Goal: Task Accomplishment & Management: Manage account settings

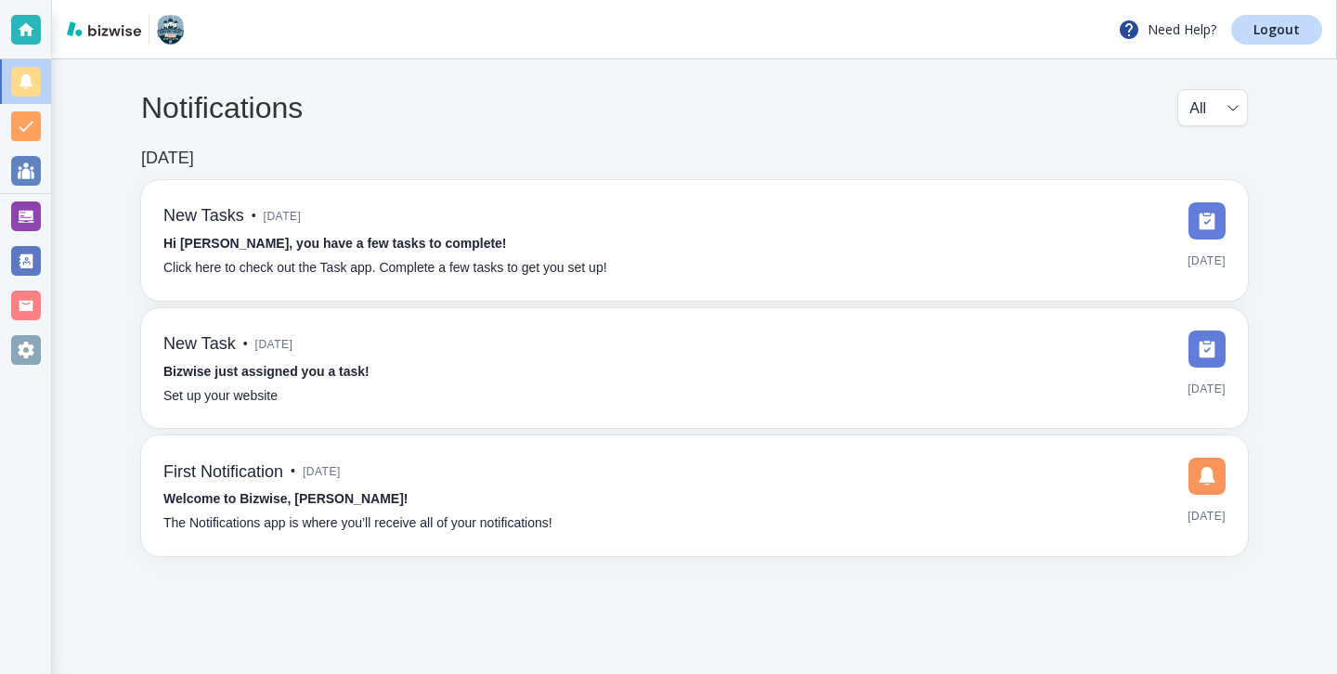
click at [37, 227] on div at bounding box center [26, 216] width 30 height 30
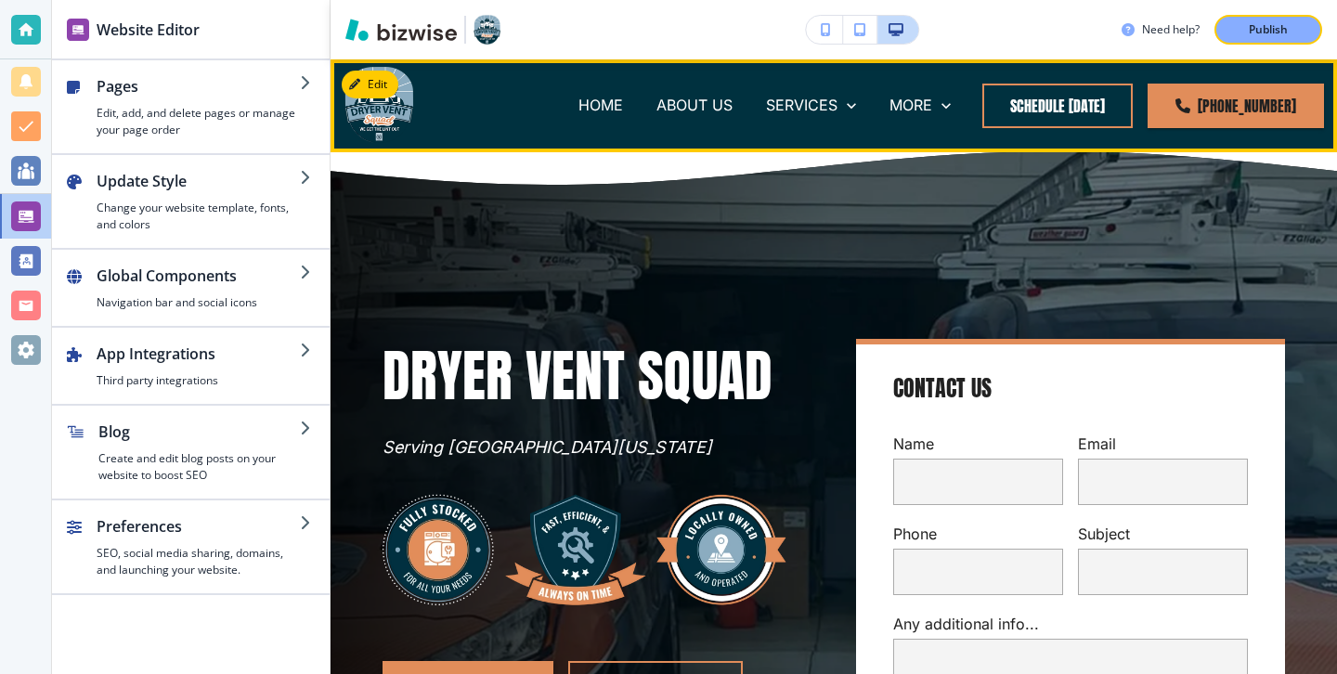
click at [941, 119] on div "MORE SERVICE AREAS [GEOGRAPHIC_DATA], [GEOGRAPHIC_DATA] [GEOGRAPHIC_DATA], [GEO…" at bounding box center [920, 106] width 95 height 74
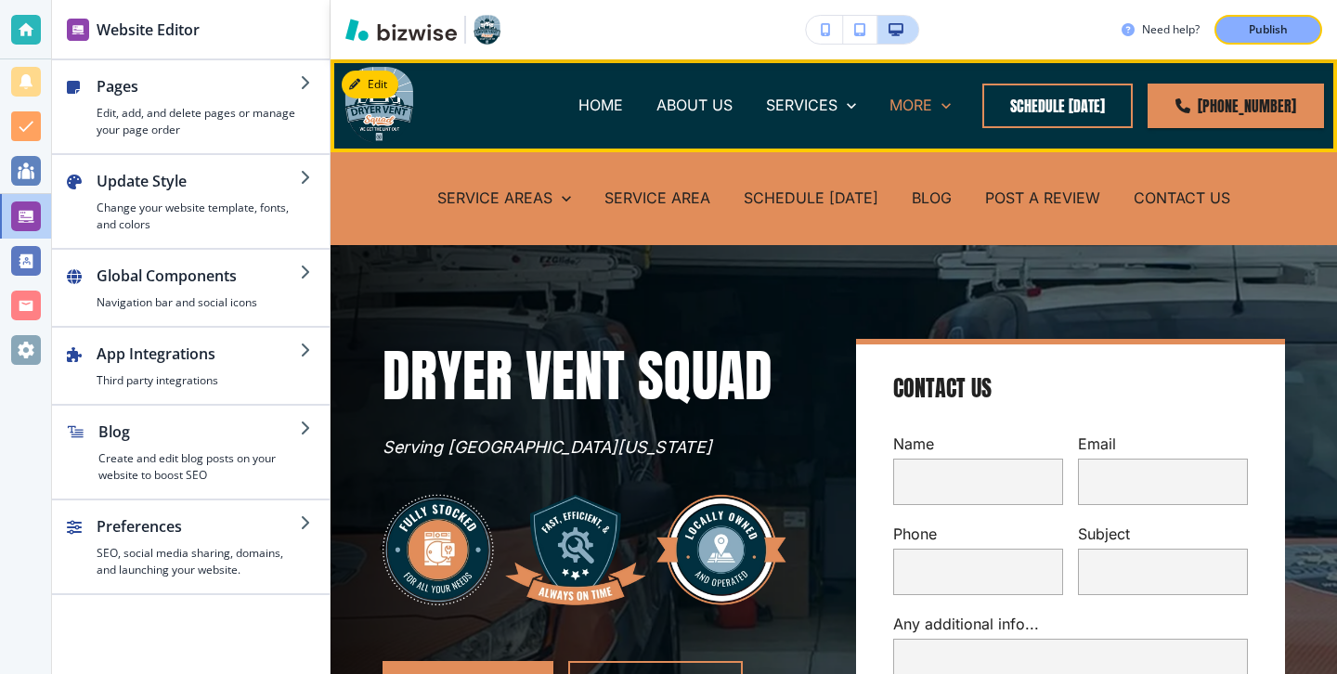
click at [932, 101] on p "MORE" at bounding box center [910, 105] width 43 height 21
click at [924, 214] on div "BLOG" at bounding box center [931, 199] width 73 height 74
click at [925, 203] on p "BLOG" at bounding box center [931, 197] width 40 height 21
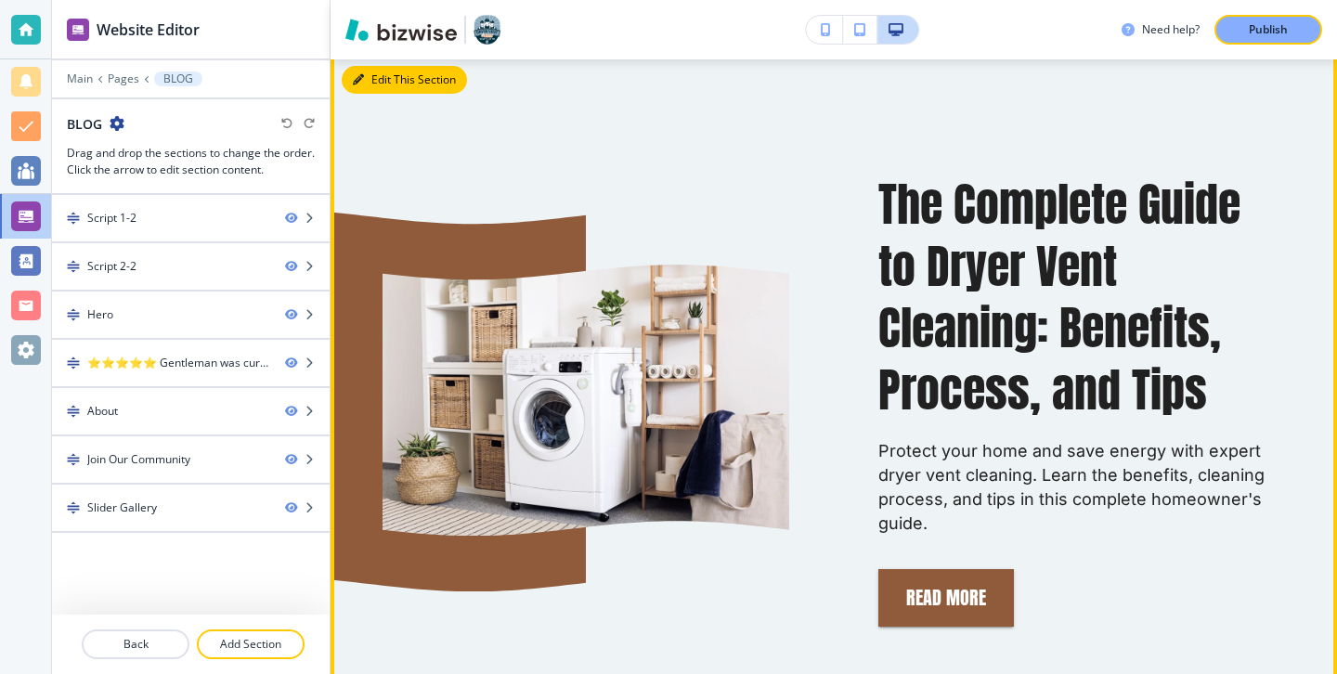
click at [383, 83] on button "Edit This Section" at bounding box center [404, 80] width 125 height 28
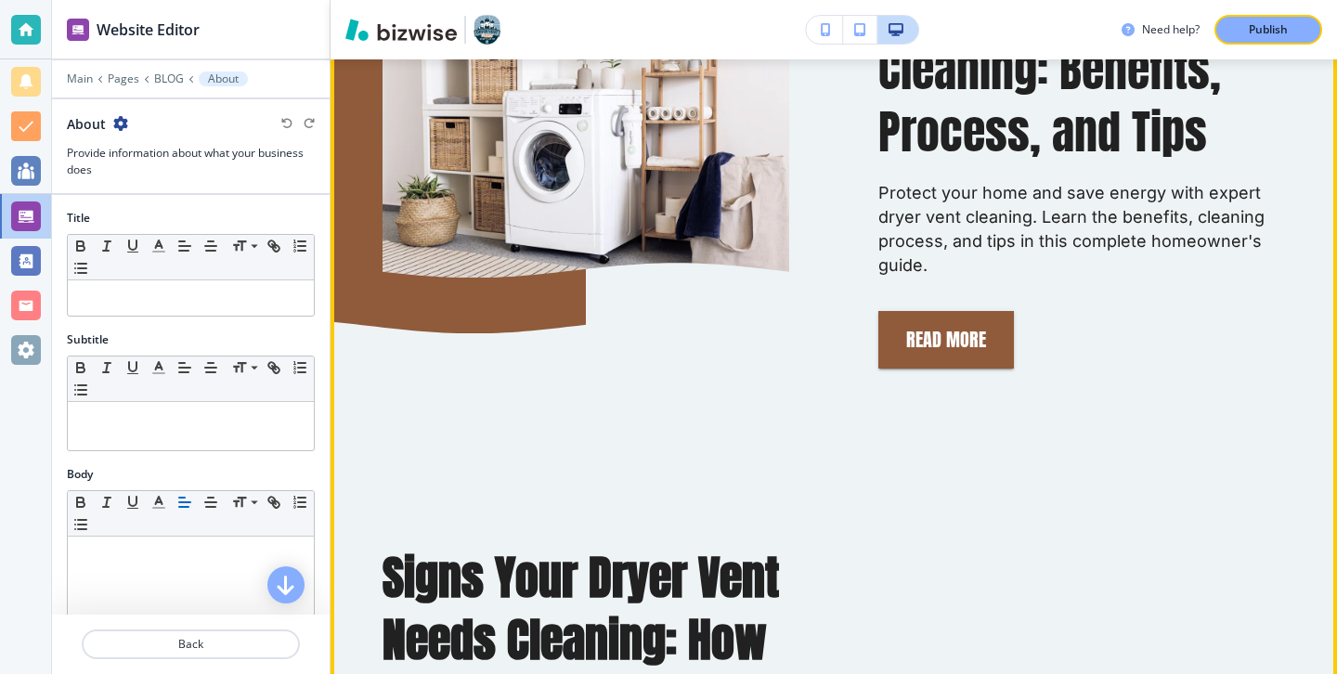
scroll to position [1281, 0]
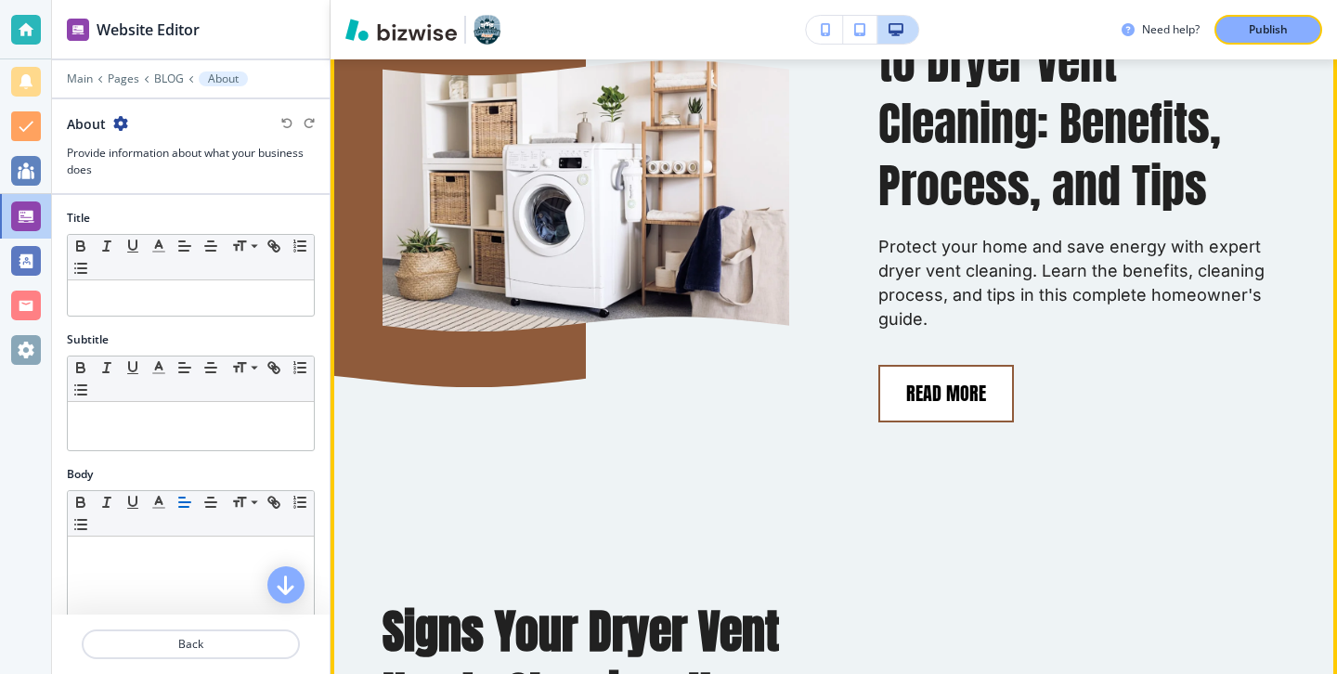
click at [929, 403] on button "Read More" at bounding box center [946, 394] width 136 height 58
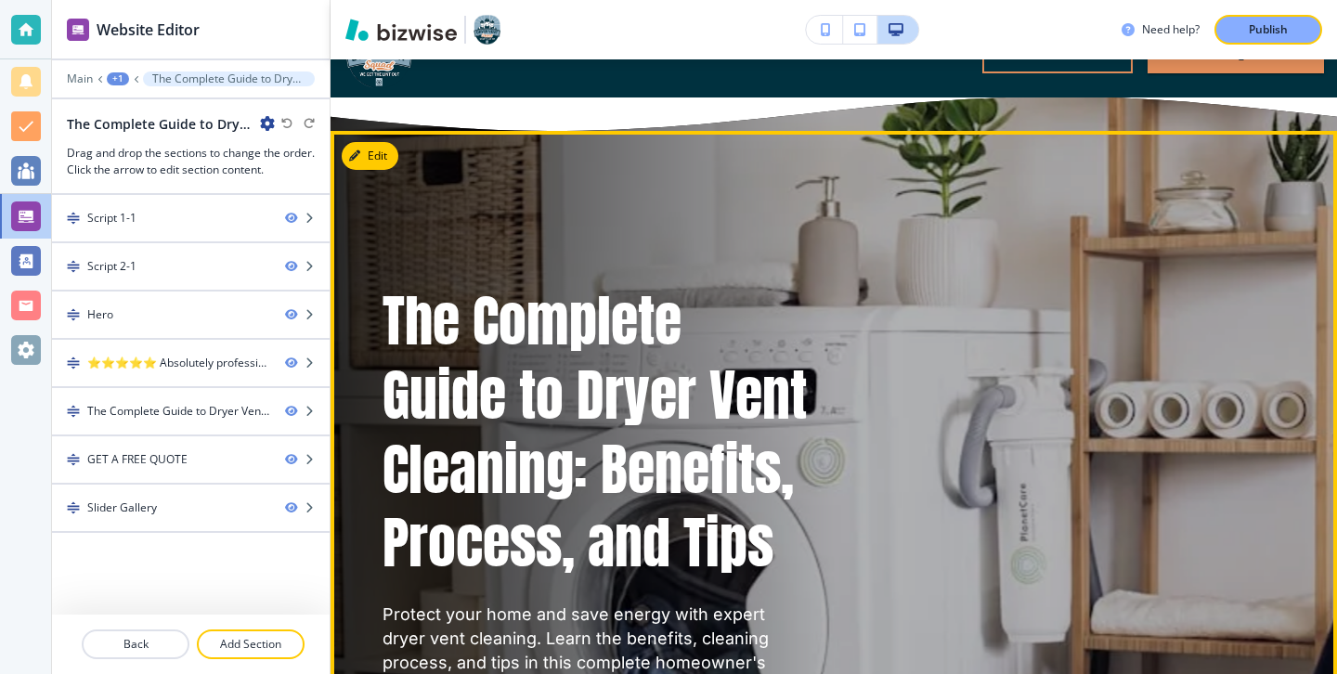
scroll to position [0, 0]
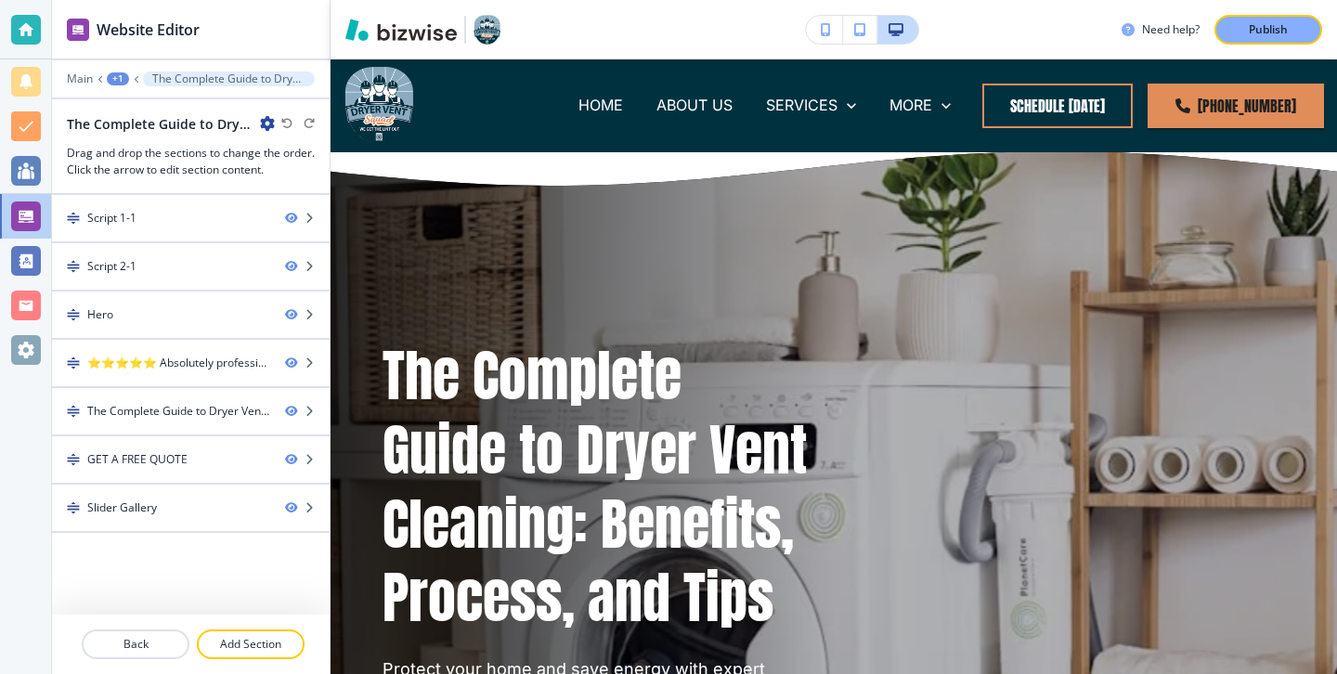
click at [265, 123] on icon "button" at bounding box center [267, 123] width 15 height 15
click at [313, 155] on p "Edit Page Settings" at bounding box center [319, 156] width 95 height 17
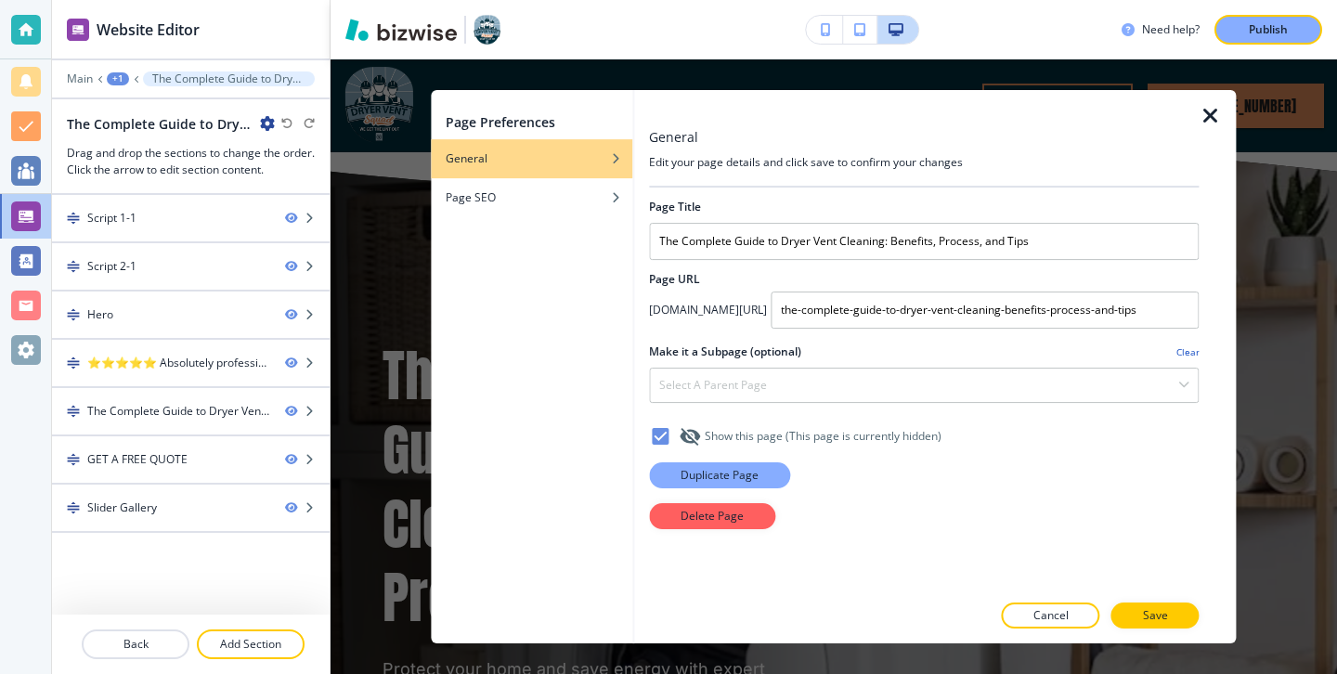
click at [729, 476] on p "Duplicate Page" at bounding box center [719, 475] width 78 height 17
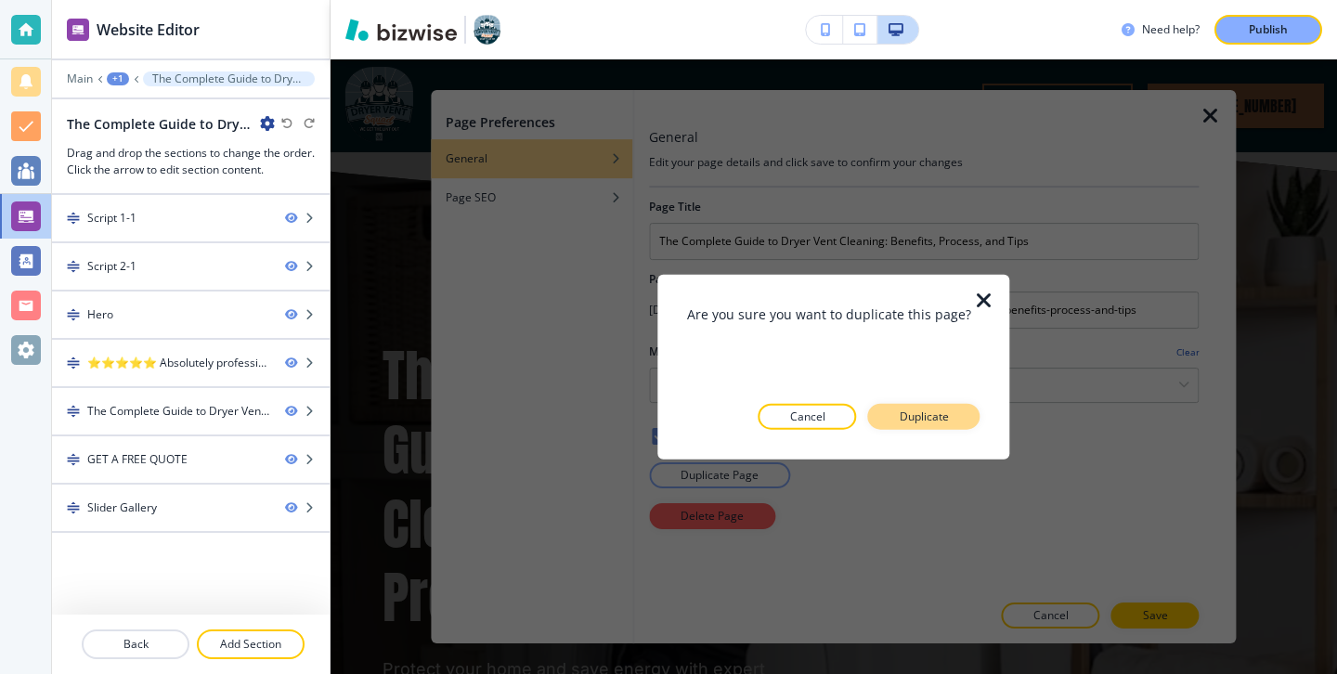
click at [914, 410] on p "Duplicate" at bounding box center [923, 415] width 49 height 17
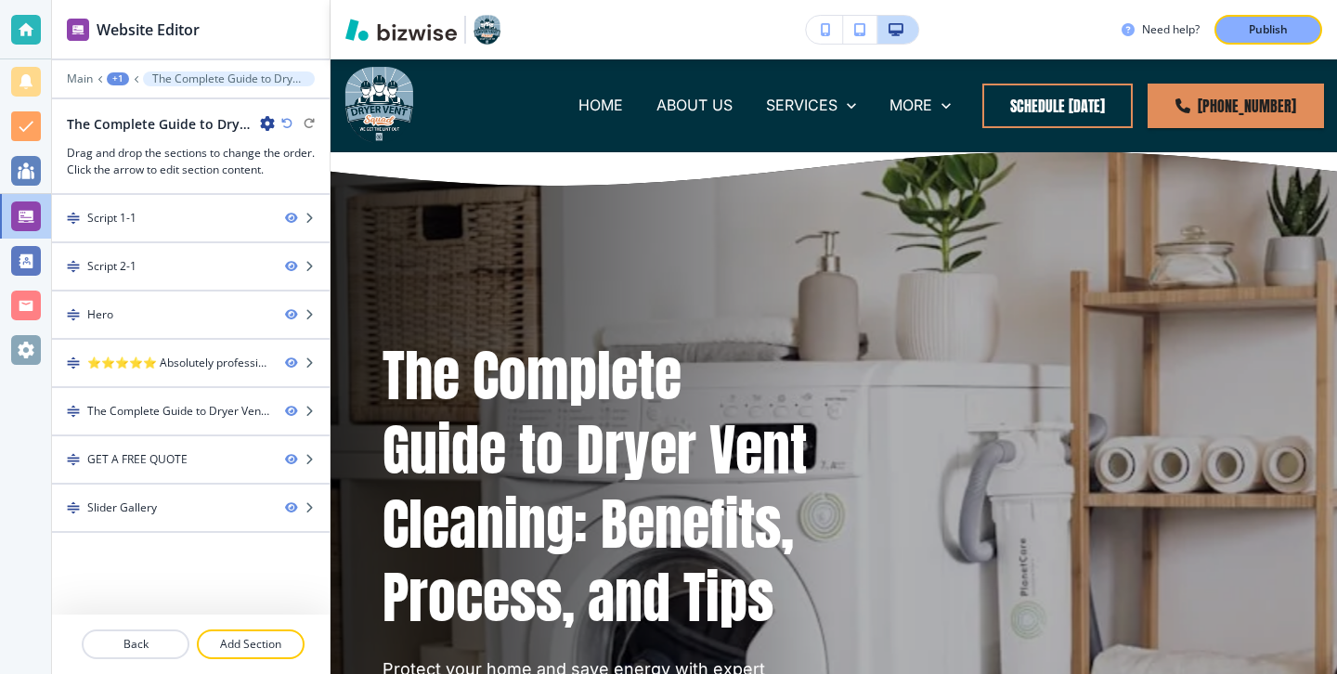
click at [267, 123] on icon "button" at bounding box center [267, 123] width 15 height 15
click at [279, 149] on p "Edit Page Settings" at bounding box center [319, 156] width 95 height 17
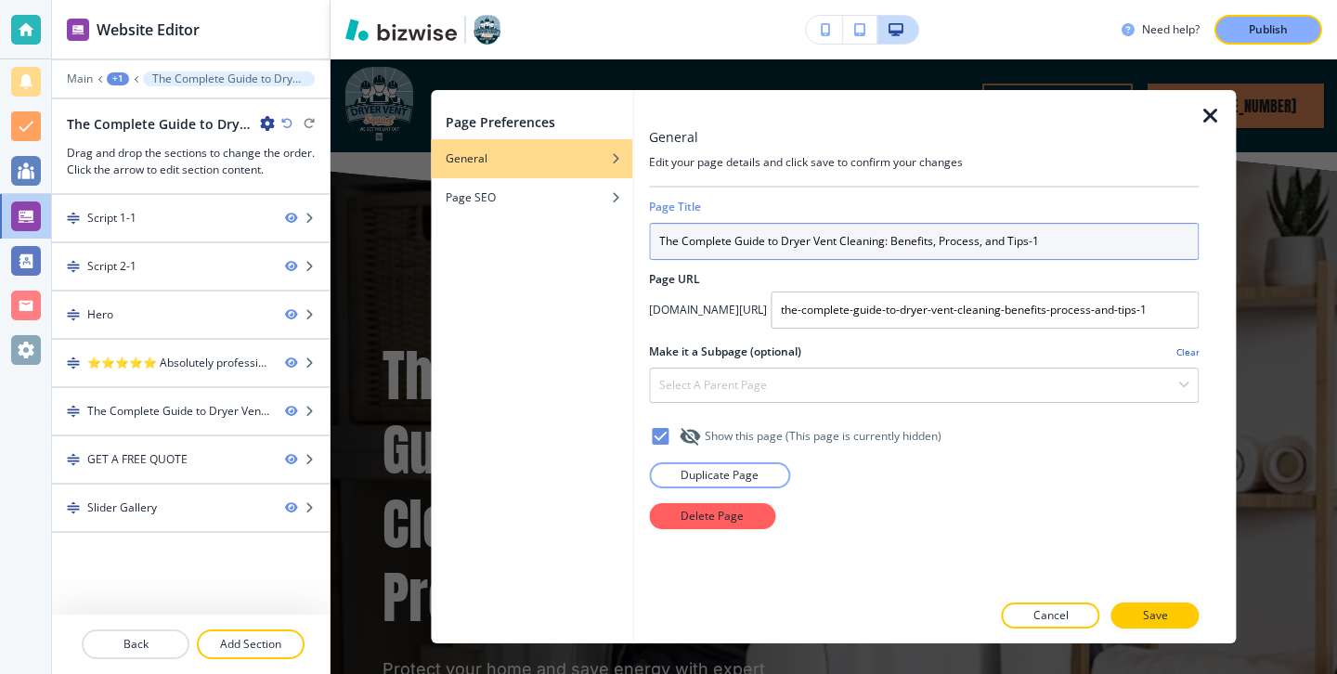
drag, startPoint x: 1065, startPoint y: 230, endPoint x: 1168, endPoint y: 242, distance: 103.7
click at [1168, 245] on input "The Complete Guide to Dryer Vent Cleaning: Benefits, Process, and Tips-1" at bounding box center [923, 241] width 549 height 37
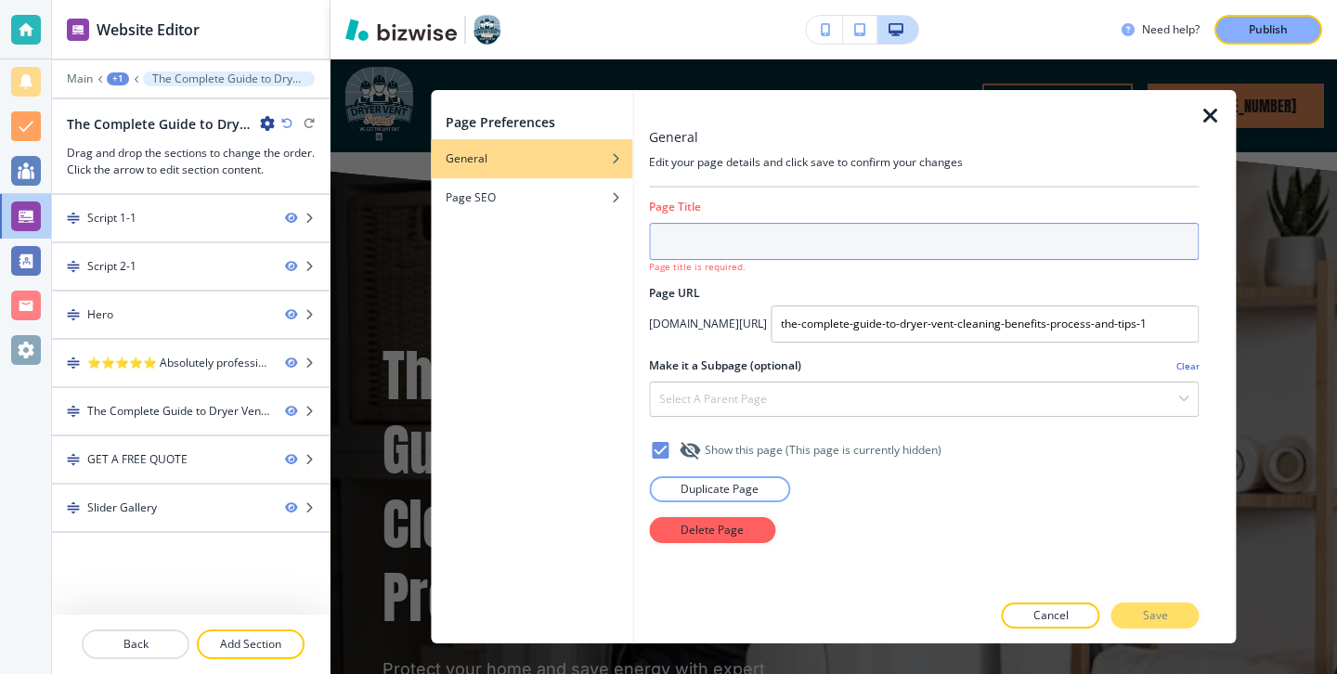
paste input "The Hidden Dangers of Clogged Dryer Vents: What You Need to Know"
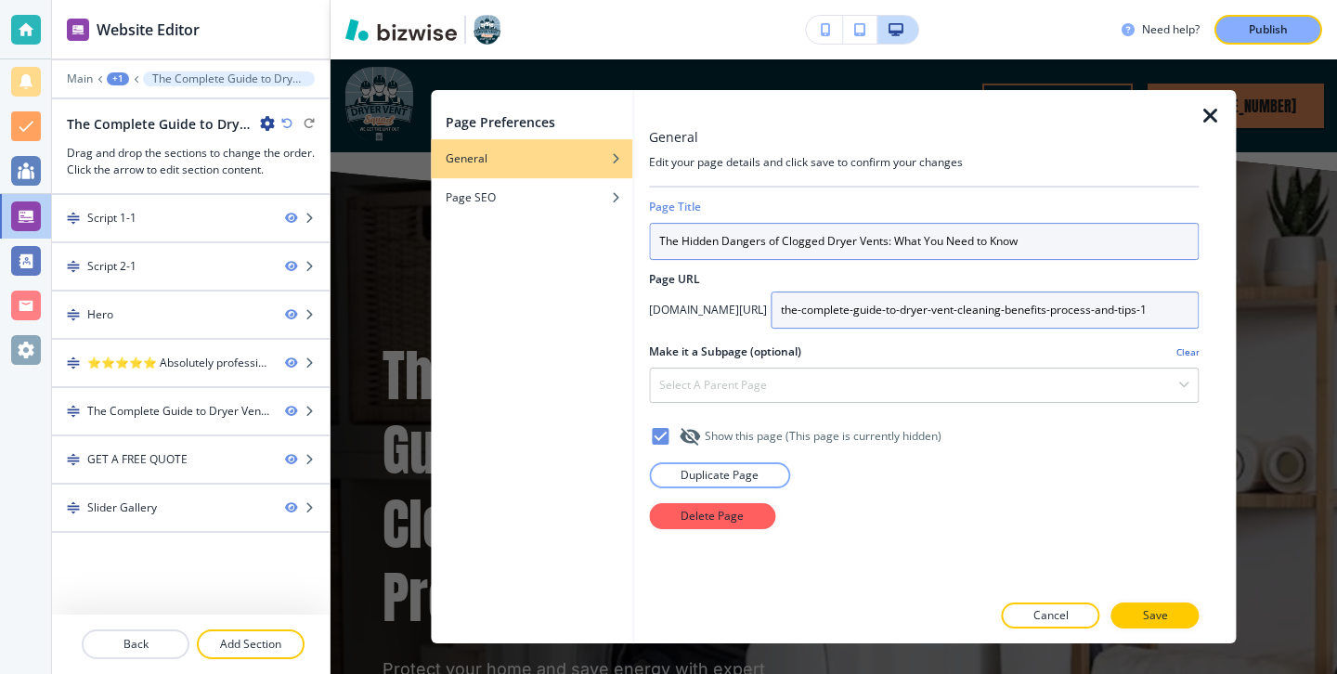
type input "The Hidden Dangers of Clogged Dryer Vents: What You Need to Know"
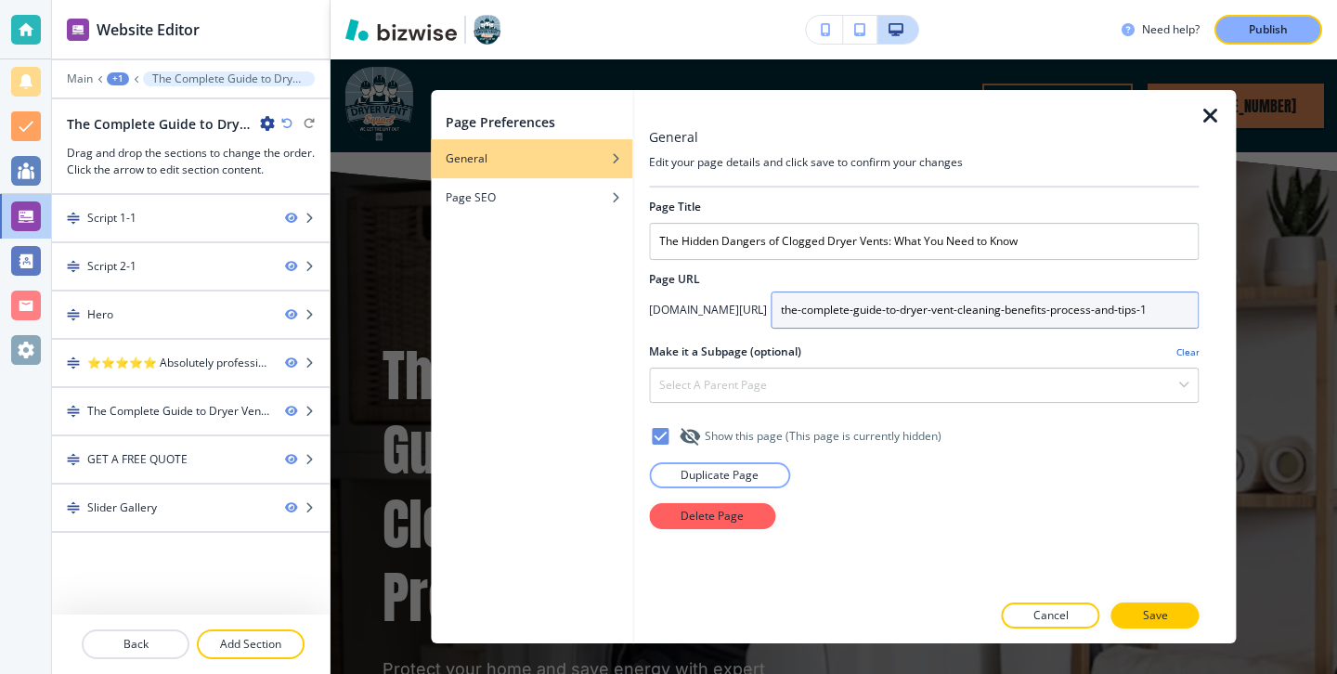
scroll to position [0, 4]
drag, startPoint x: 824, startPoint y: 310, endPoint x: 1220, endPoint y: 311, distance: 395.4
click at [1220, 314] on div "General Edit your page details and click save to confirm your changes Page Titl…" at bounding box center [934, 366] width 601 height 553
type input "the-hidden-dangers-of-clogged-dryer-vents-what-you-need-to-know"
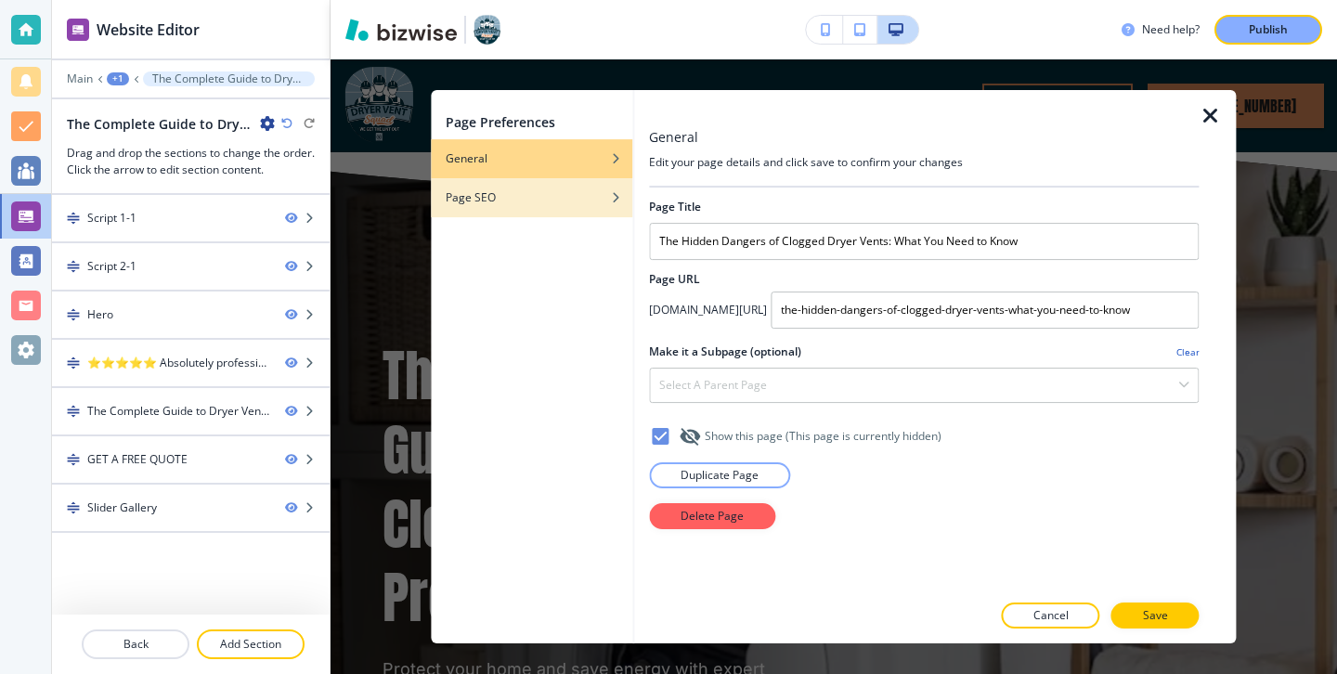
click at [565, 190] on div "Page SEO" at bounding box center [531, 197] width 201 height 17
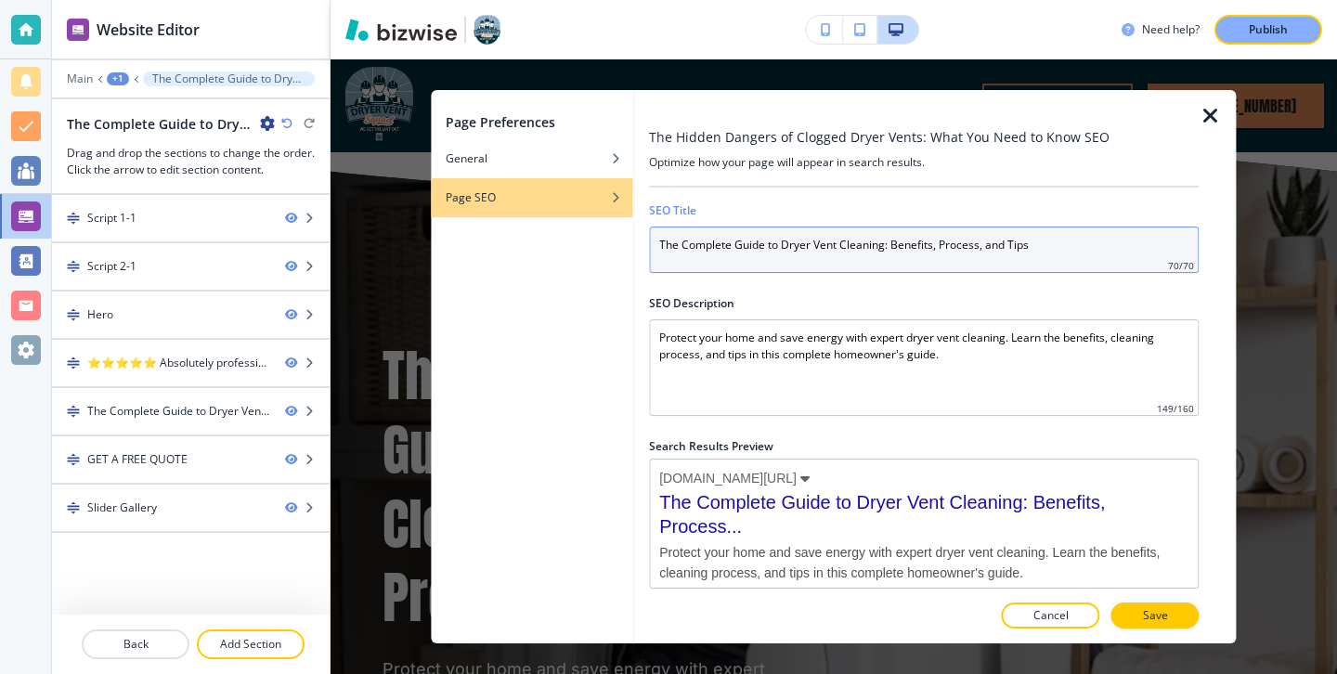
drag, startPoint x: 658, startPoint y: 242, endPoint x: 1100, endPoint y: 247, distance: 441.8
click at [1101, 249] on input "The Complete Guide to Dryer Vent Cleaning: Benefits, Process, and Tips" at bounding box center [923, 249] width 549 height 46
paste input "Hidden Dangers of Clogged Dryer Vents: What You Need to Know"
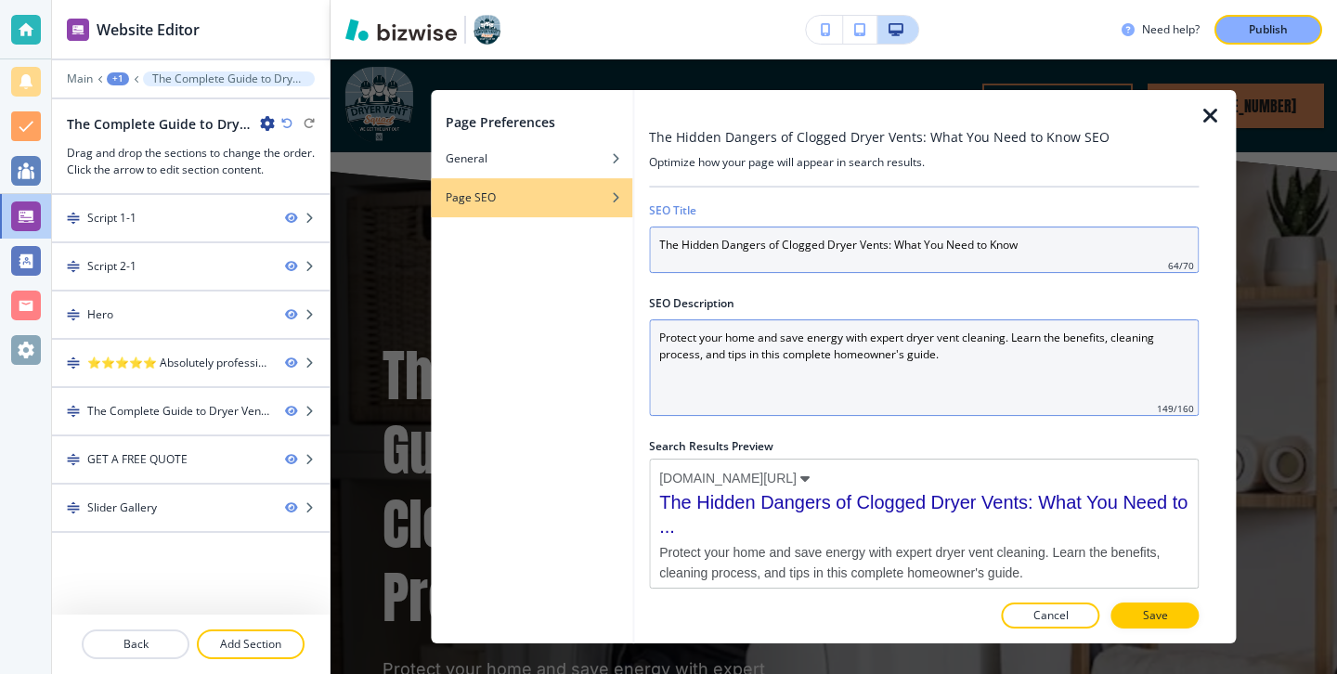
type input "The Hidden Dangers of Clogged Dryer Vents: What You Need to Know"
drag, startPoint x: 1086, startPoint y: 385, endPoint x: 656, endPoint y: 257, distance: 448.4
click at [657, 257] on div "SEO Title The Hidden Dangers of Clogged Dryer Vents: What You Need to Know 64 /…" at bounding box center [923, 389] width 549 height 404
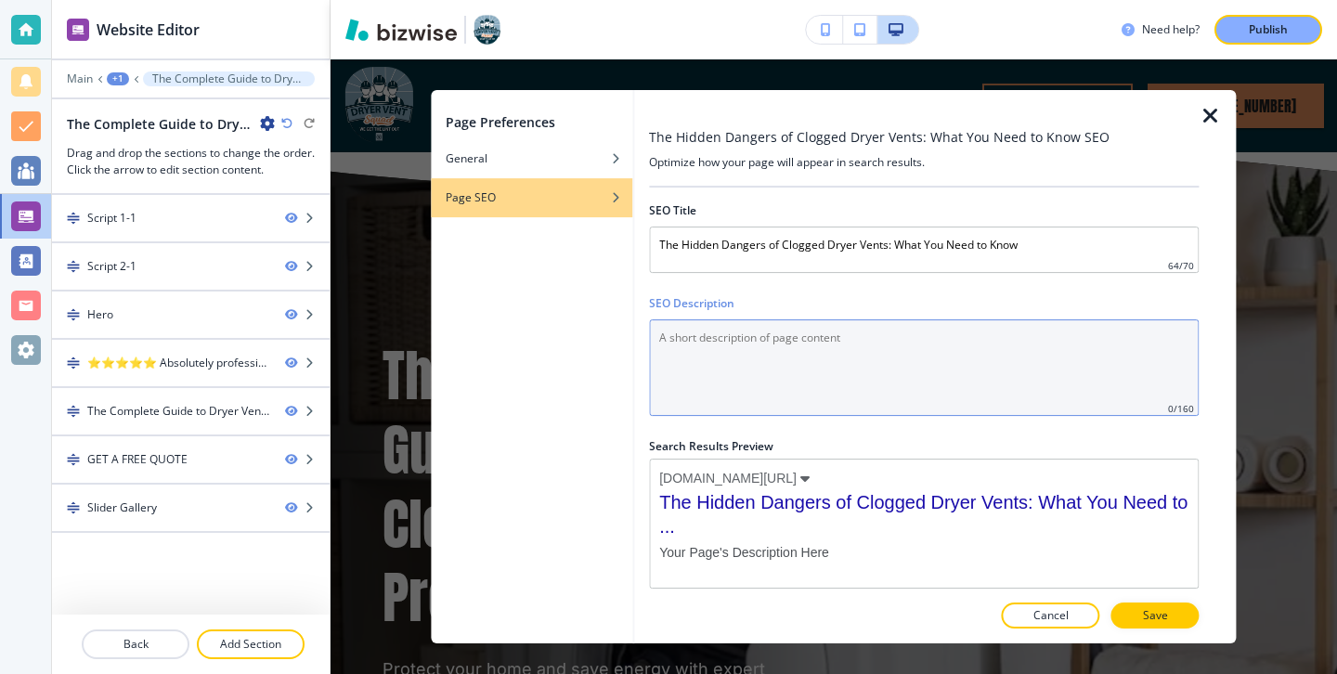
paste Description "Discover the hidden dangers of clogged dryer vents. Learn how Dryer Vent Squad …"
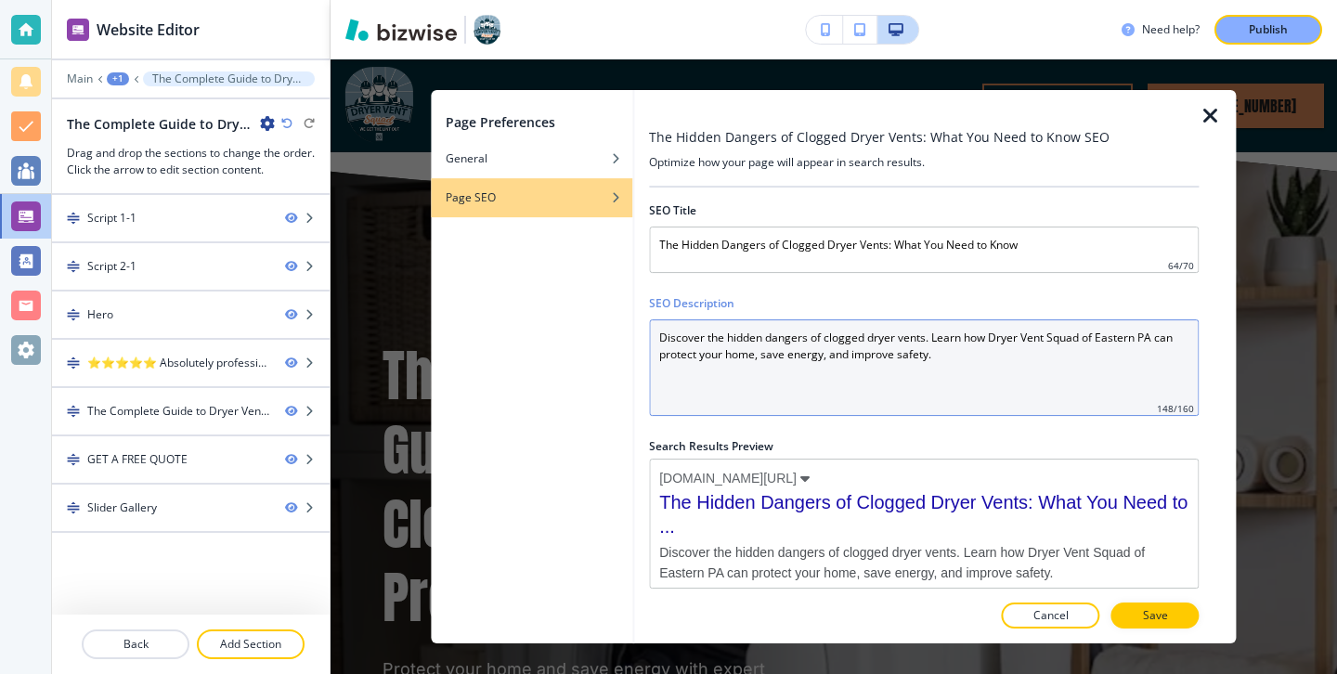
type Description "Discover the hidden dangers of clogged dryer vents. Learn how Dryer Vent Squad …"
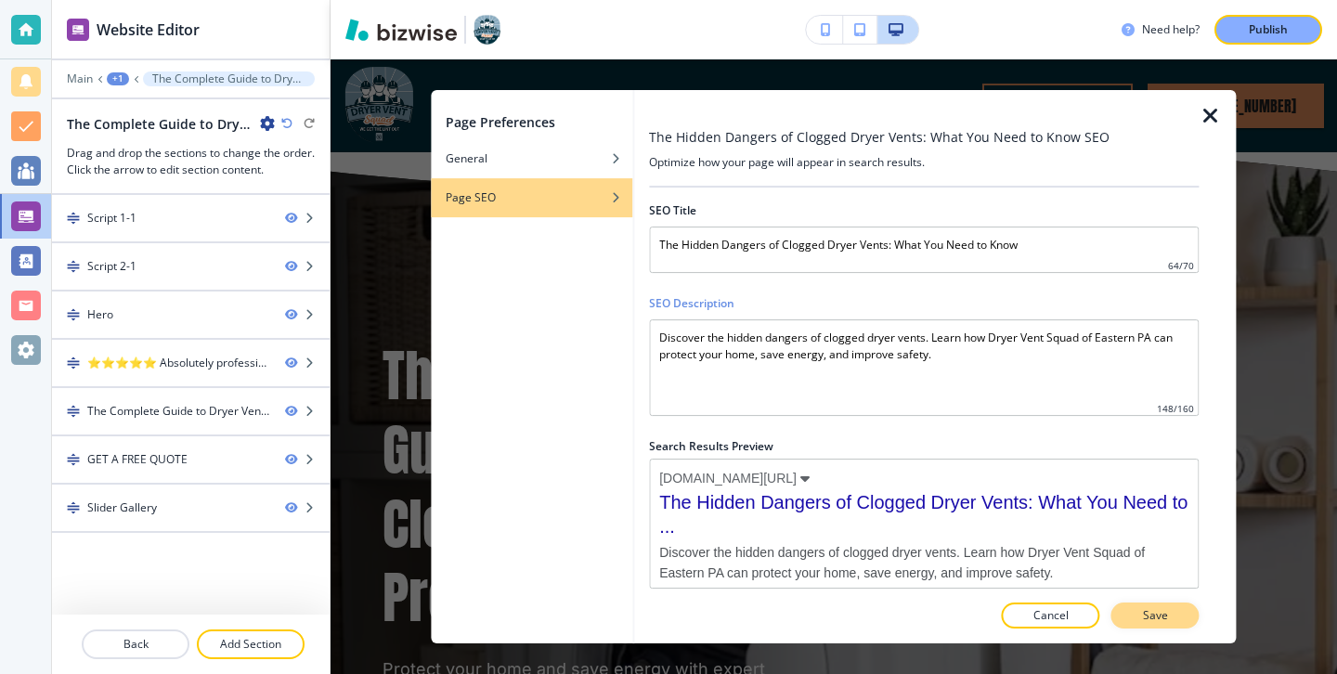
click at [1166, 617] on p "Save" at bounding box center [1155, 615] width 25 height 17
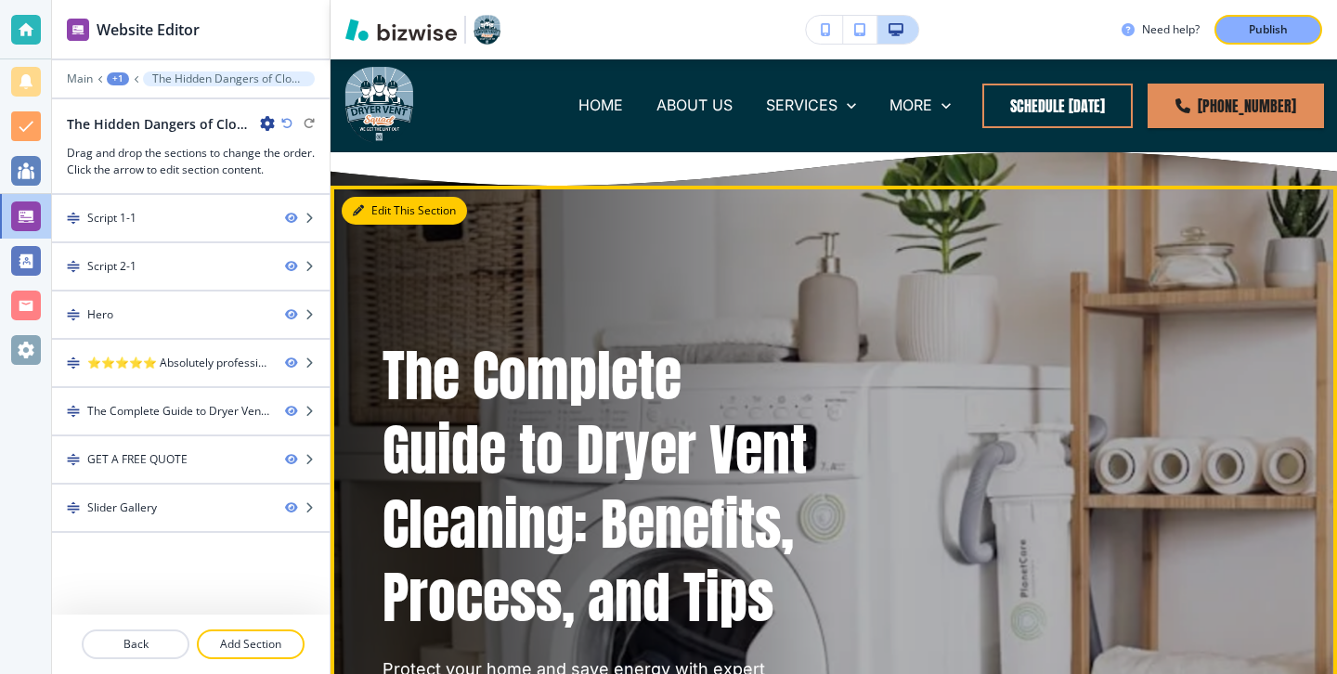
click at [388, 209] on button "Edit This Section" at bounding box center [404, 211] width 125 height 28
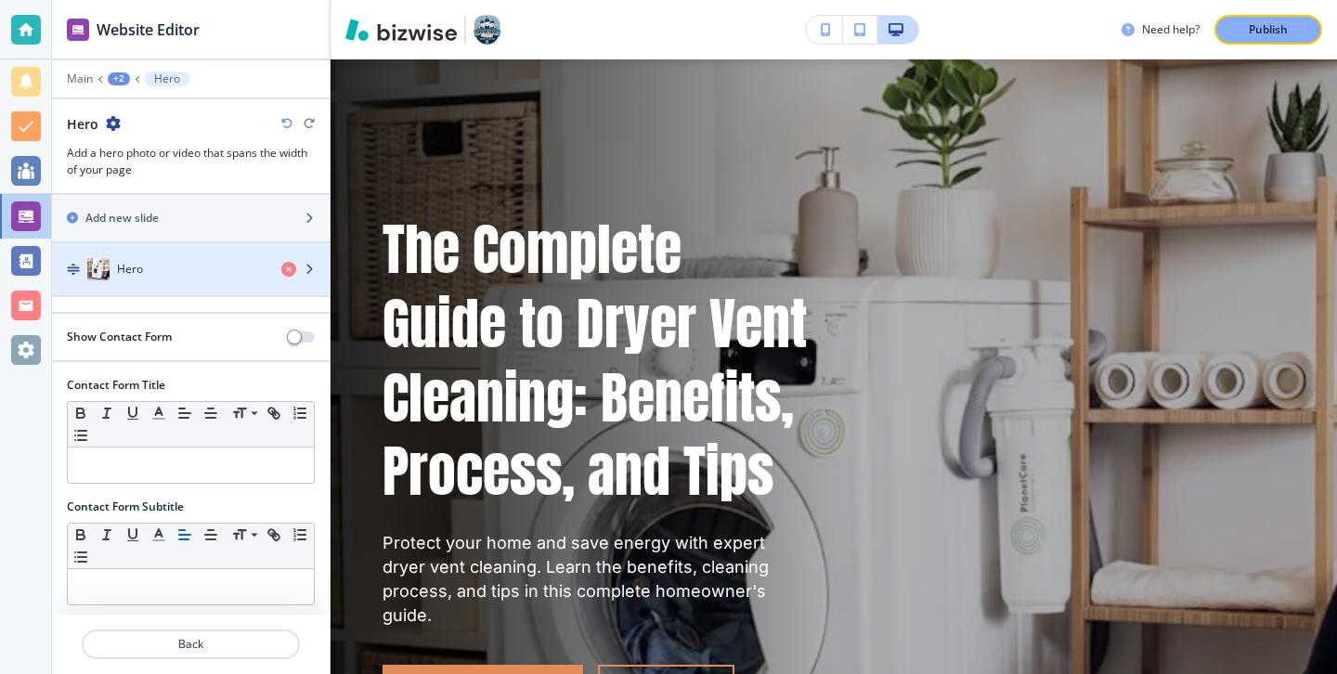
scroll to position [43, 0]
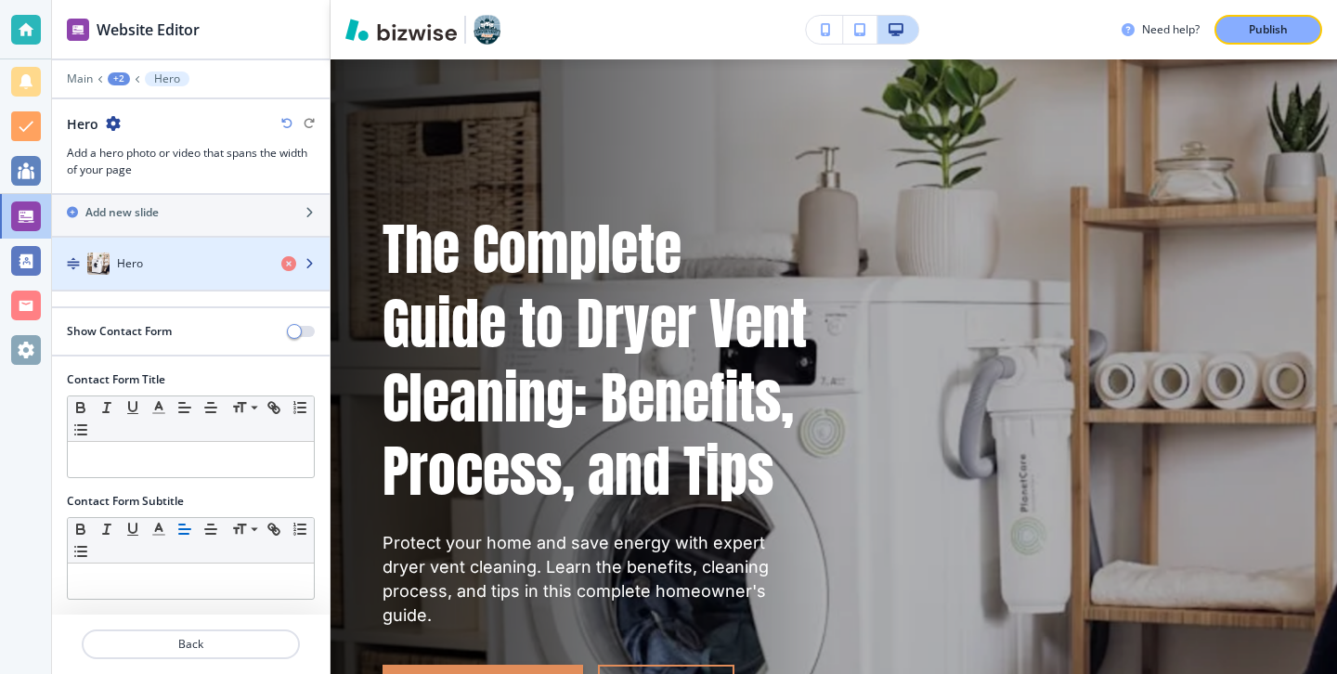
click at [173, 261] on div "Hero" at bounding box center [159, 263] width 214 height 22
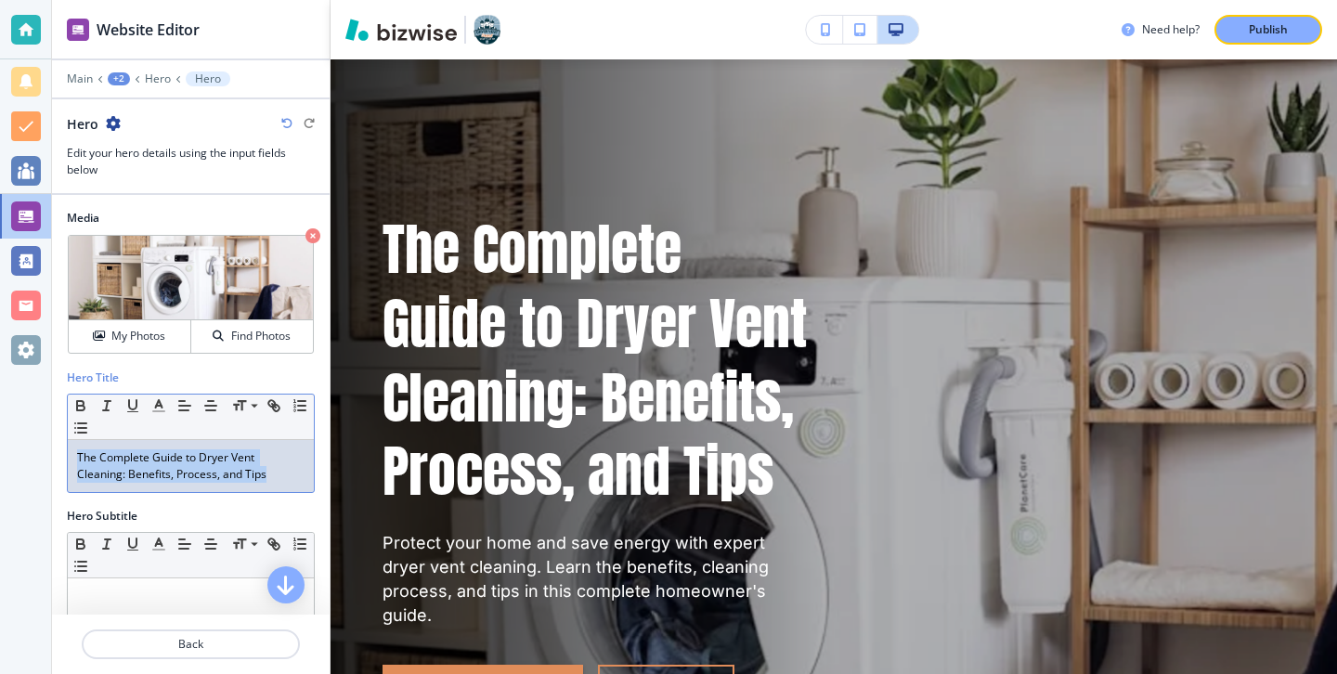
drag, startPoint x: 294, startPoint y: 478, endPoint x: 1, endPoint y: 434, distance: 296.5
click at [1, 434] on div "Website Editor Main +2 Hero Hero Hero Edit your hero details using the input fi…" at bounding box center [668, 337] width 1337 height 674
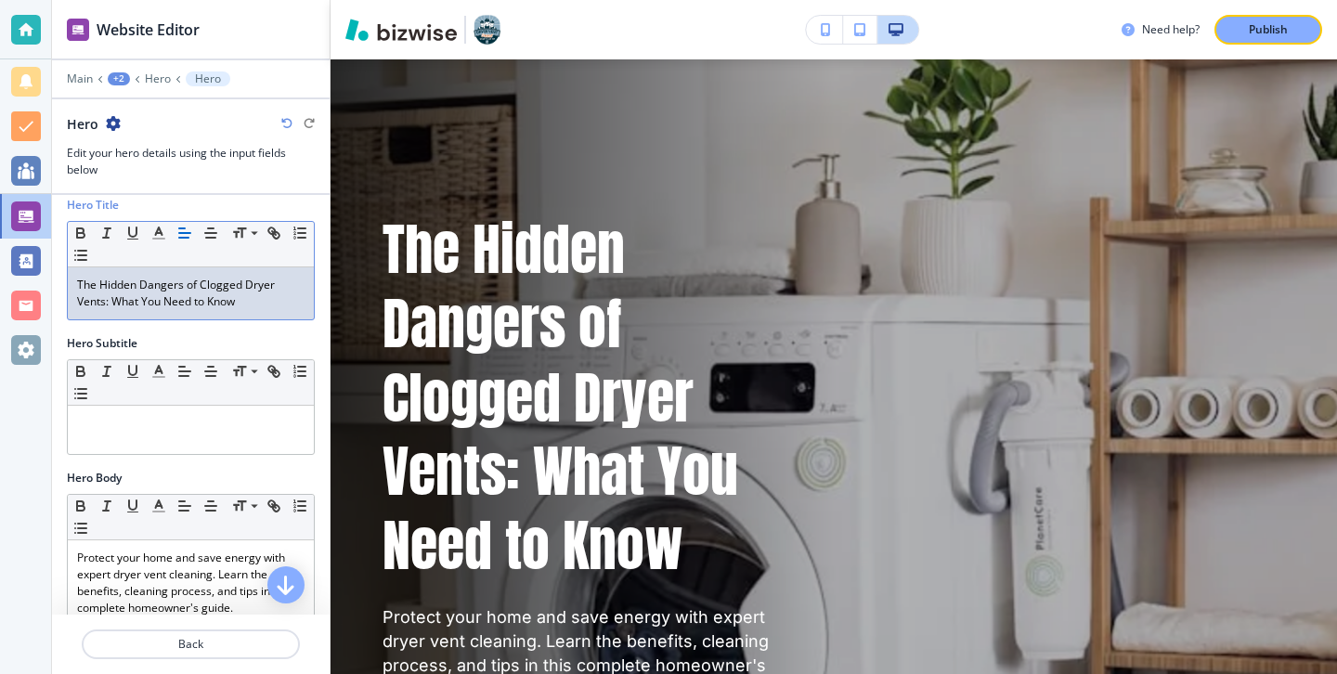
scroll to position [252, 0]
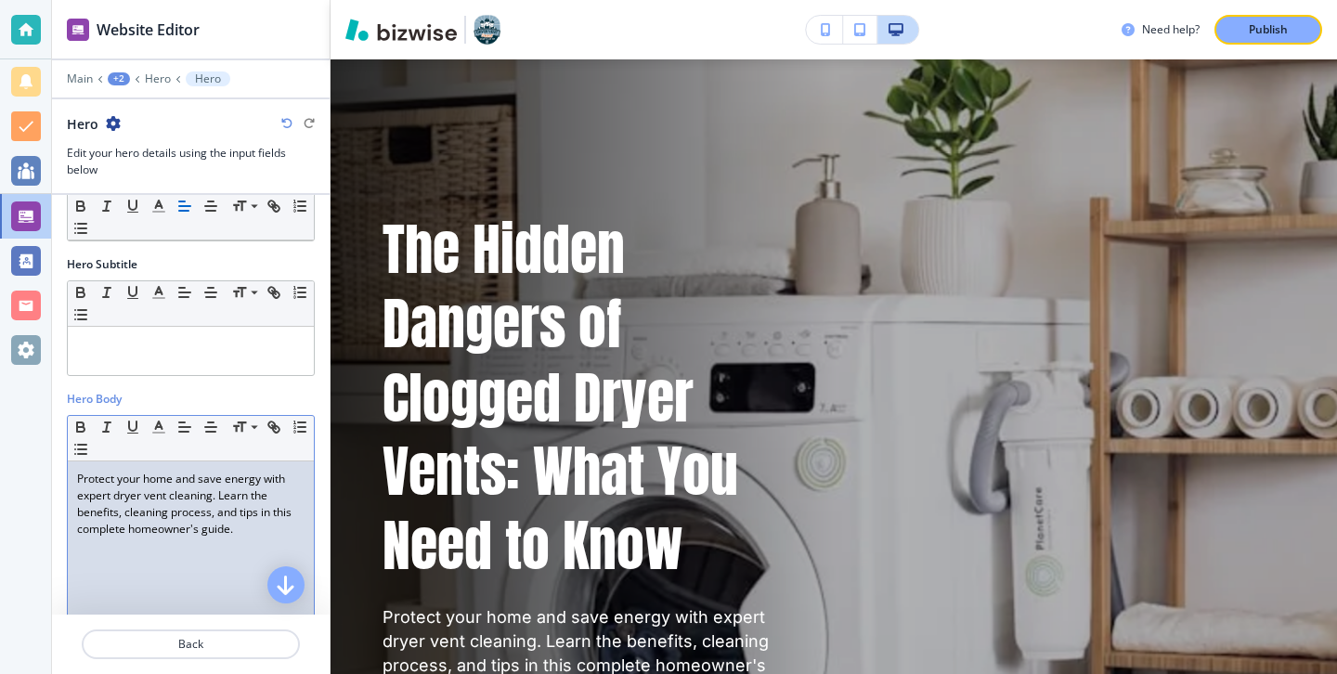
click at [240, 520] on p "Protect your home and save energy with expert dryer vent cleaning. Learn the be…" at bounding box center [190, 504] width 227 height 67
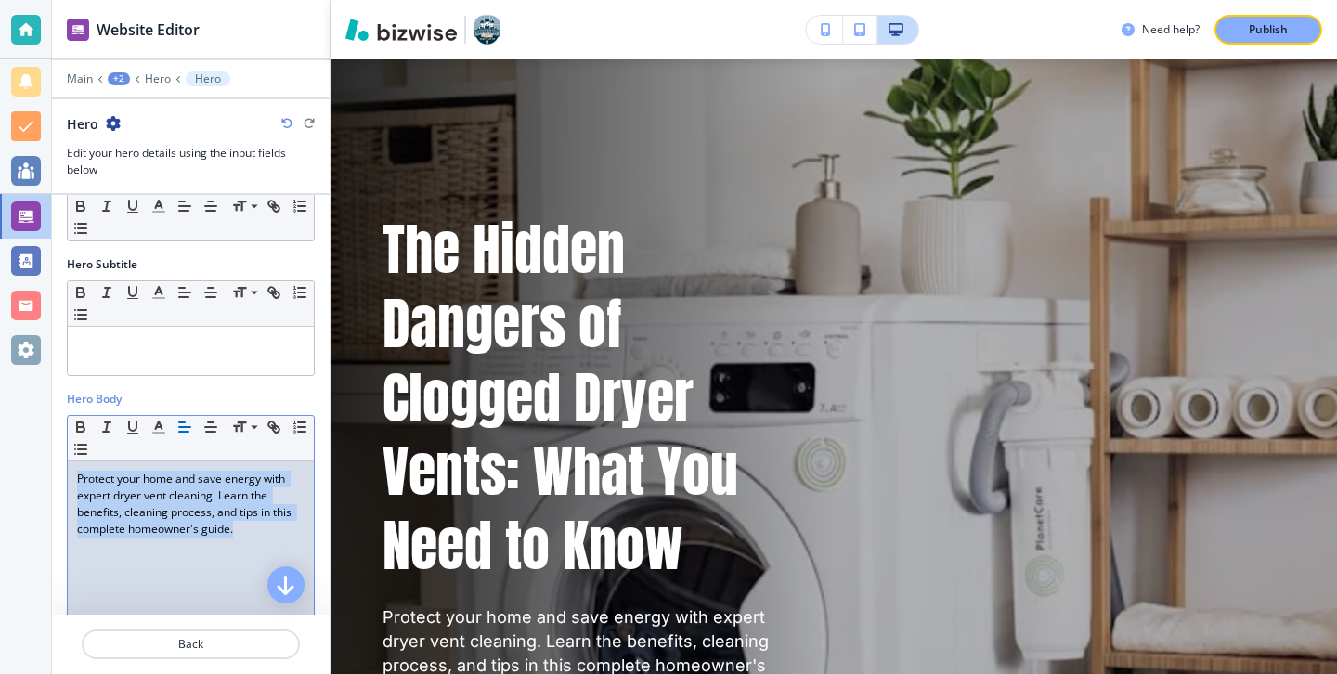
drag, startPoint x: 249, startPoint y: 545, endPoint x: 3, endPoint y: 441, distance: 267.0
click at [3, 441] on div "Website Editor Main +2 Hero Hero Hero Edit your hero details using the input fi…" at bounding box center [668, 337] width 1337 height 674
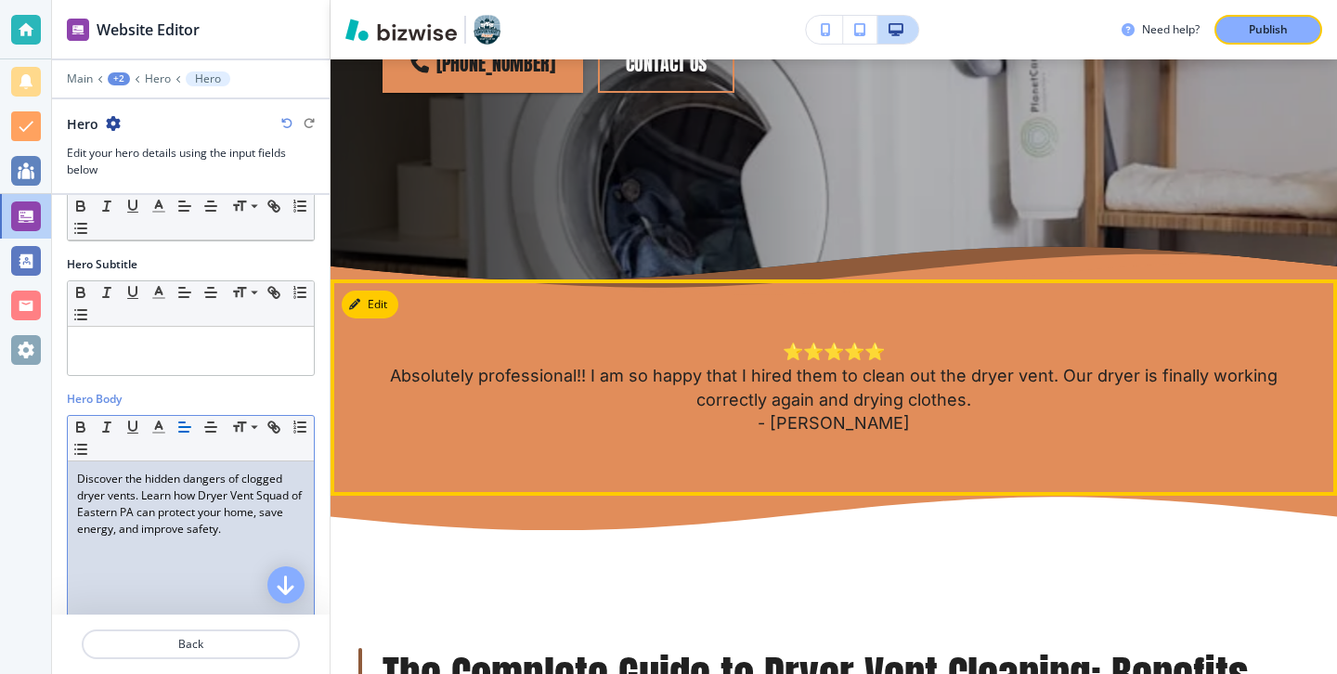
scroll to position [1127, 0]
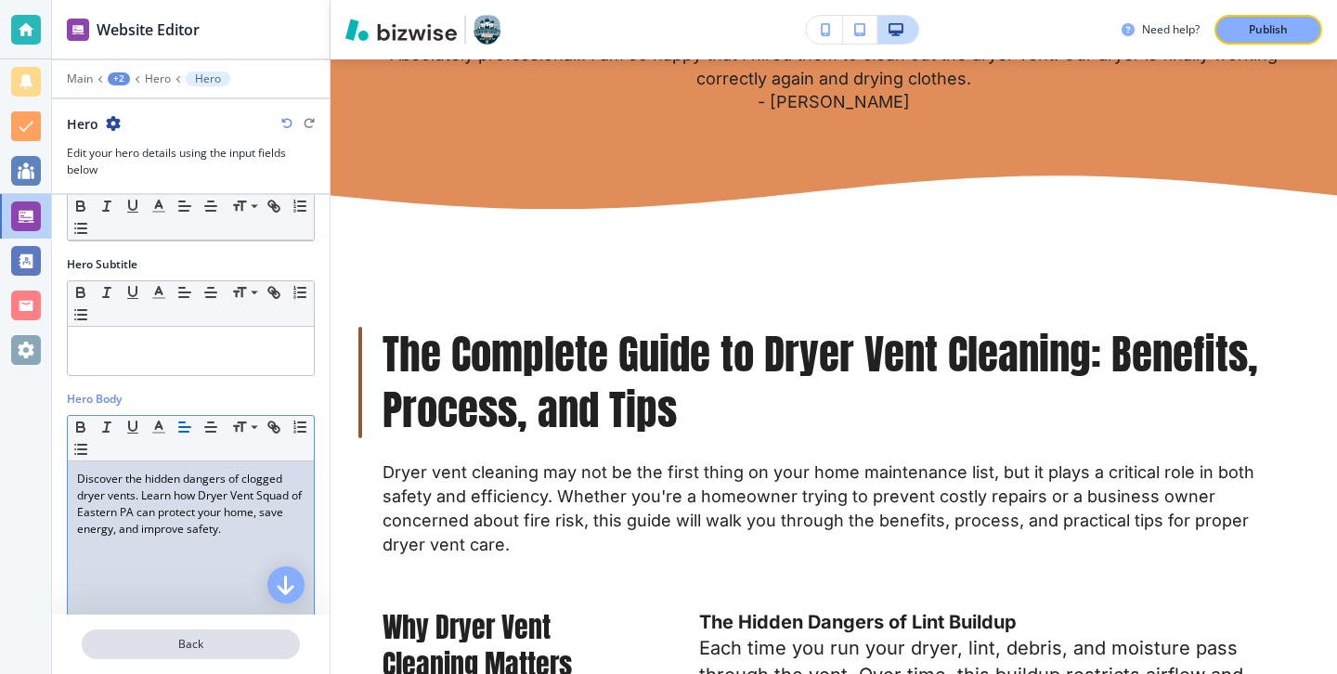
click at [213, 636] on p "Back" at bounding box center [191, 644] width 214 height 17
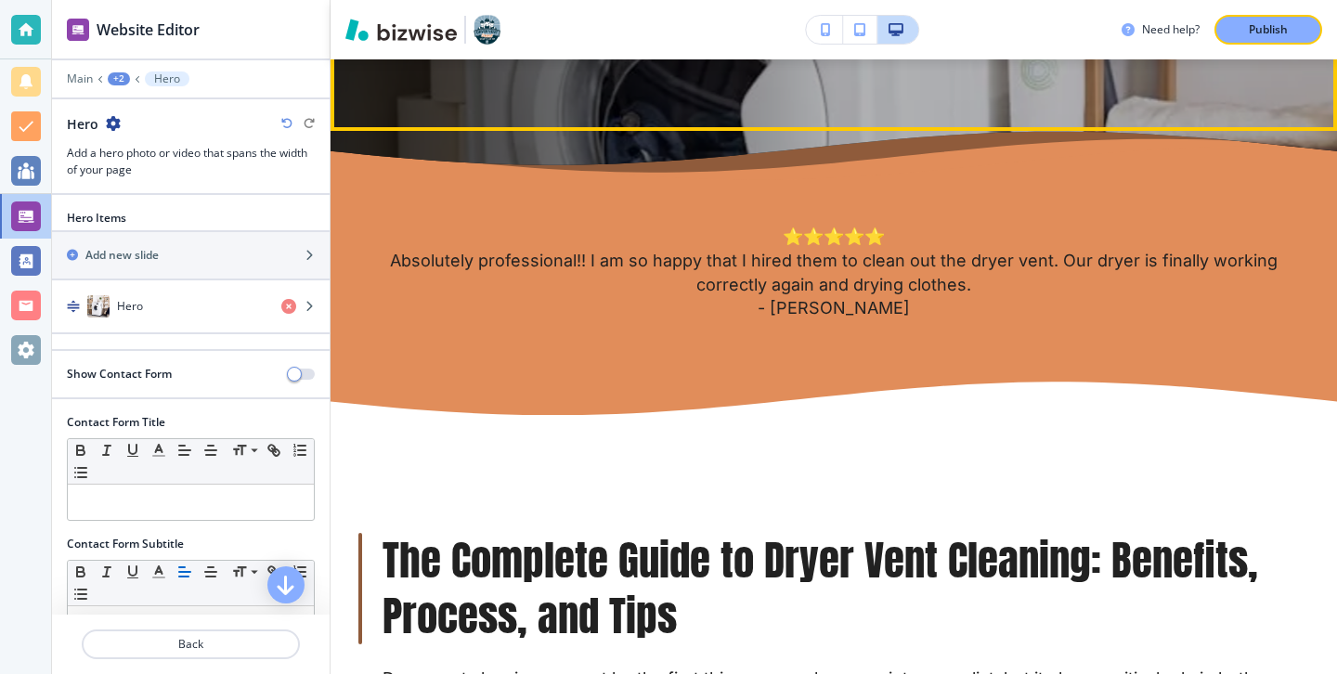
scroll to position [1219, 0]
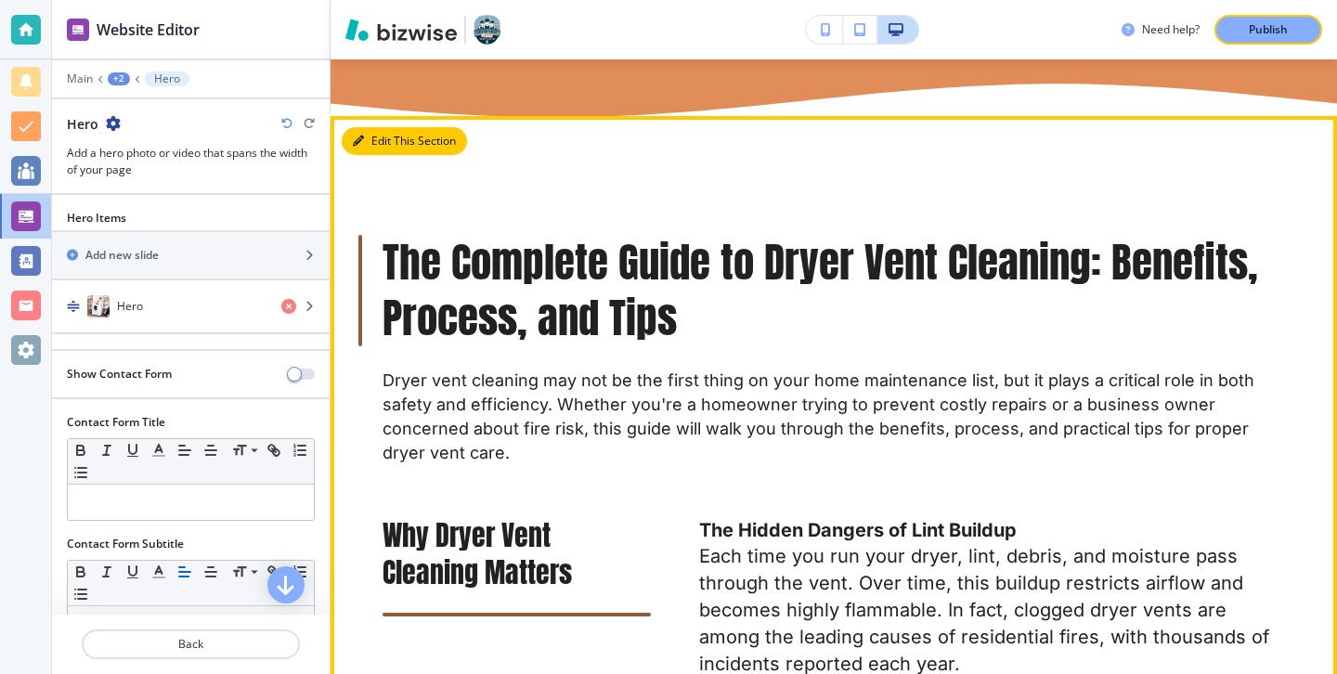
click at [361, 136] on icon "button" at bounding box center [358, 141] width 11 height 11
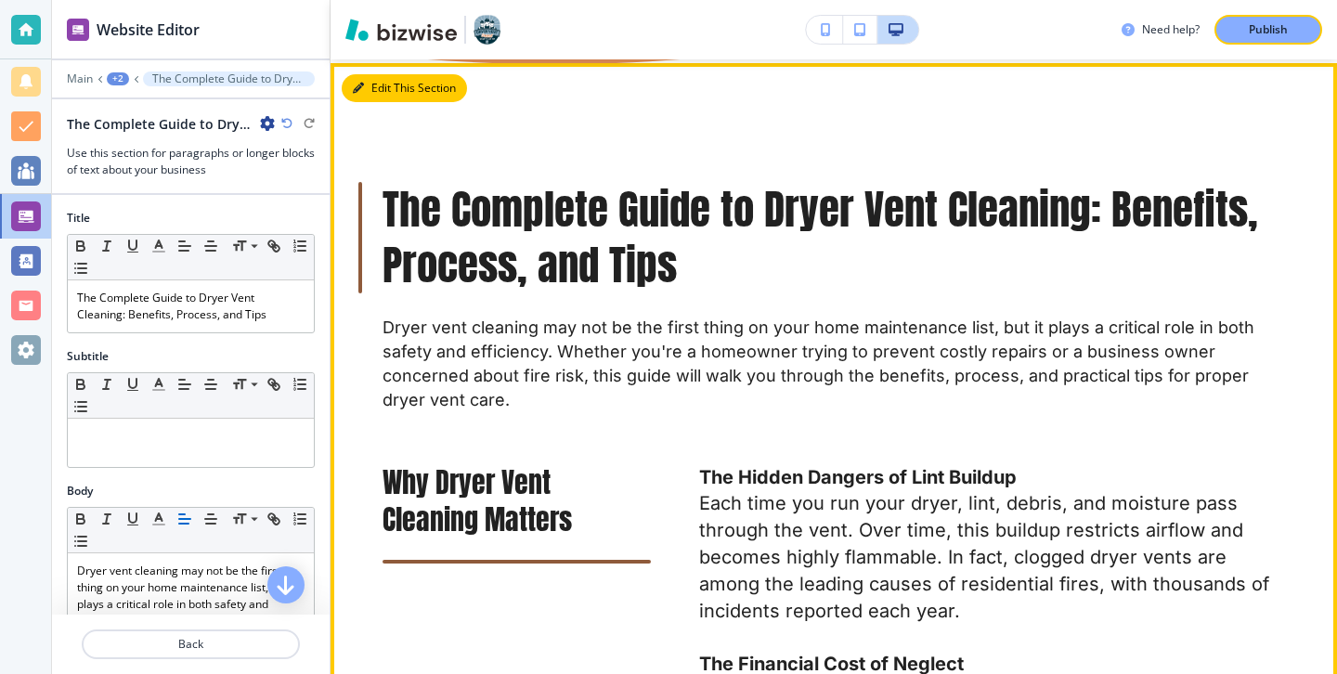
scroll to position [1275, 0]
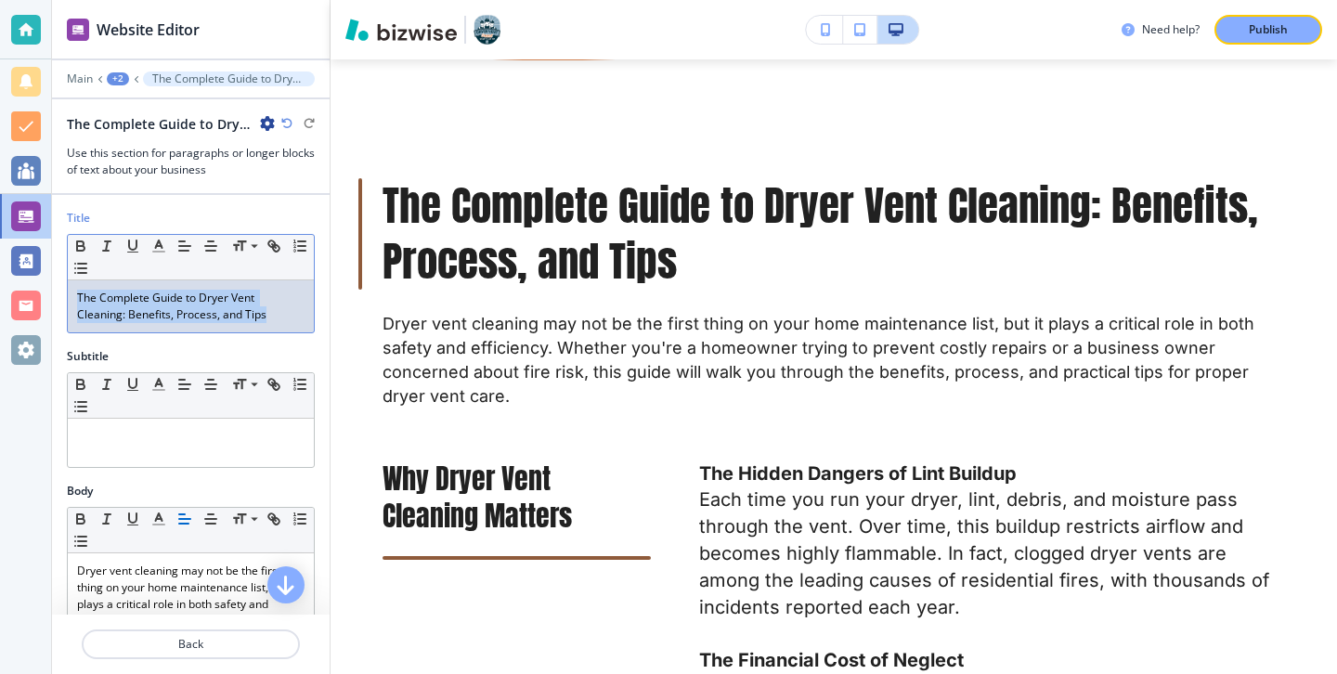
drag, startPoint x: 287, startPoint y: 310, endPoint x: 70, endPoint y: 279, distance: 219.3
click at [70, 279] on div "Small Normal Large Huge The Complete Guide to Dryer Vent Cleaning: Benefits, Pr…" at bounding box center [191, 283] width 248 height 99
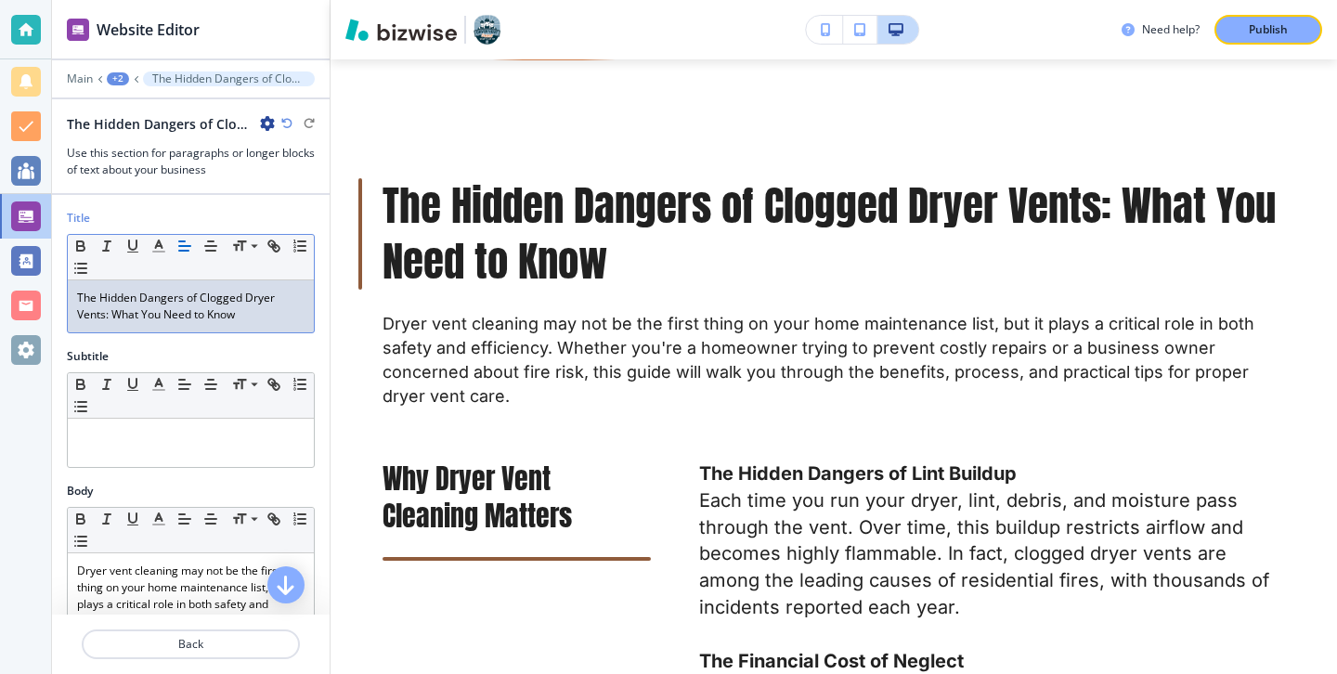
scroll to position [243, 0]
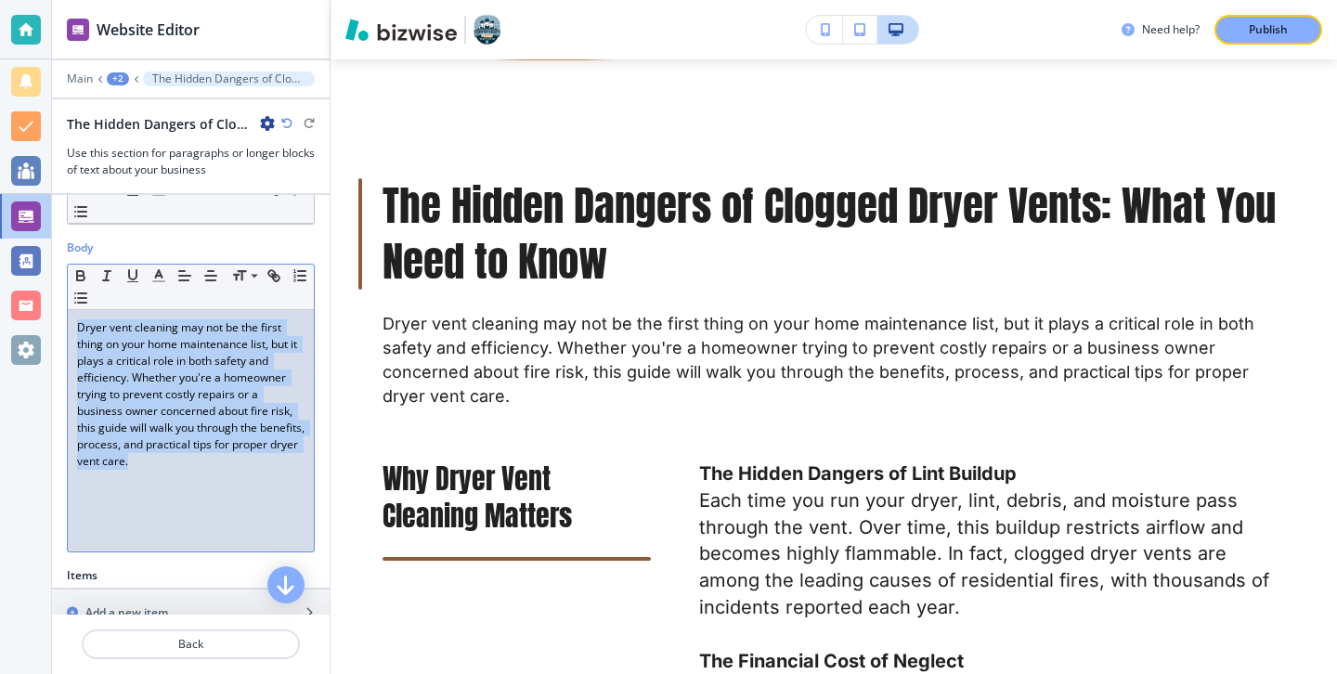
drag, startPoint x: 239, startPoint y: 471, endPoint x: 24, endPoint y: 316, distance: 264.6
click at [24, 316] on div "Website Editor Main +2 The Hidden Dangers of Clogged Dryer Vents: What You Need…" at bounding box center [668, 337] width 1337 height 674
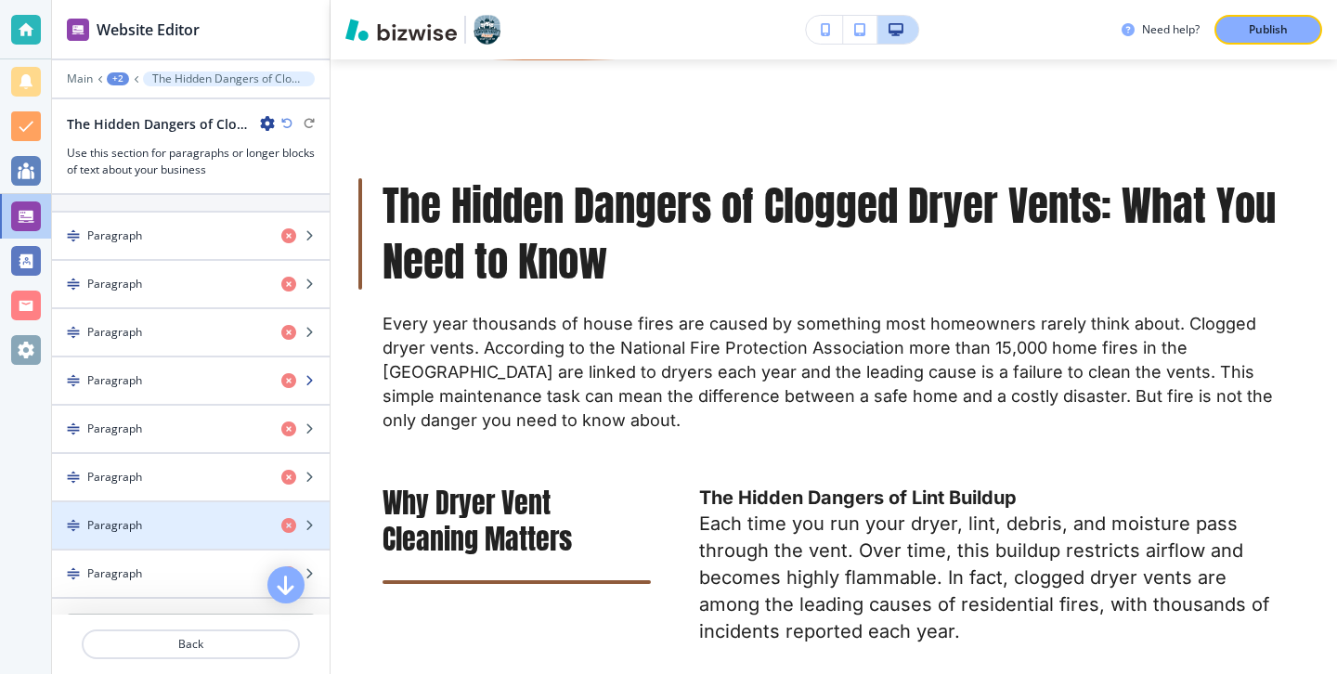
scroll to position [650, 0]
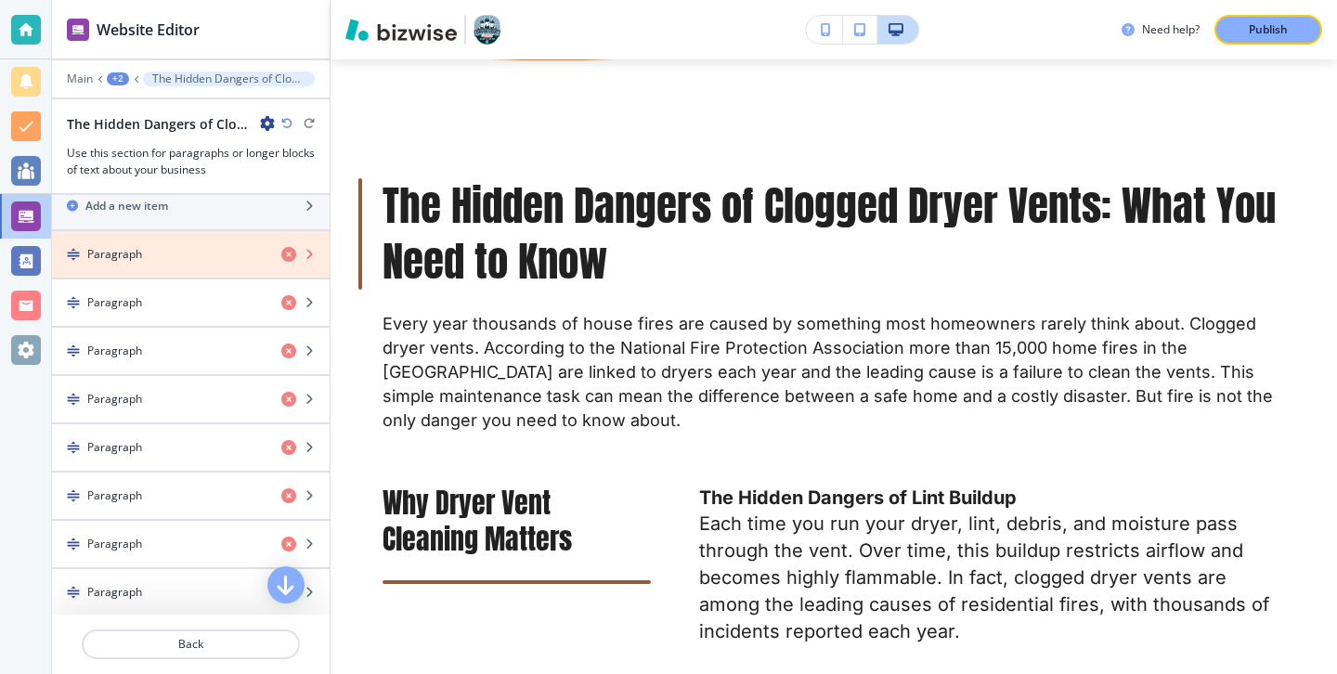
click at [295, 248] on icon "button" at bounding box center [288, 254] width 15 height 15
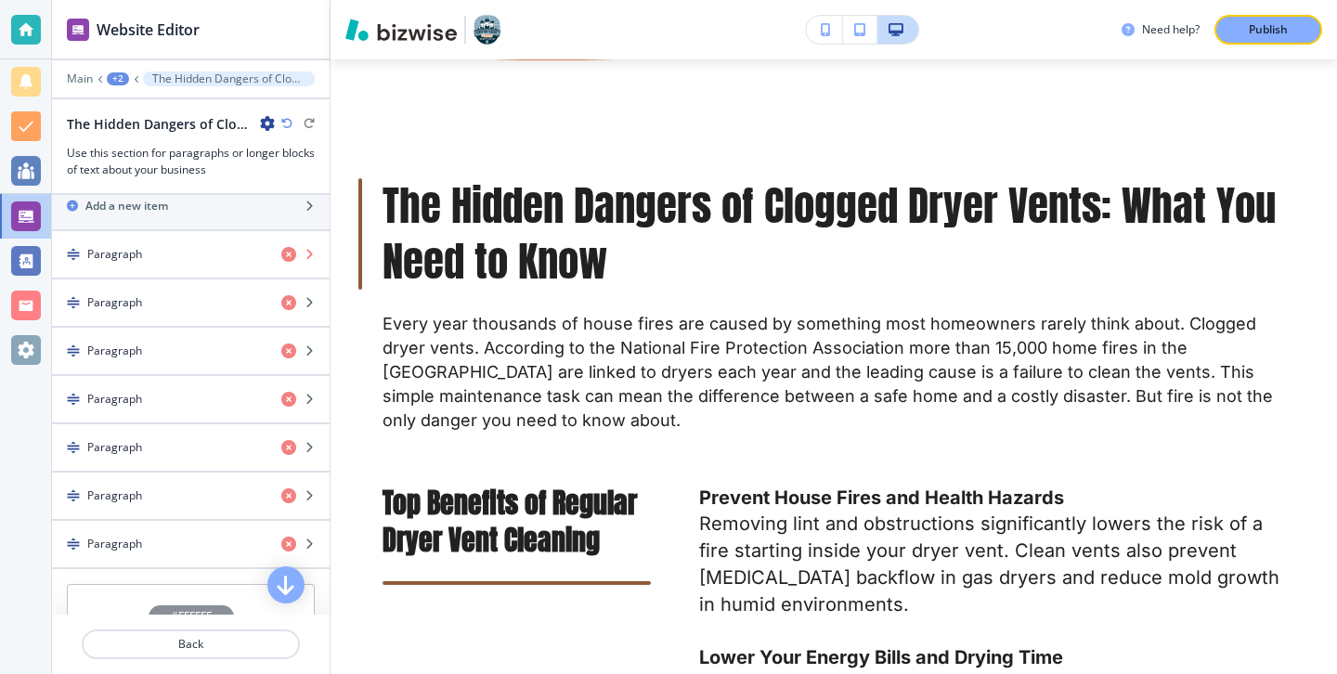
click at [291, 251] on icon "button" at bounding box center [288, 254] width 15 height 15
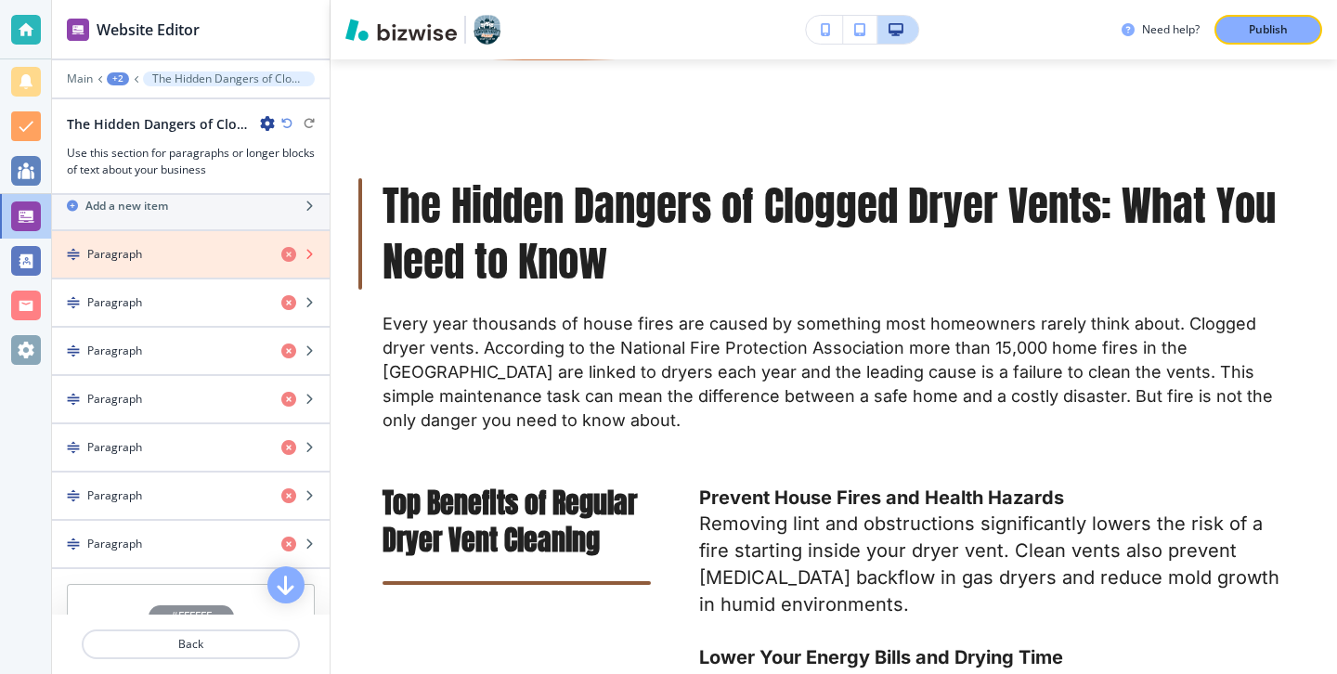
click at [290, 251] on icon "button" at bounding box center [288, 254] width 15 height 15
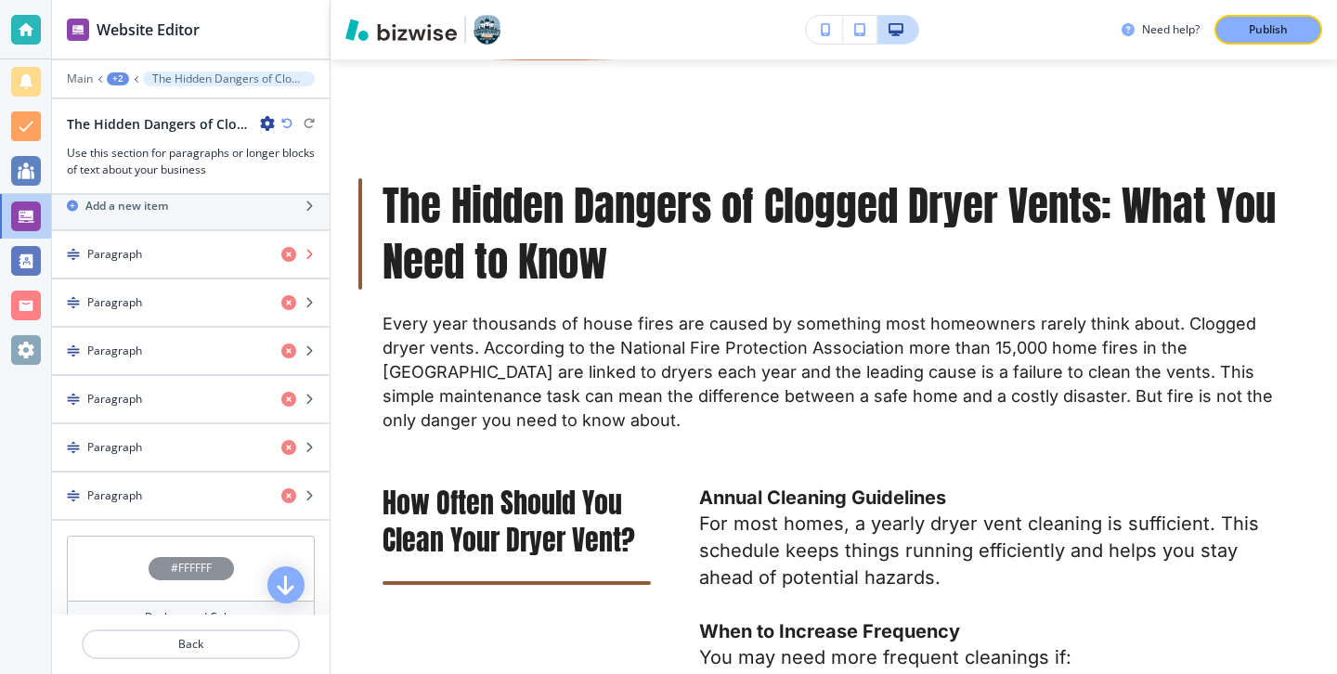
click at [290, 251] on icon "button" at bounding box center [288, 254] width 15 height 15
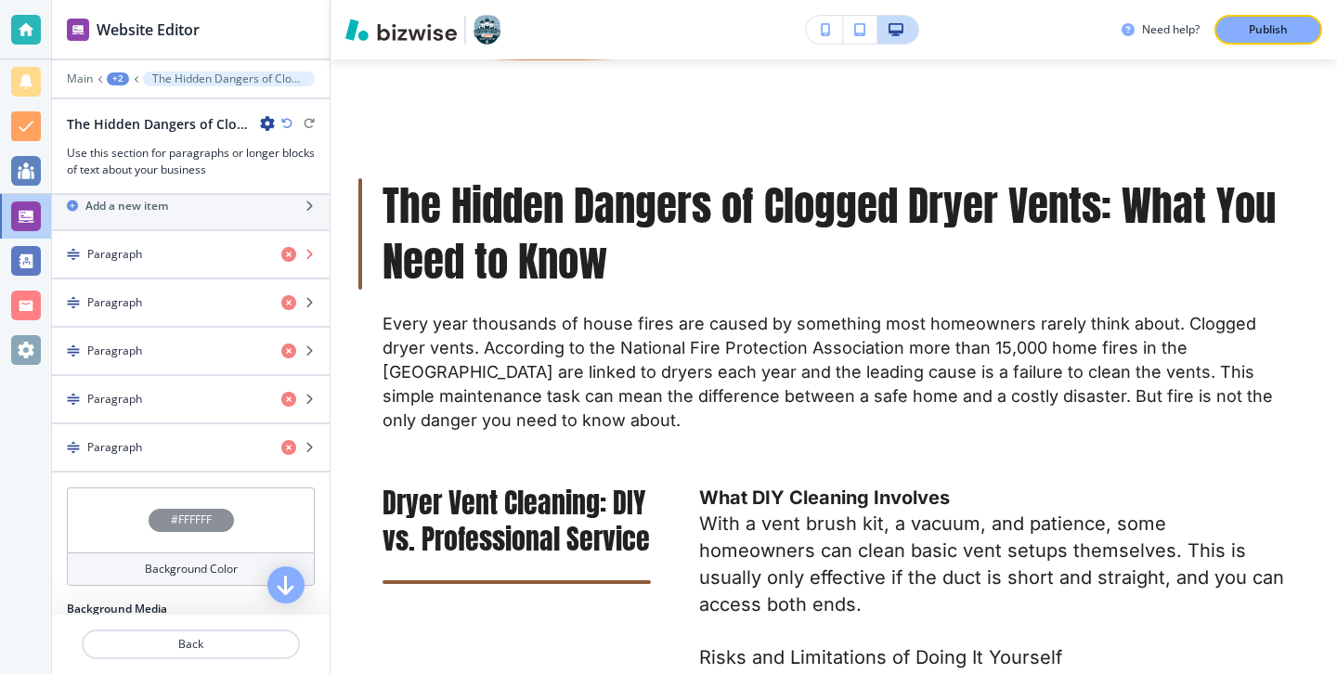
click at [290, 251] on icon "button" at bounding box center [288, 254] width 15 height 15
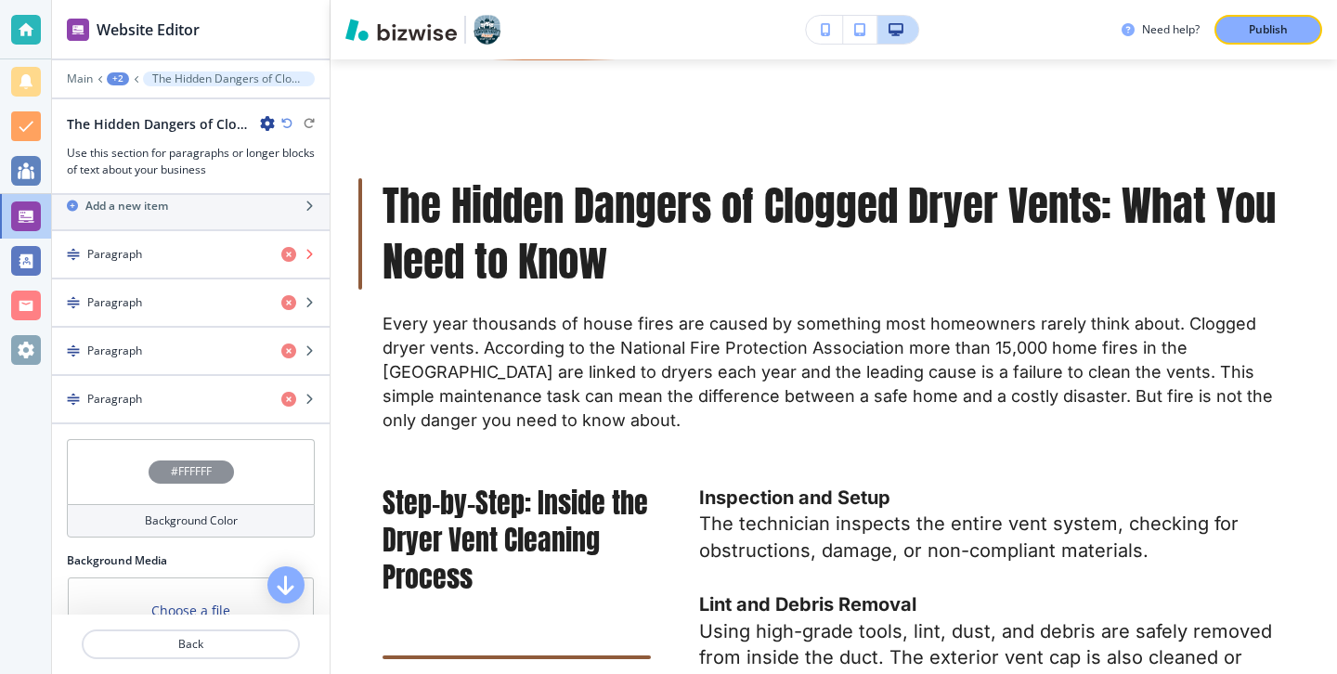
click at [290, 251] on icon "button" at bounding box center [288, 254] width 15 height 15
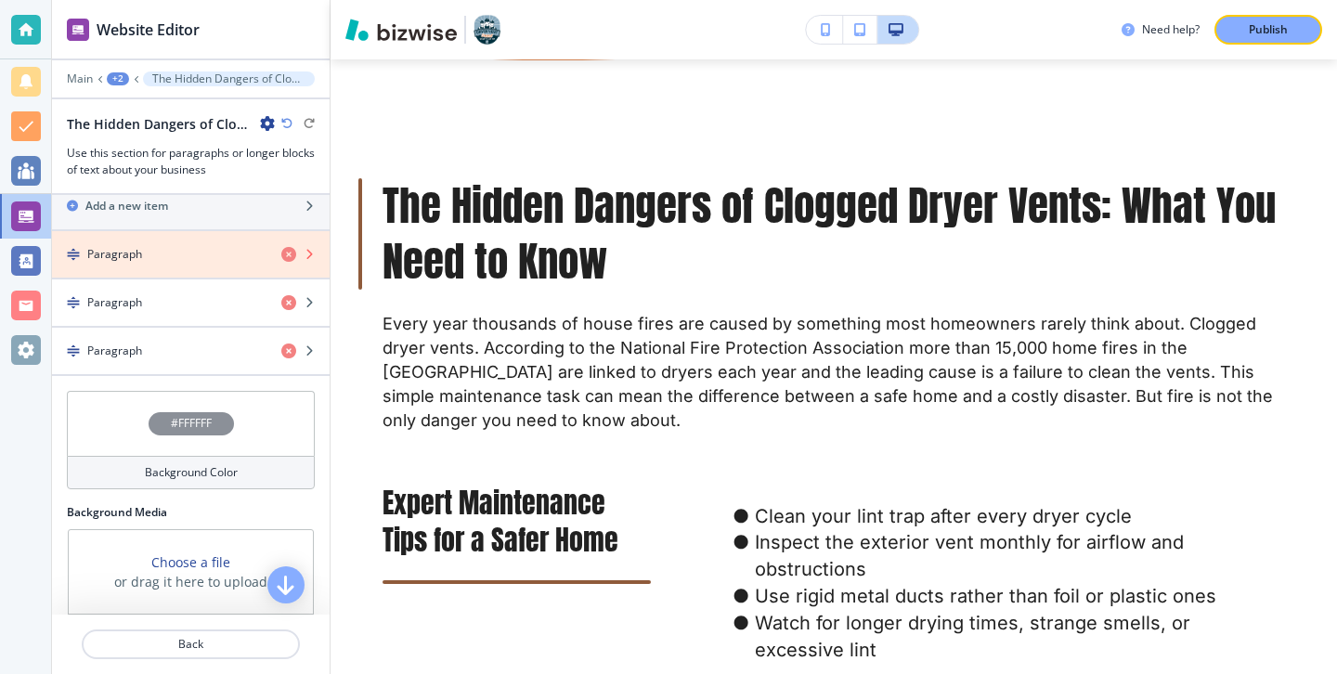
click at [290, 251] on icon "button" at bounding box center [288, 254] width 15 height 15
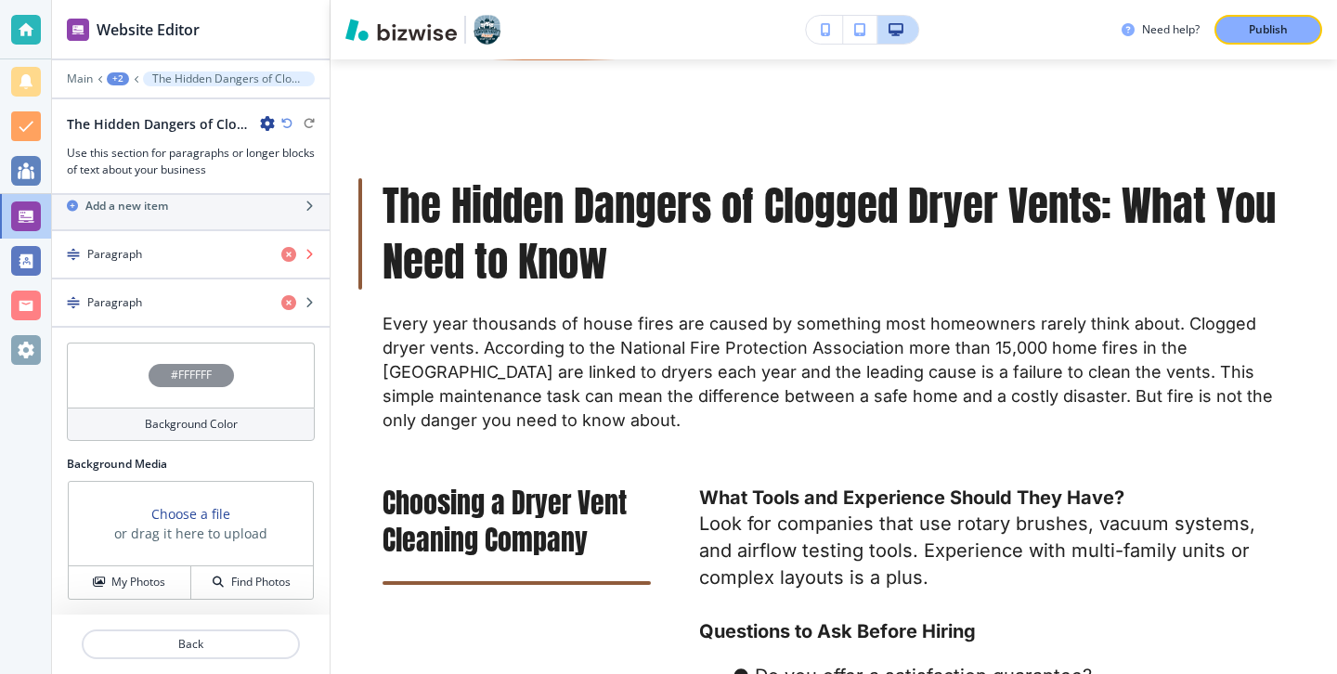
click at [290, 251] on icon "button" at bounding box center [288, 254] width 15 height 15
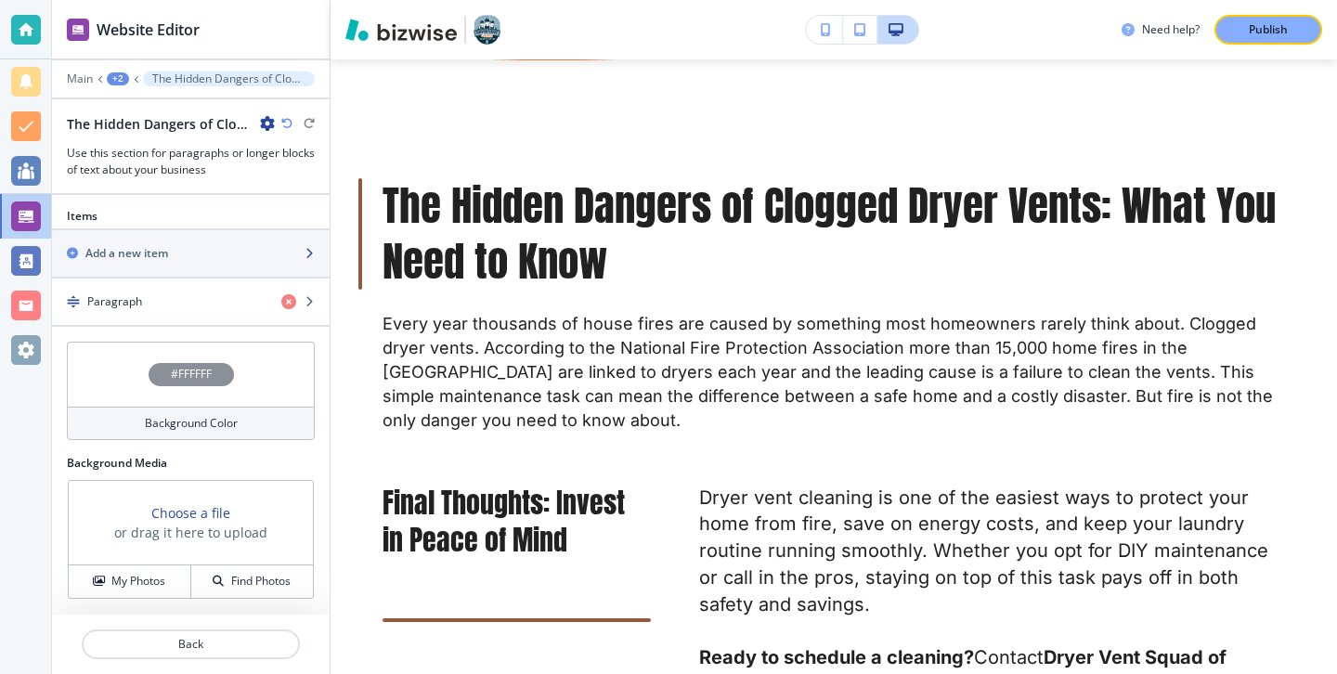
click at [290, 251] on div "Add a new item" at bounding box center [191, 253] width 278 height 17
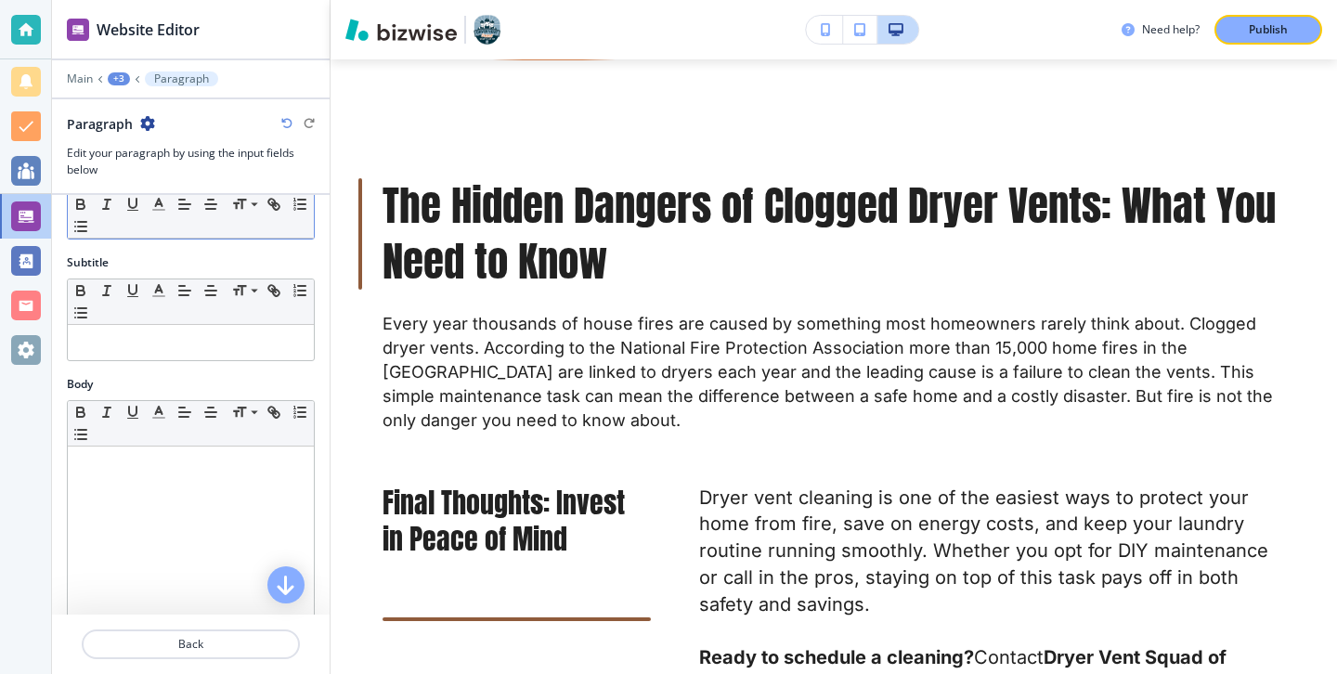
scroll to position [351, 0]
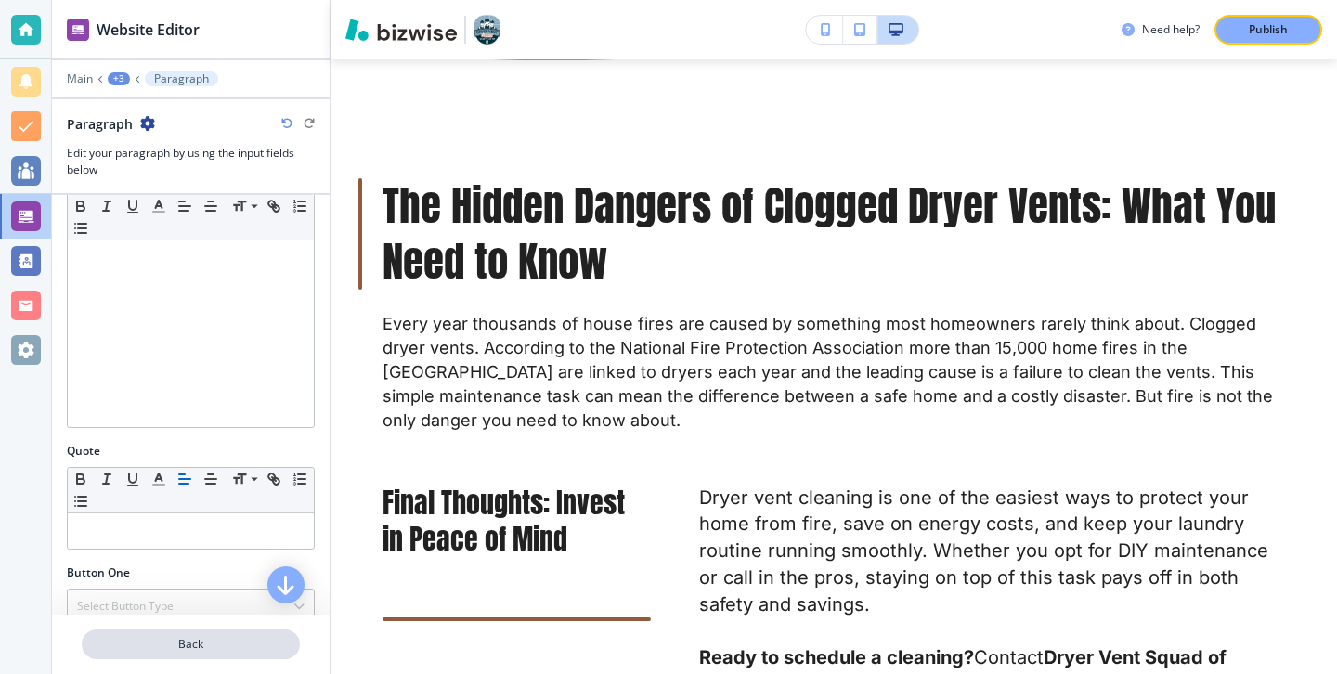
click at [215, 638] on p "Back" at bounding box center [191, 644] width 214 height 17
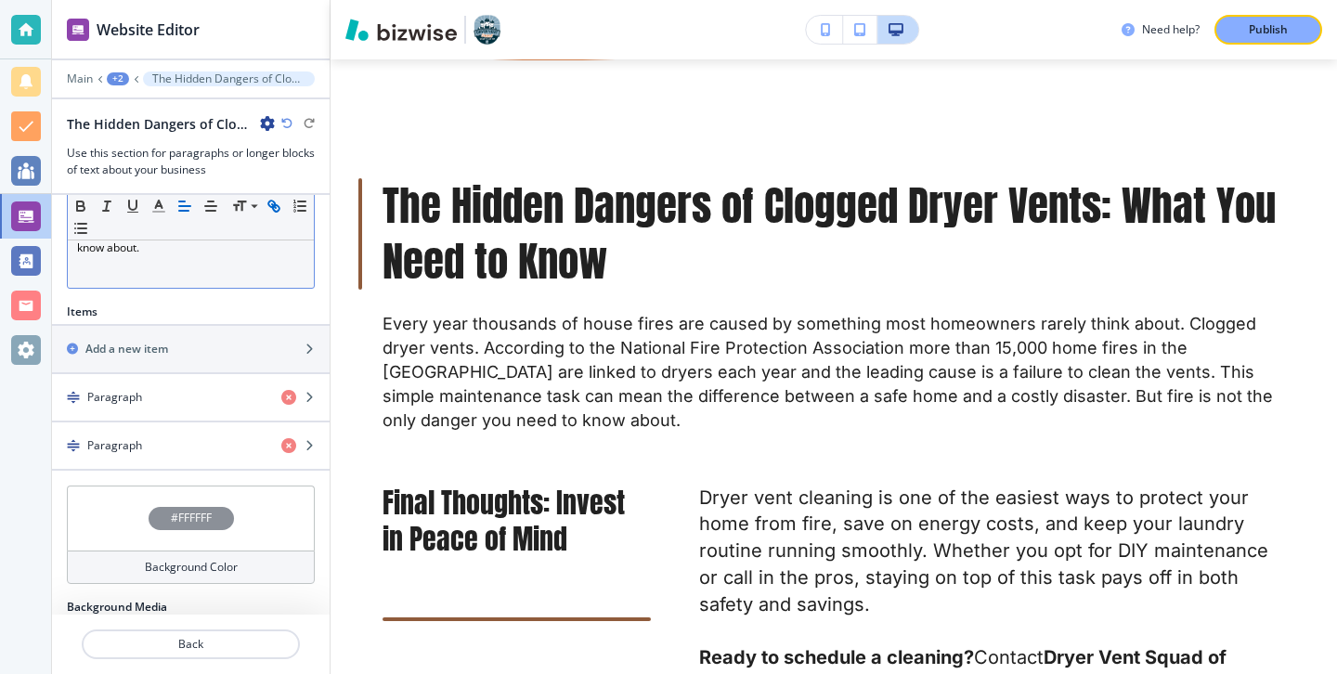
scroll to position [651, 0]
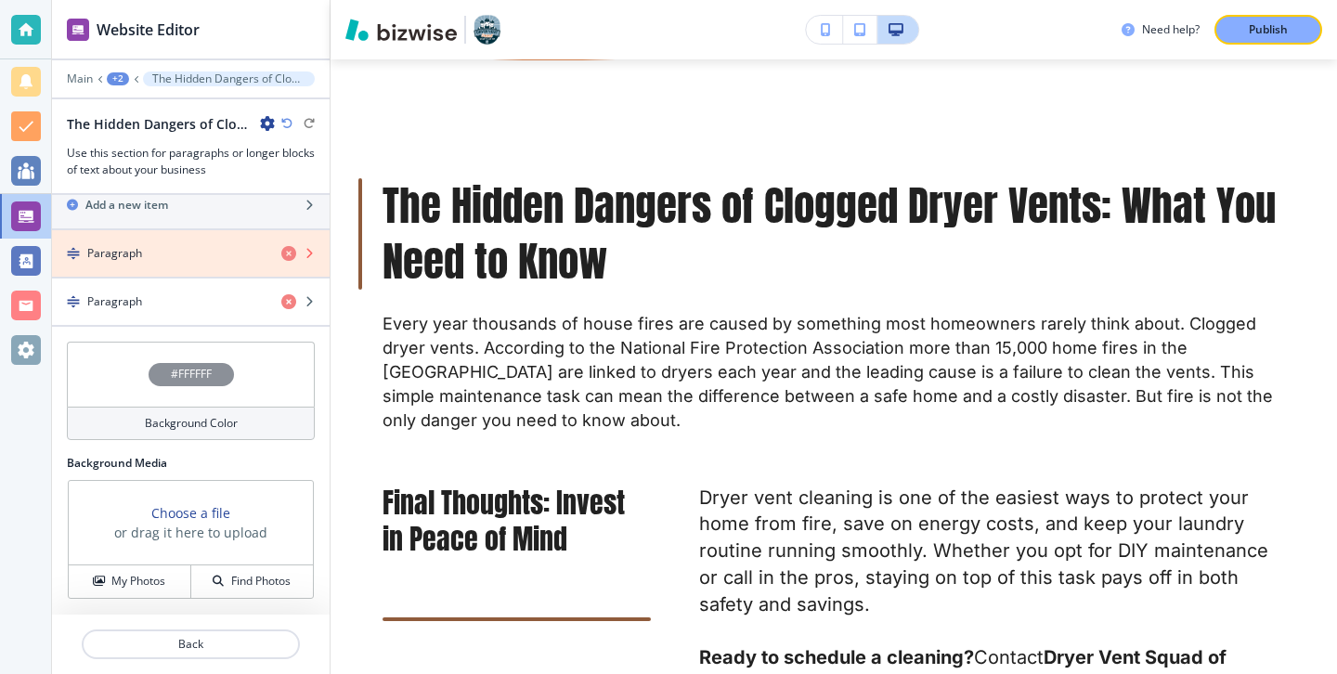
click at [284, 252] on icon "button" at bounding box center [288, 253] width 15 height 15
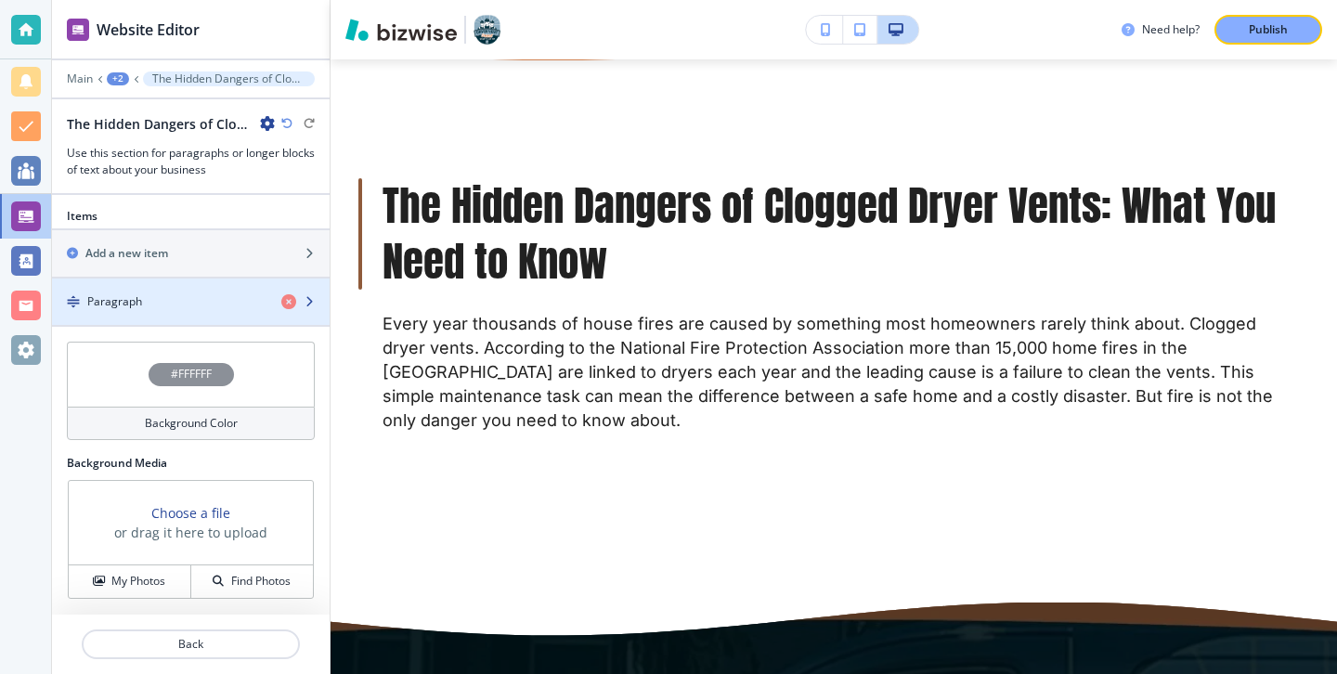
click at [286, 291] on div "button" at bounding box center [191, 285] width 278 height 15
click at [286, 296] on icon "button" at bounding box center [288, 301] width 15 height 15
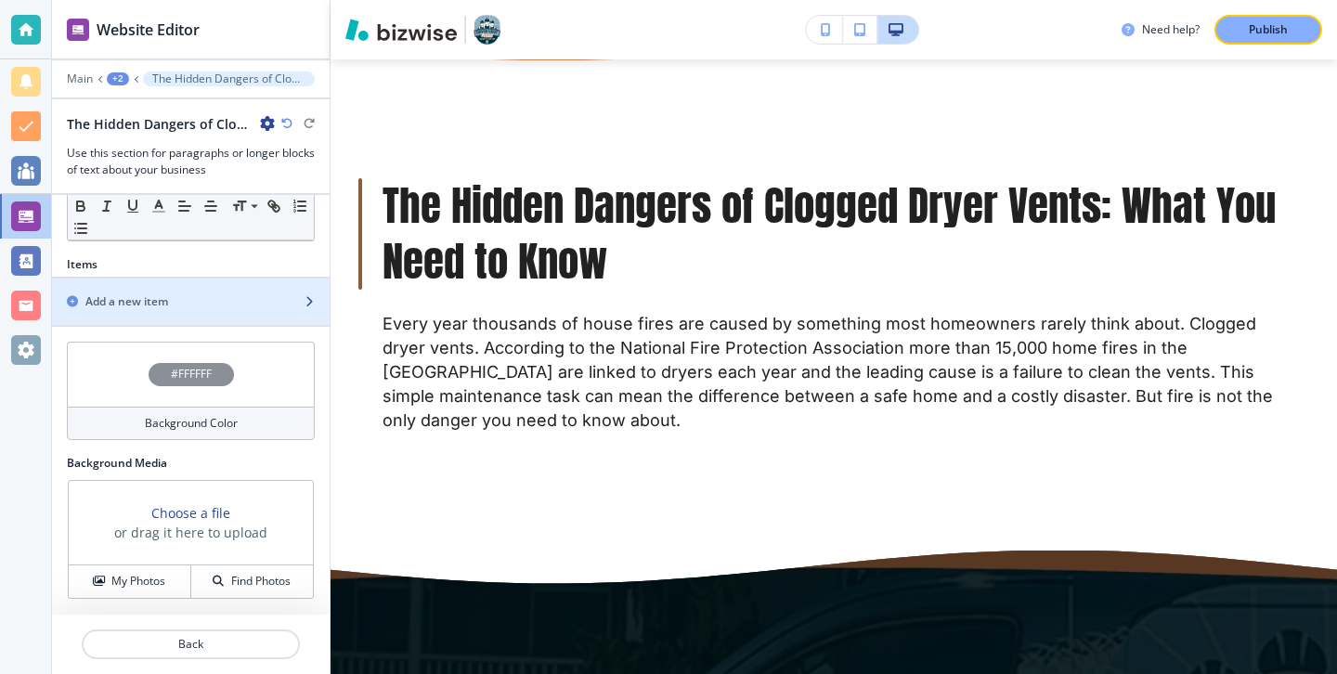
click at [289, 295] on div "Add a new item" at bounding box center [191, 301] width 278 height 17
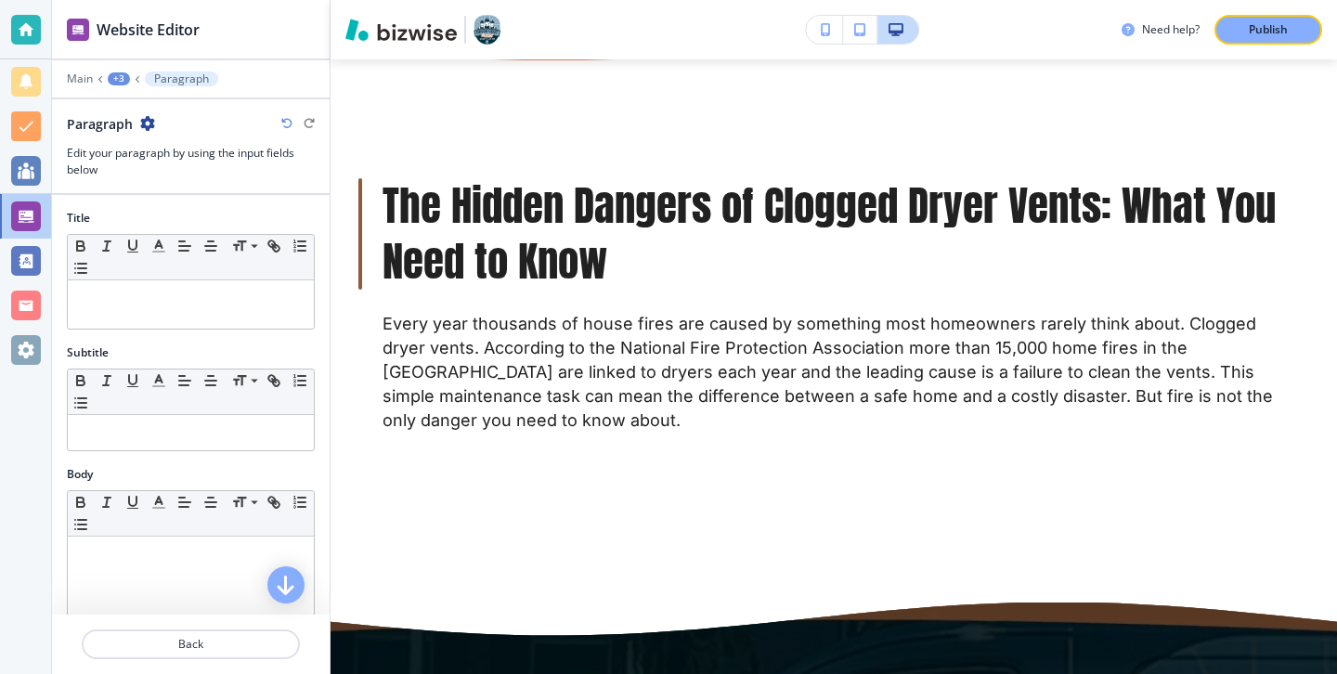
click at [239, 331] on div "Title Small Normal Large Huge" at bounding box center [191, 277] width 278 height 135
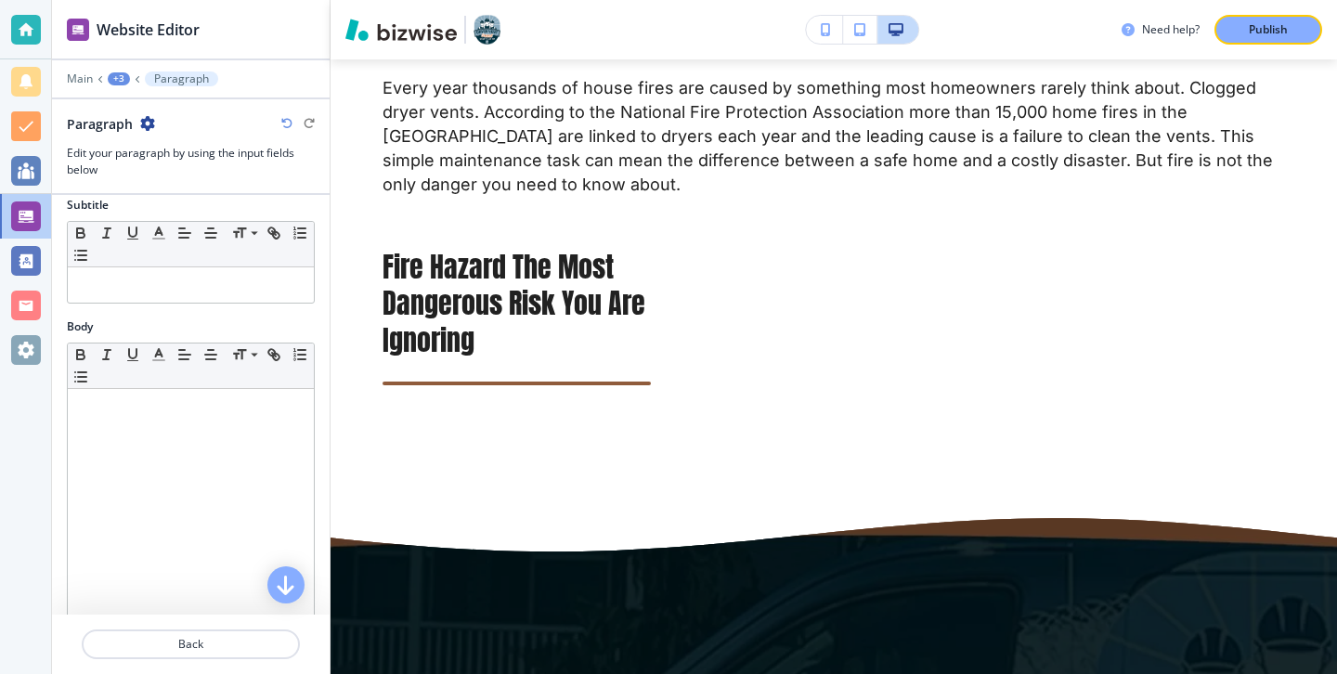
scroll to position [176, 0]
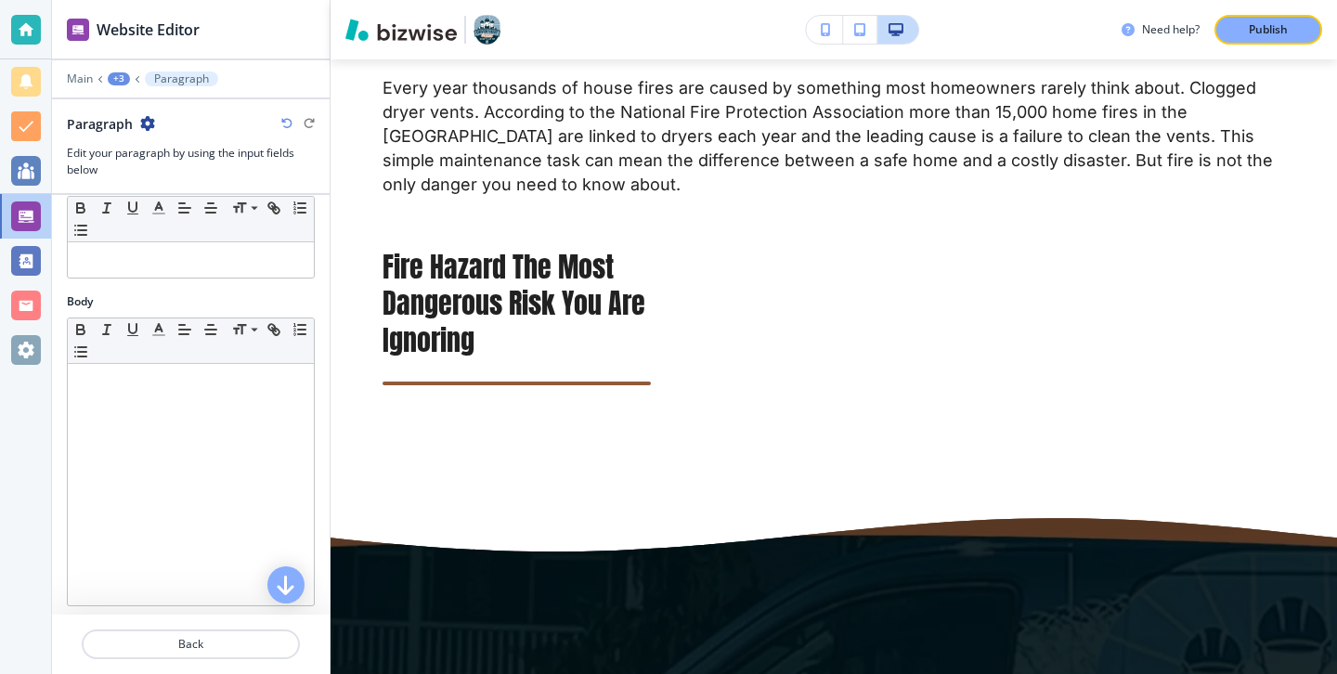
click at [271, 471] on div at bounding box center [191, 484] width 246 height 241
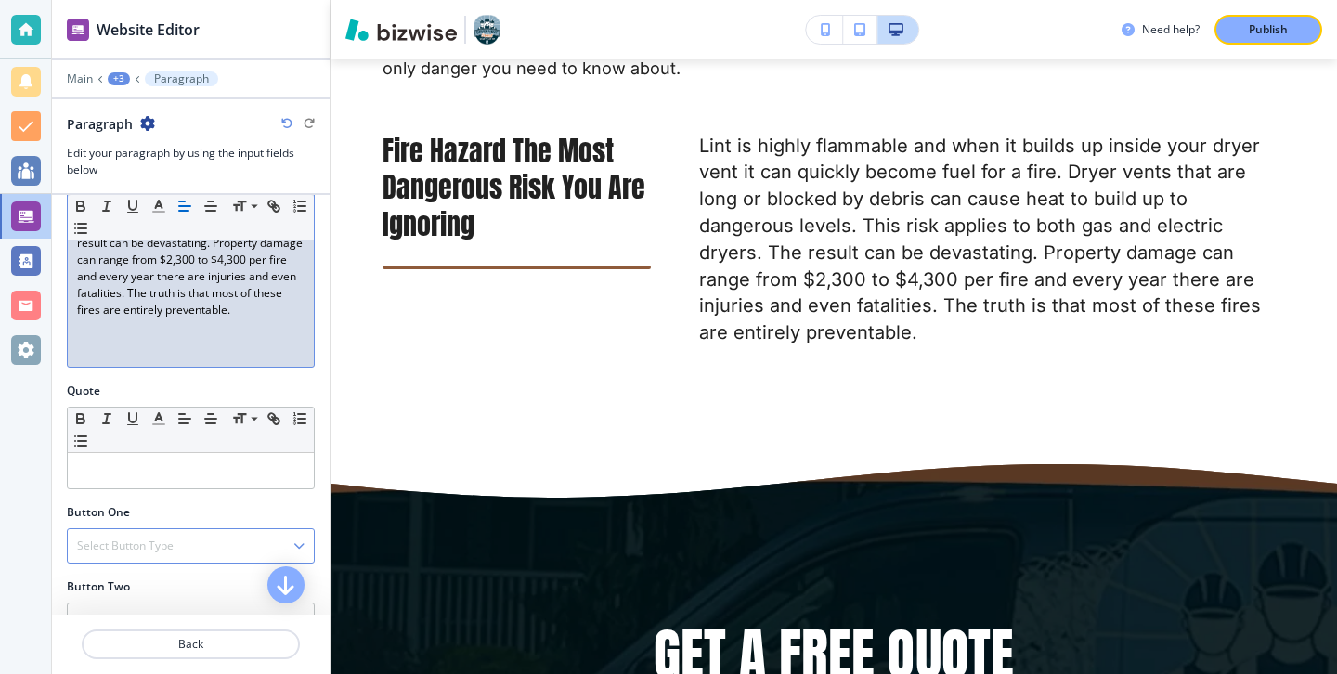
scroll to position [334, 0]
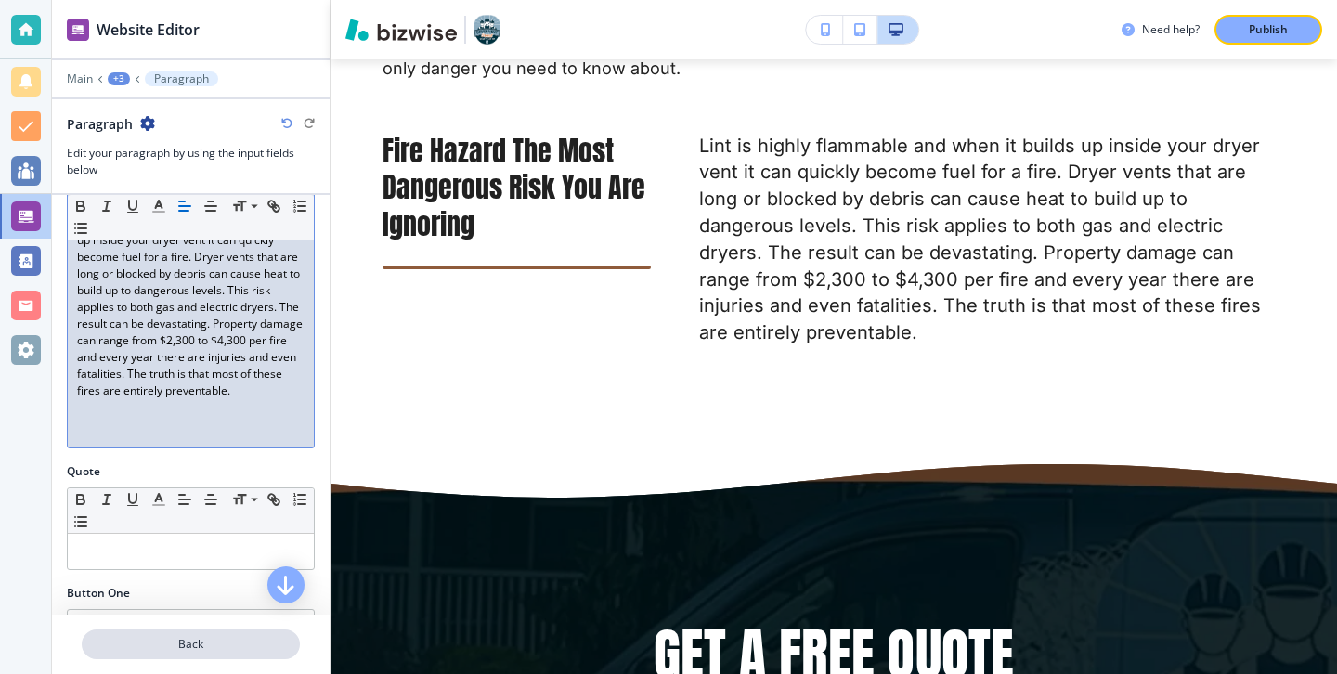
click at [181, 645] on p "Back" at bounding box center [191, 644] width 214 height 17
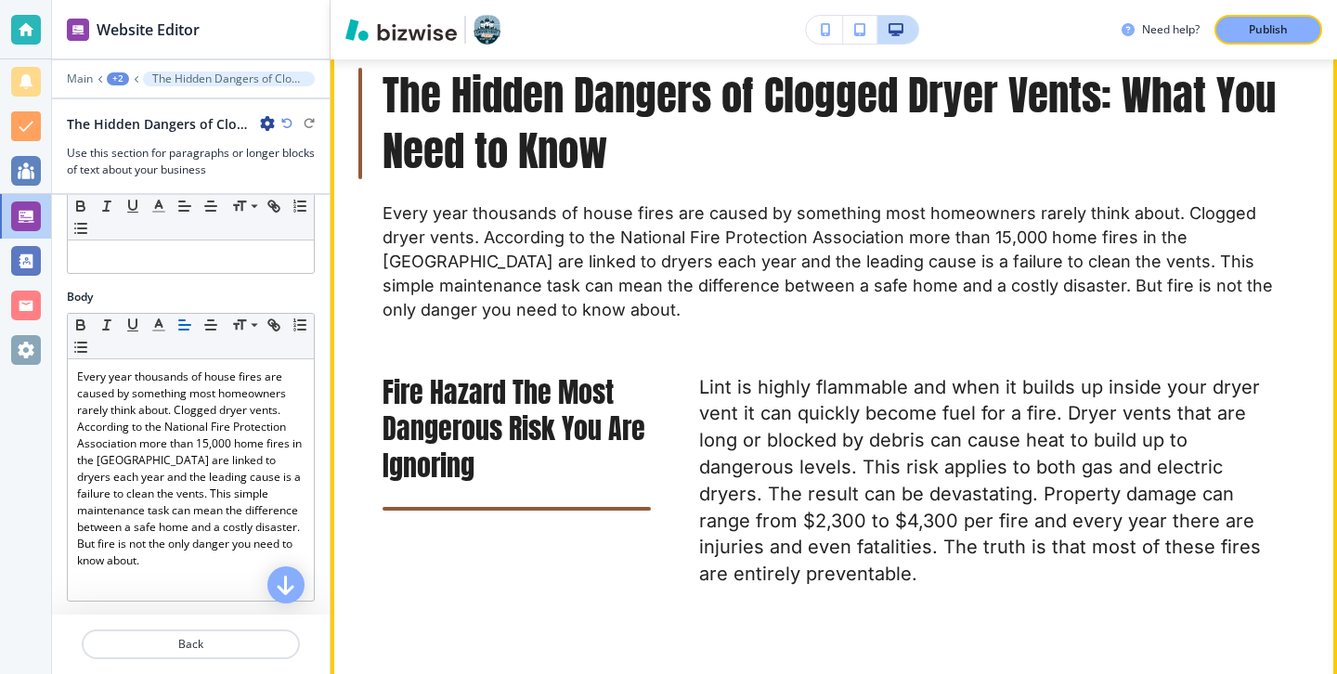
scroll to position [1454, 0]
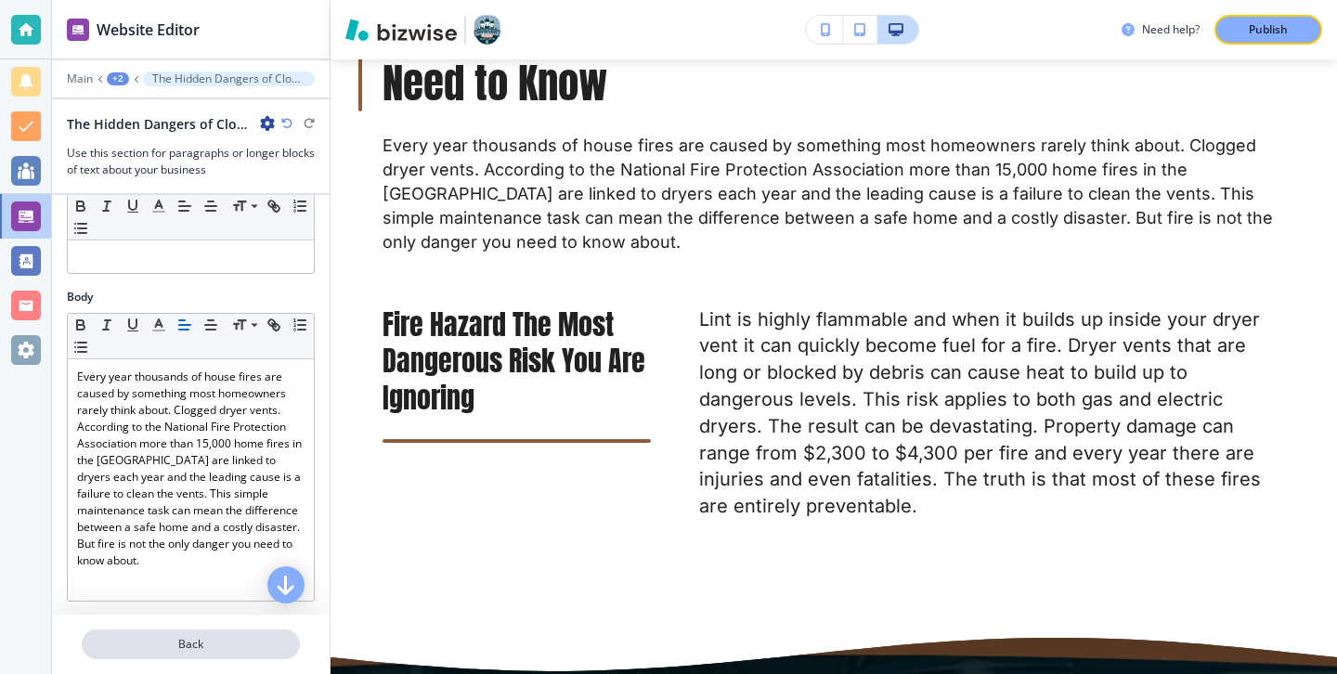
click at [257, 646] on p "Back" at bounding box center [191, 644] width 214 height 17
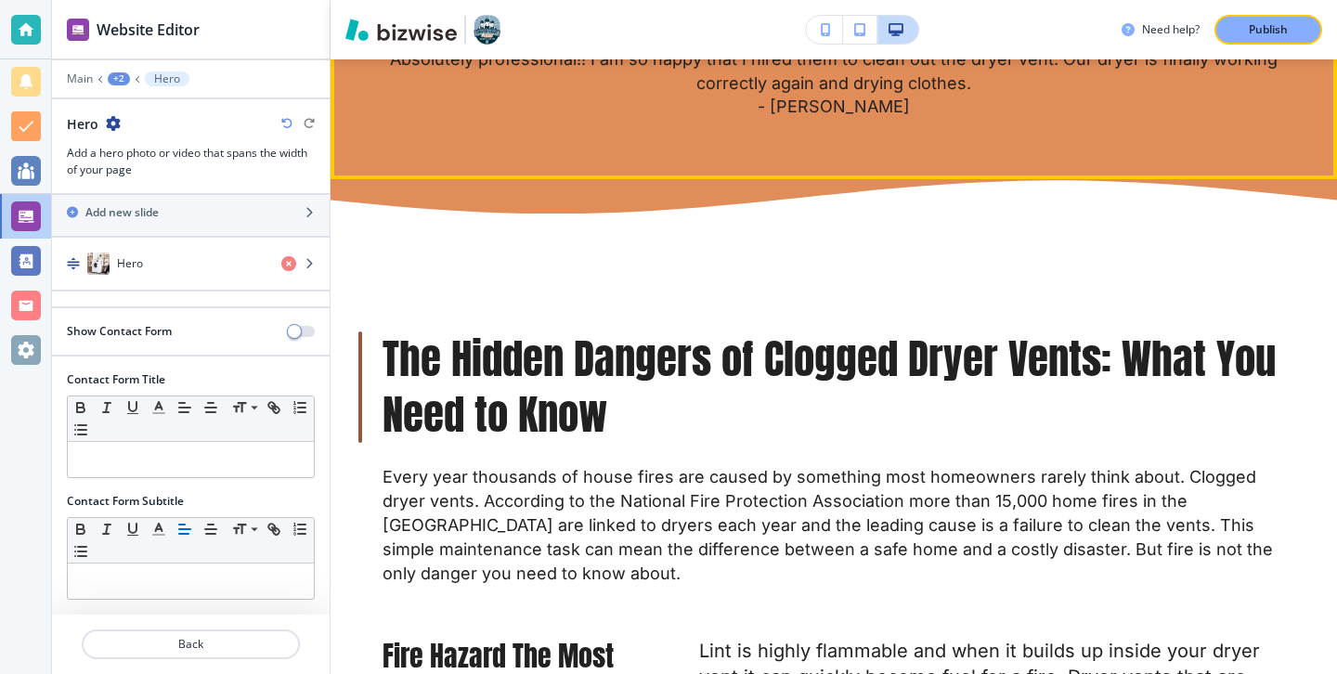
scroll to position [987, 0]
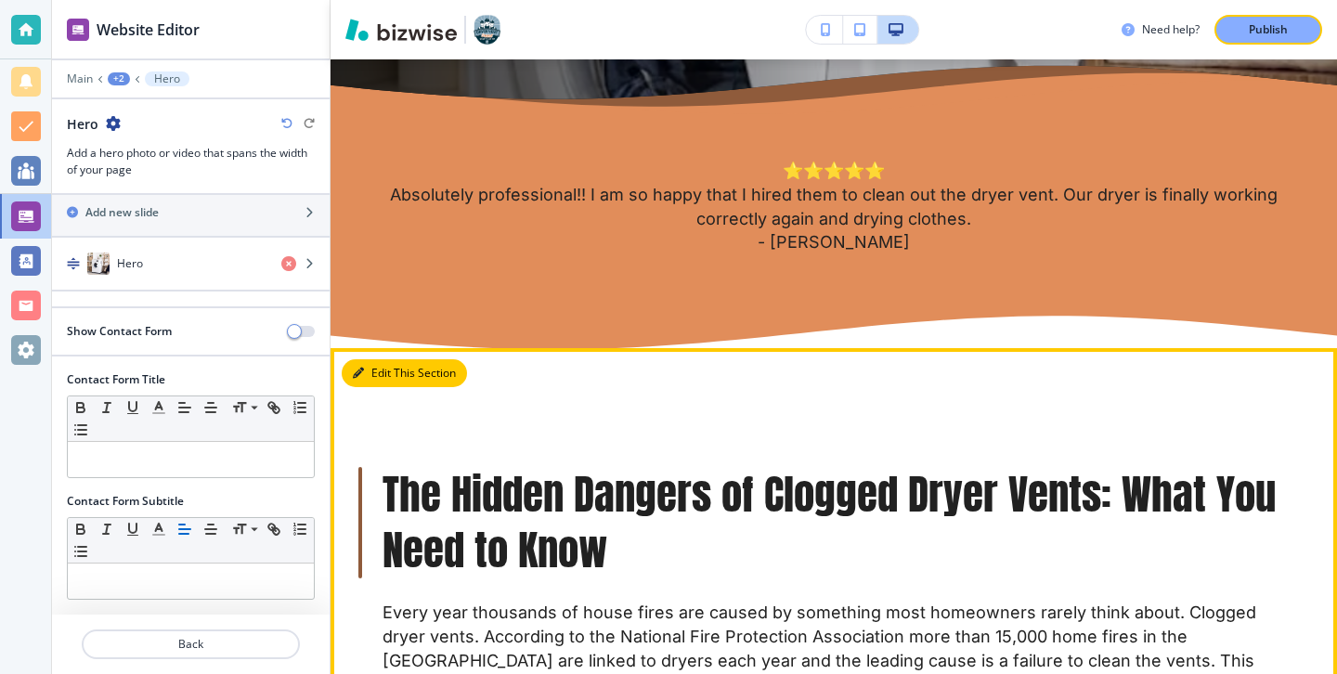
click at [373, 367] on button "Edit This Section" at bounding box center [404, 373] width 125 height 28
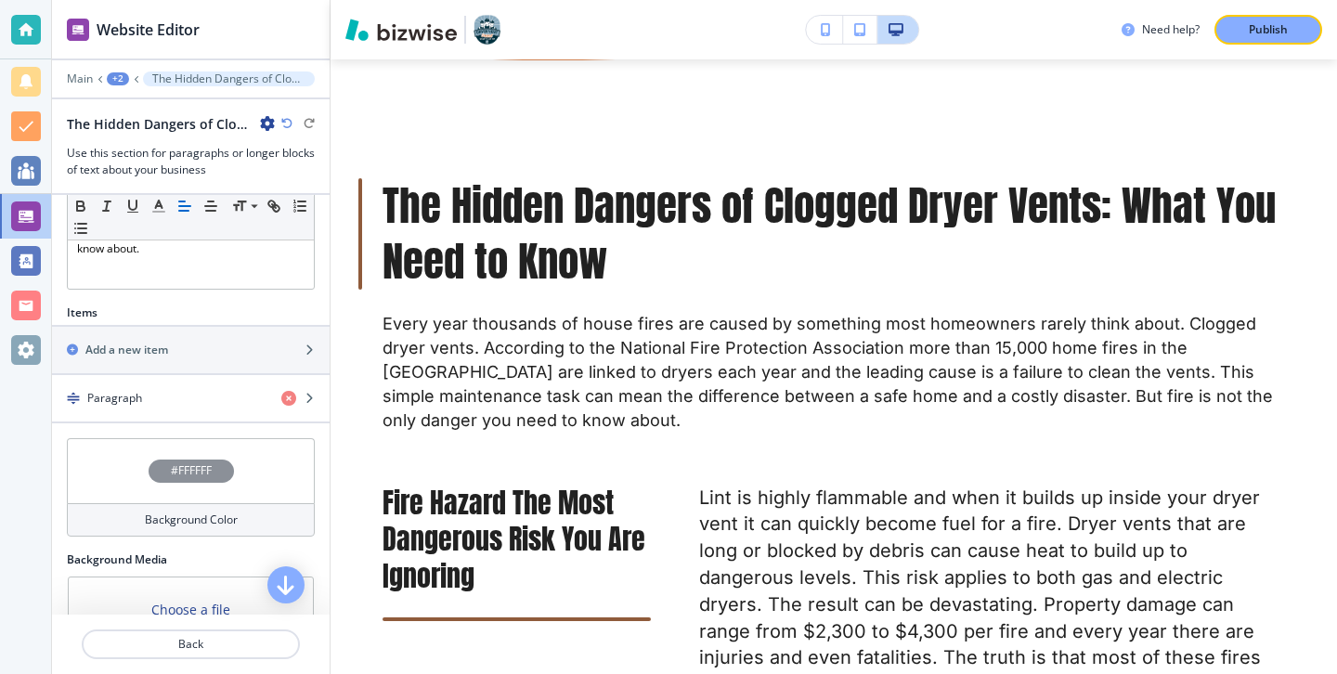
scroll to position [497, 0]
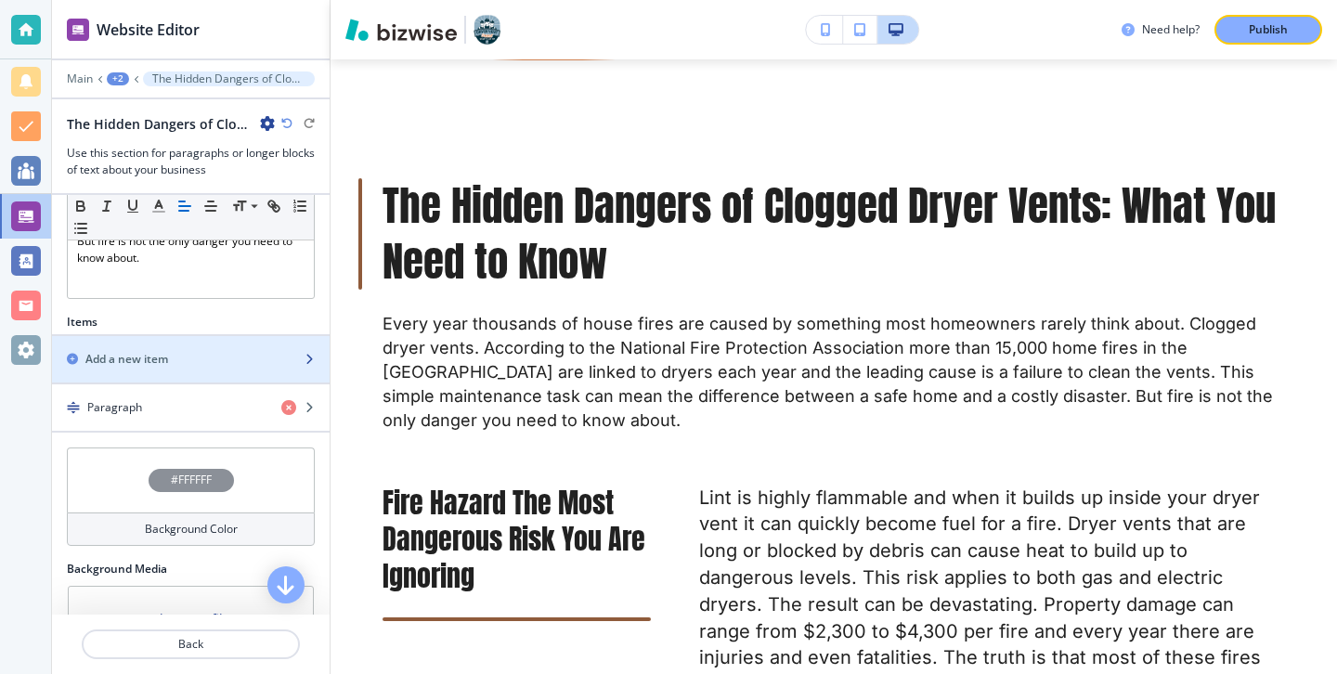
click at [251, 366] on div "Add a new item" at bounding box center [170, 359] width 237 height 17
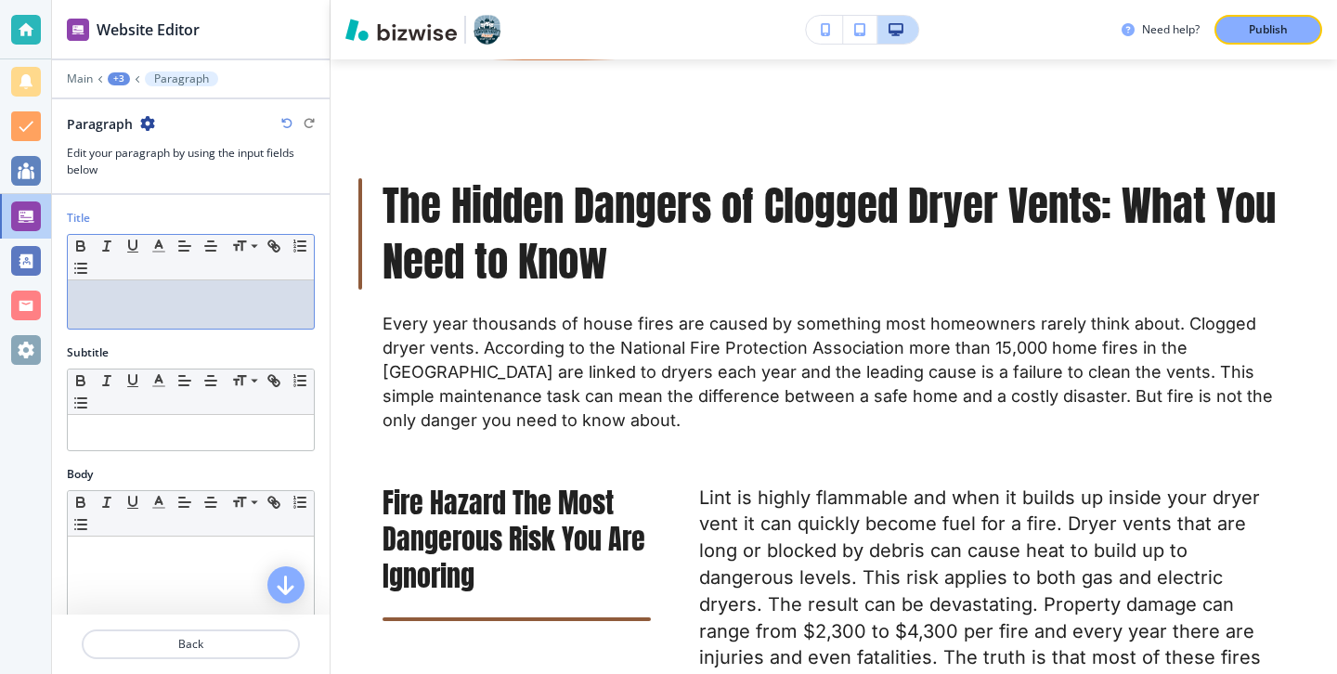
click at [154, 319] on div at bounding box center [191, 304] width 246 height 48
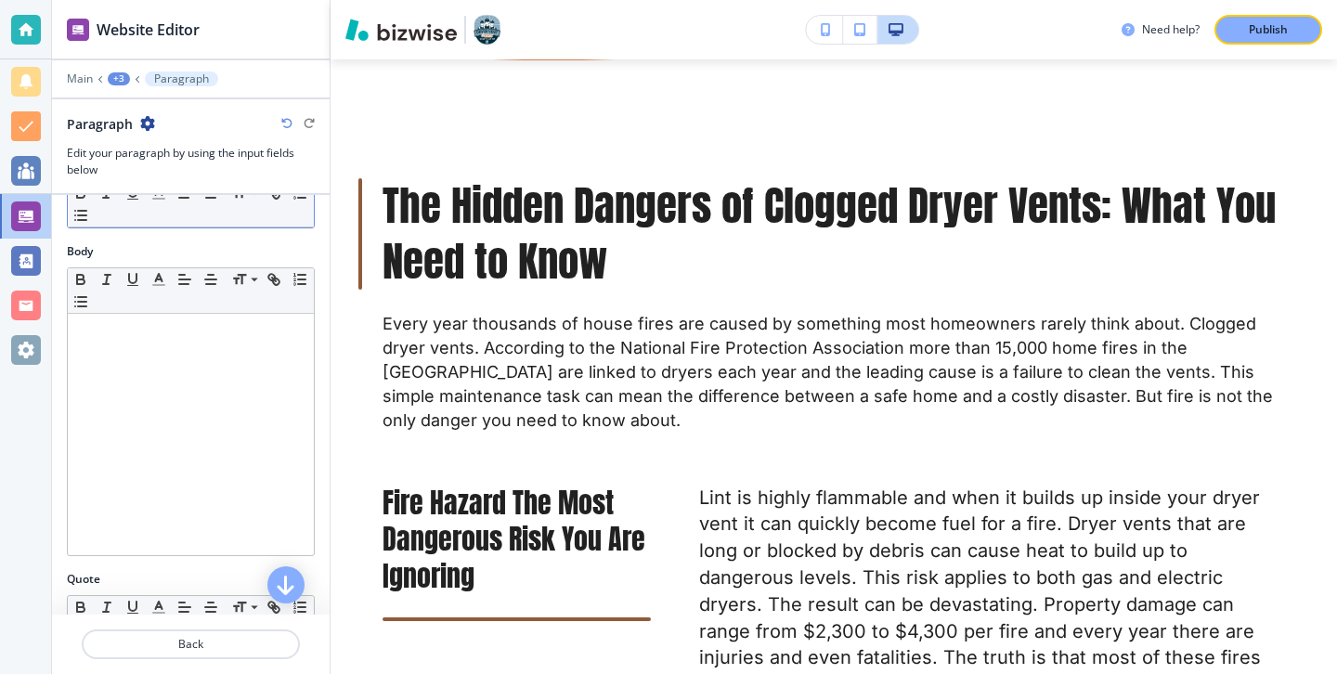
click at [198, 443] on div at bounding box center [191, 434] width 246 height 241
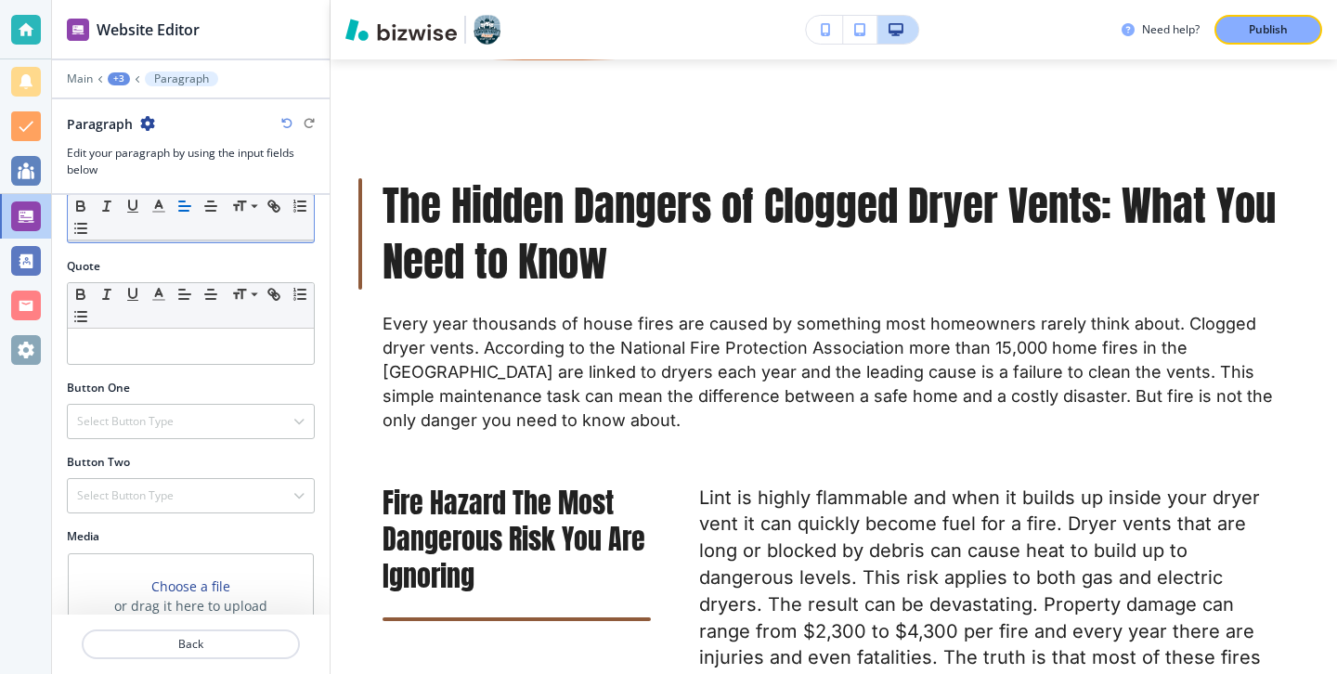
scroll to position [609, 0]
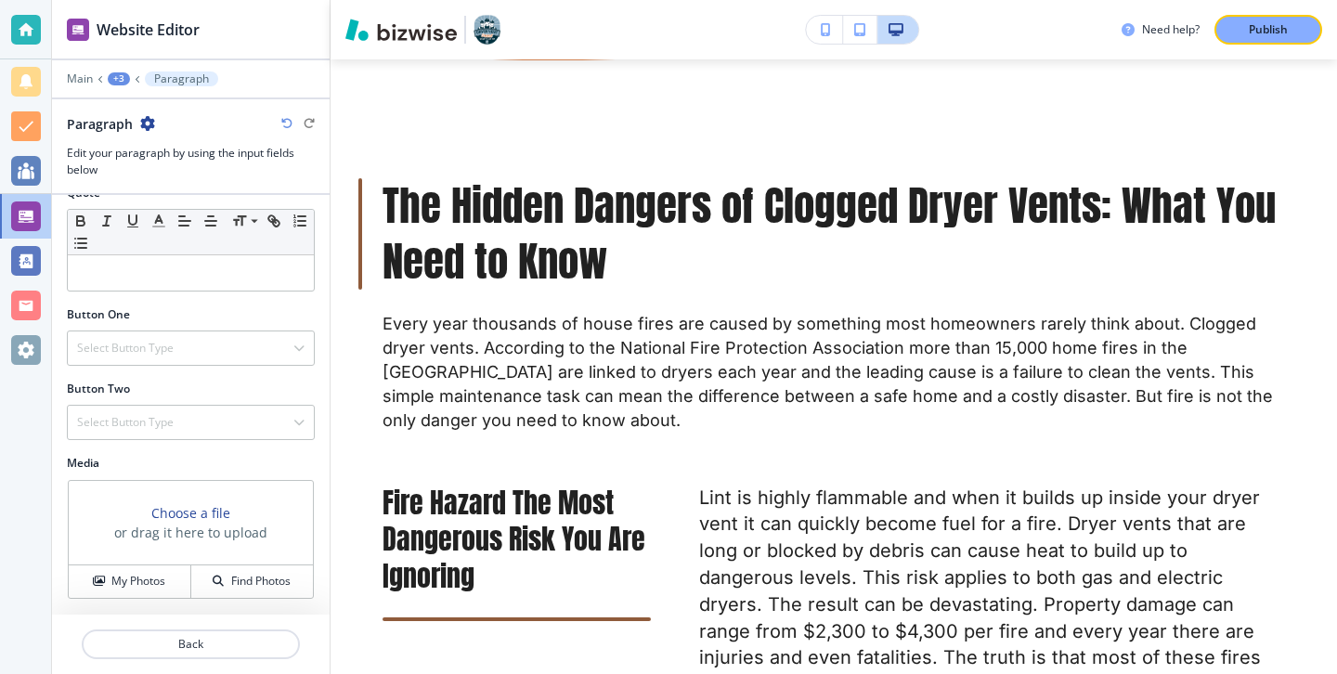
click at [167, 659] on div at bounding box center [191, 666] width 278 height 15
click at [196, 641] on p "Back" at bounding box center [191, 644] width 214 height 17
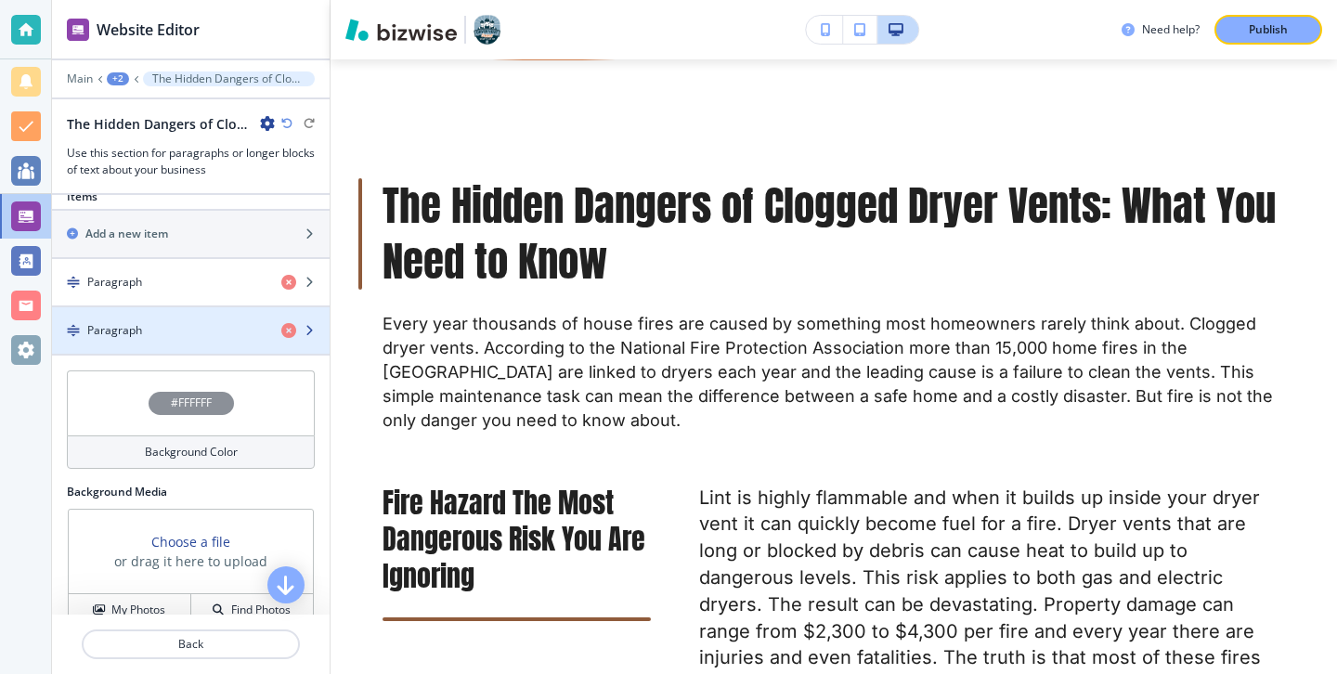
scroll to position [577, 0]
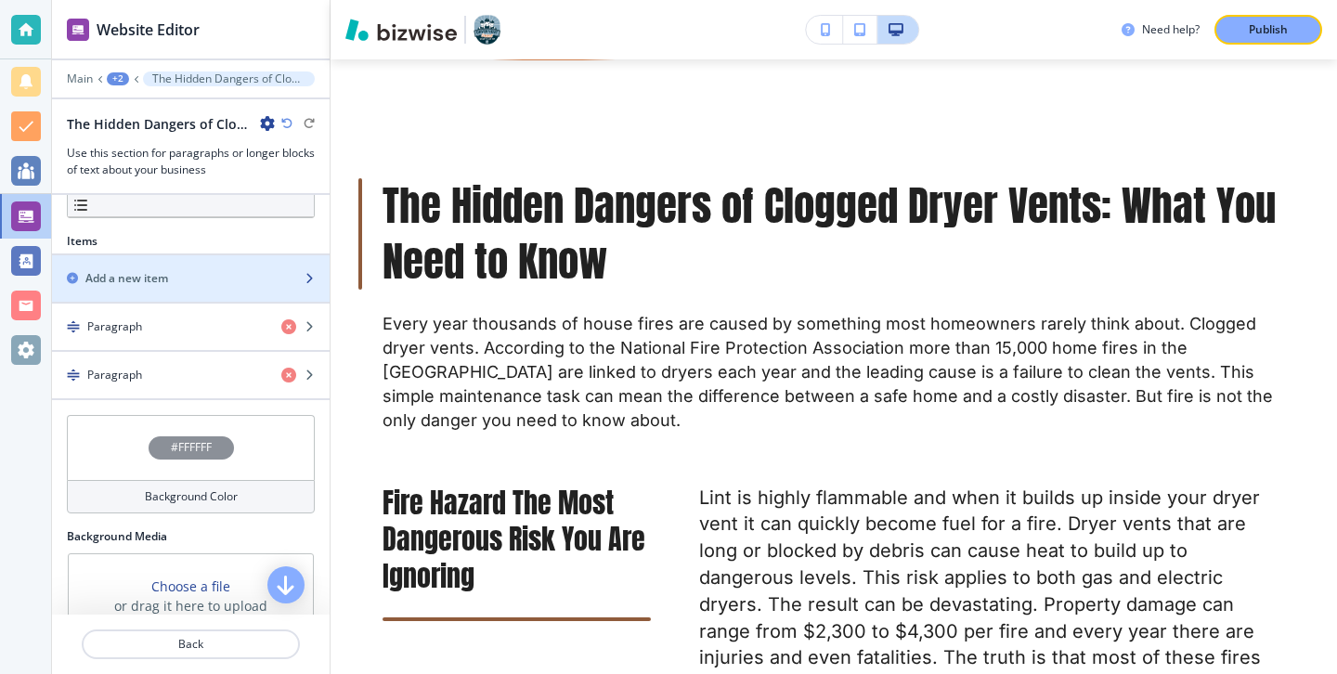
click at [207, 287] on div "button" at bounding box center [191, 294] width 278 height 15
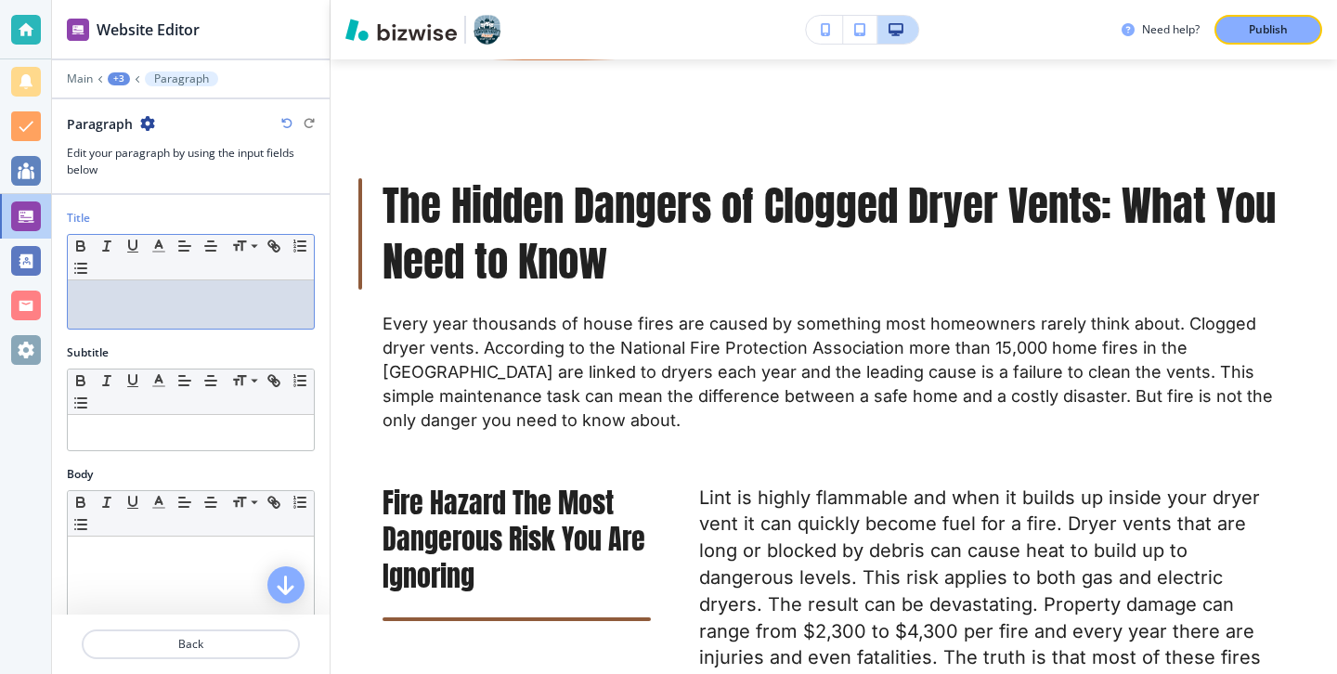
click at [186, 310] on div at bounding box center [191, 304] width 246 height 48
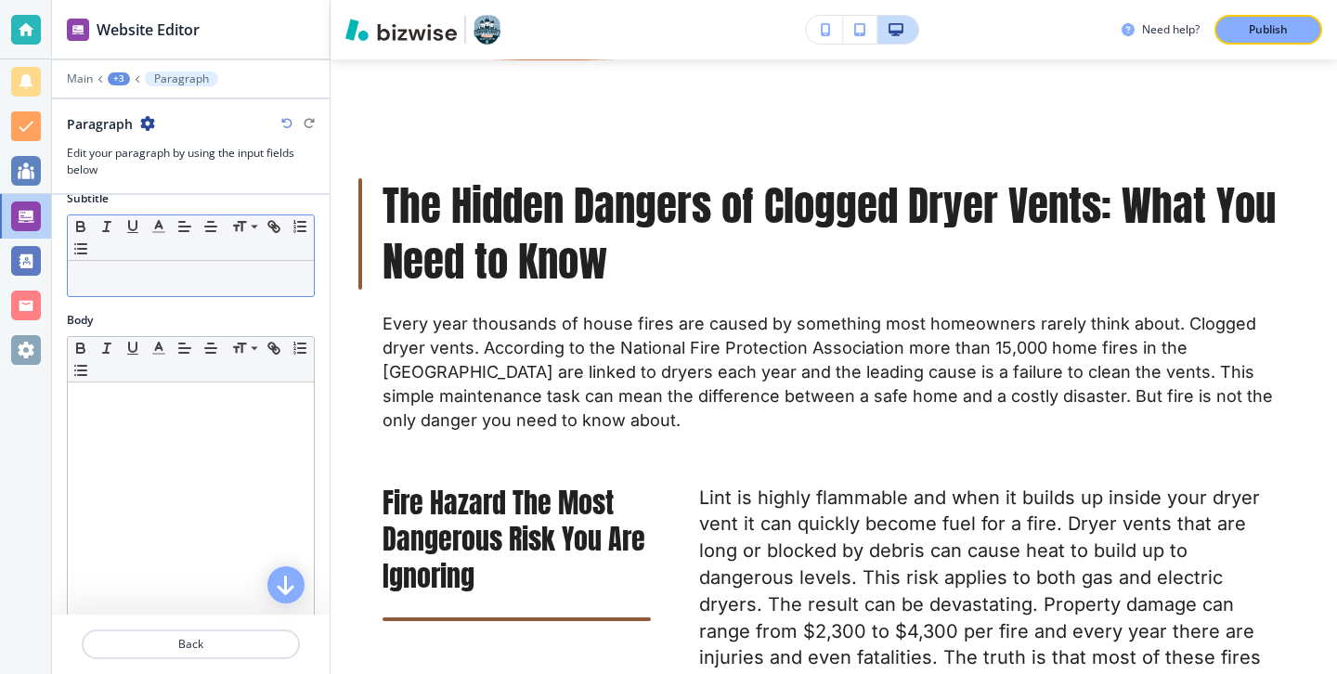
scroll to position [198, 0]
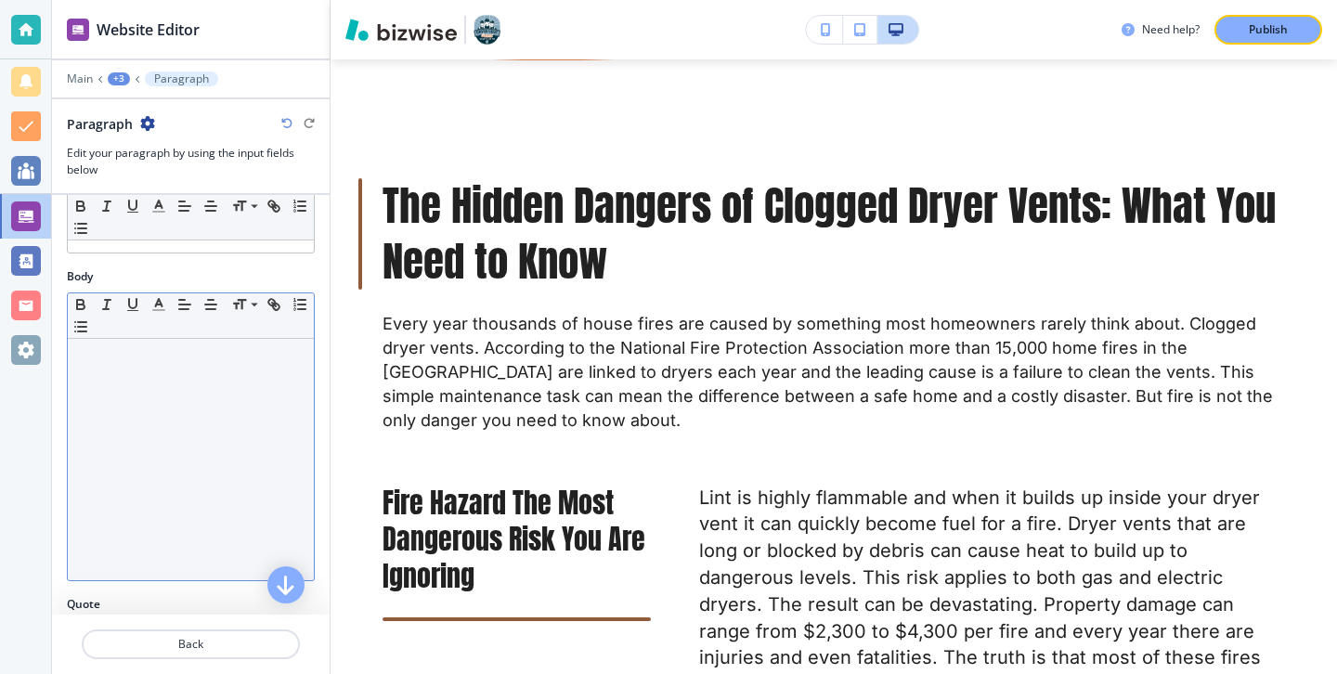
click at [233, 407] on div at bounding box center [191, 459] width 246 height 241
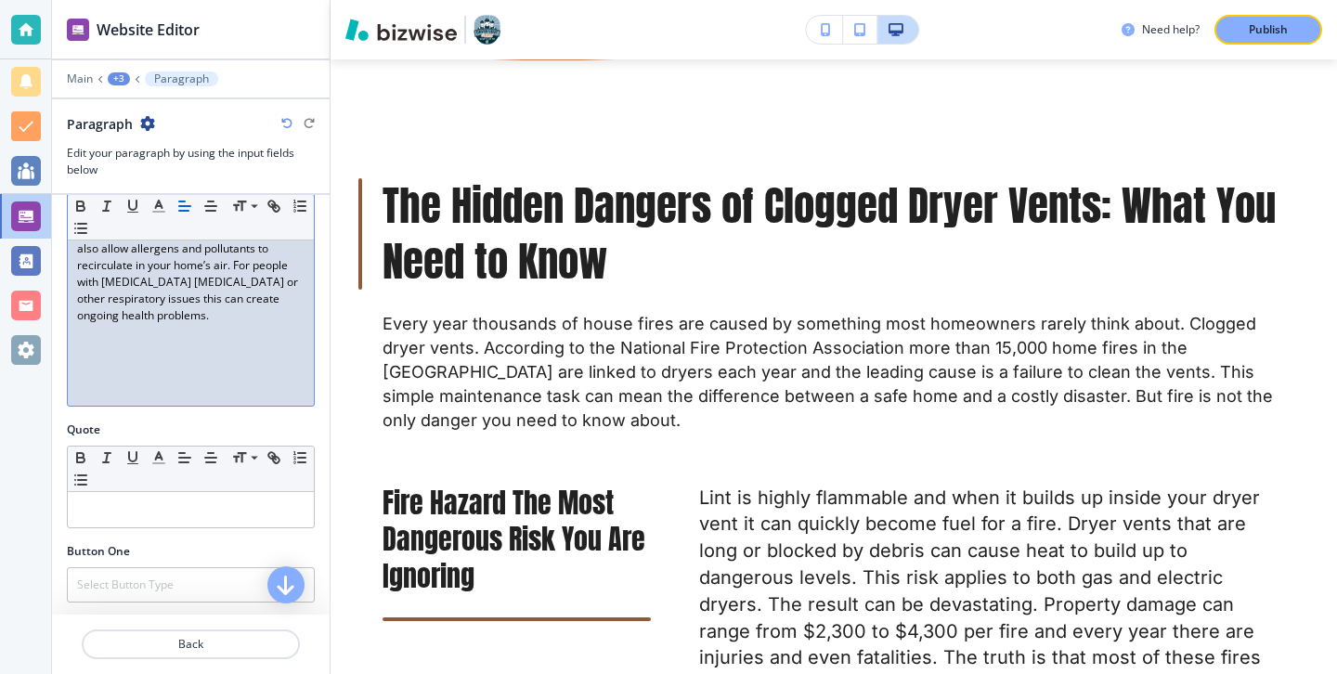
scroll to position [481, 0]
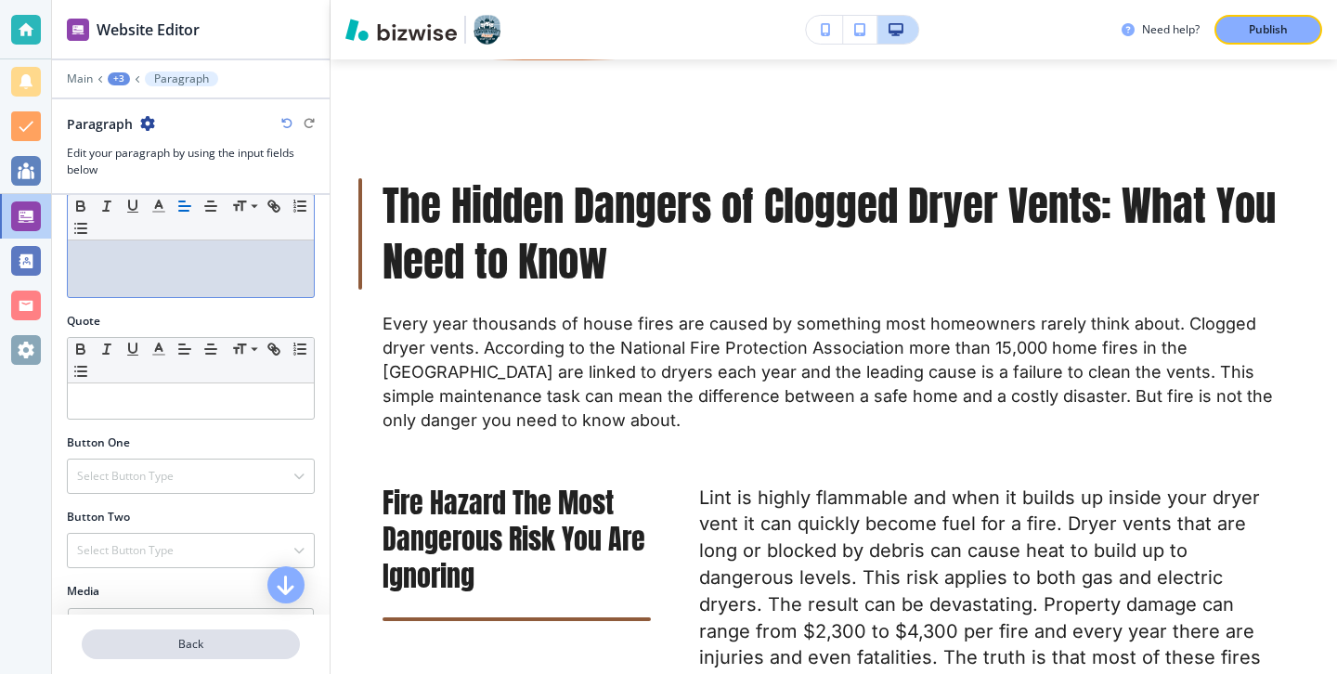
click at [187, 648] on p "Back" at bounding box center [191, 644] width 214 height 17
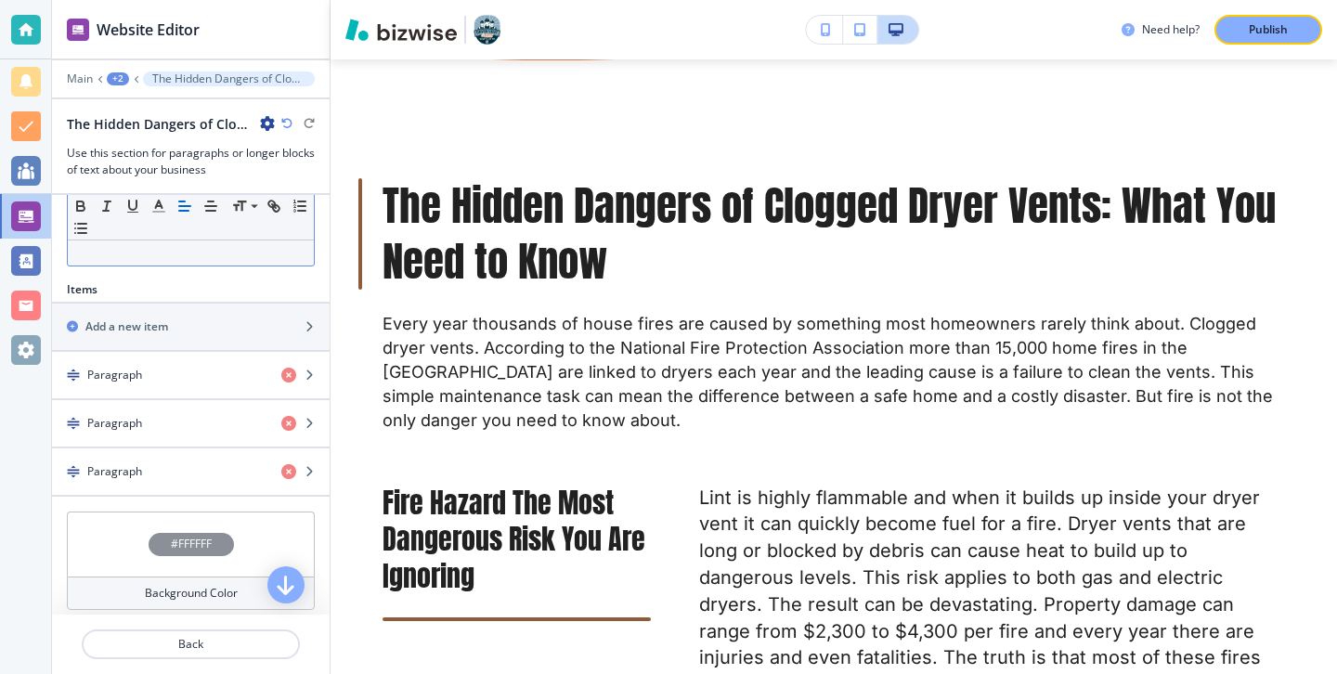
scroll to position [534, 0]
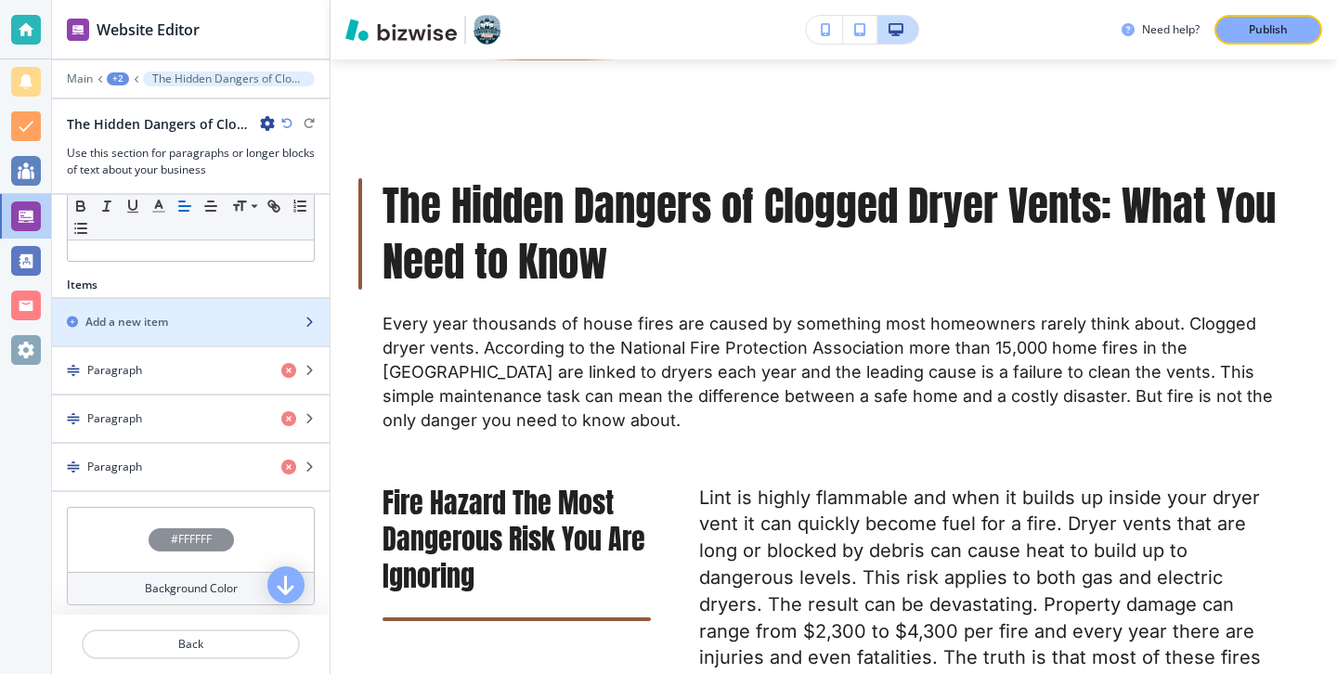
click at [189, 343] on div "button" at bounding box center [191, 337] width 278 height 15
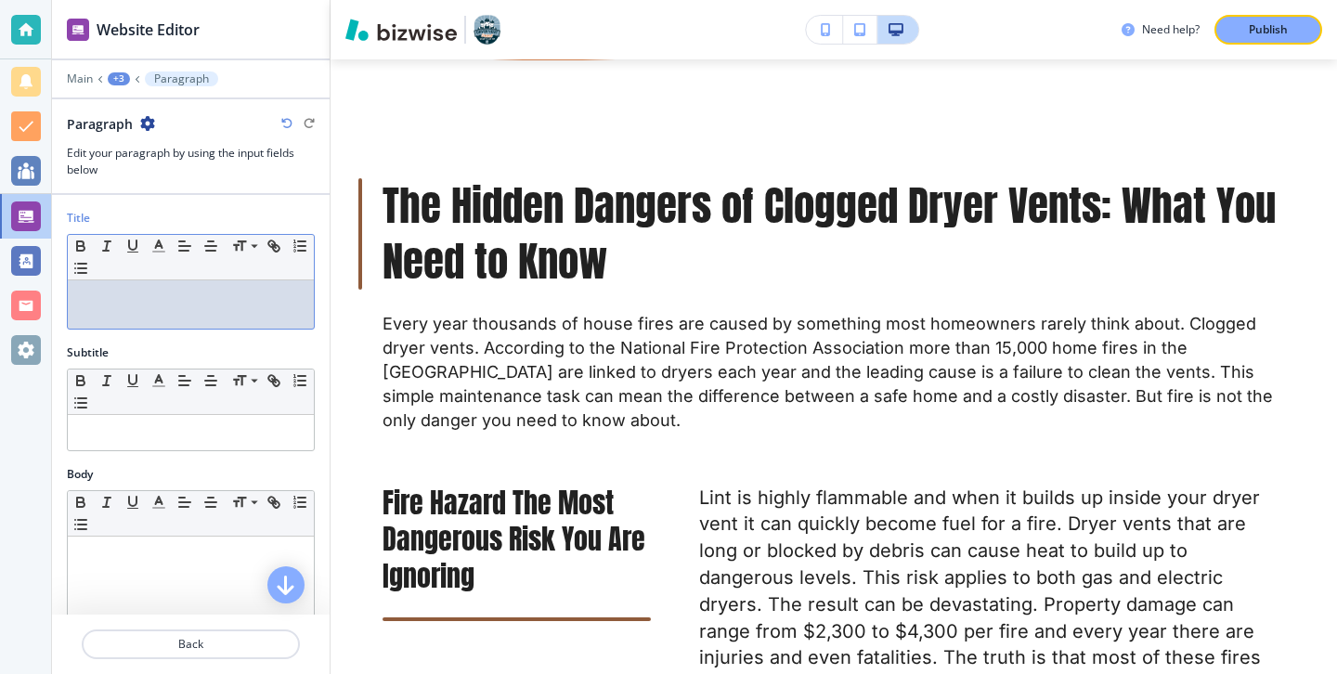
click at [135, 293] on p at bounding box center [190, 298] width 227 height 17
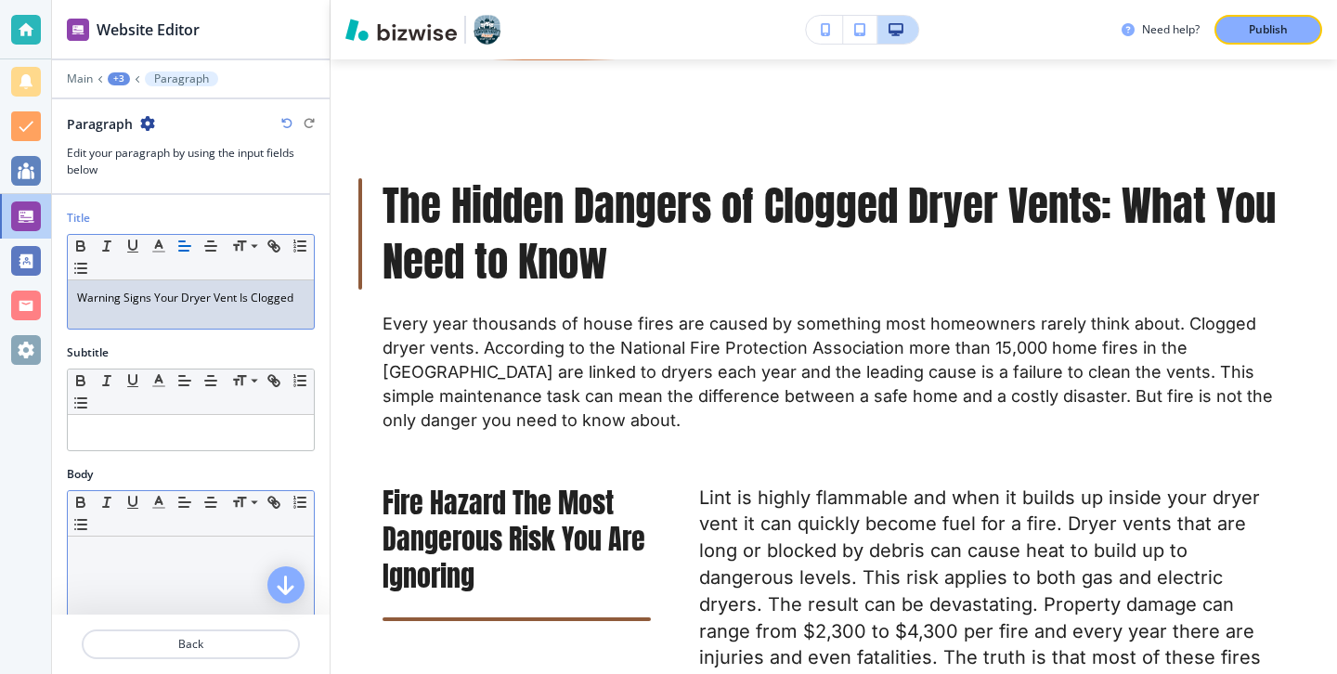
click at [194, 550] on p at bounding box center [190, 554] width 227 height 17
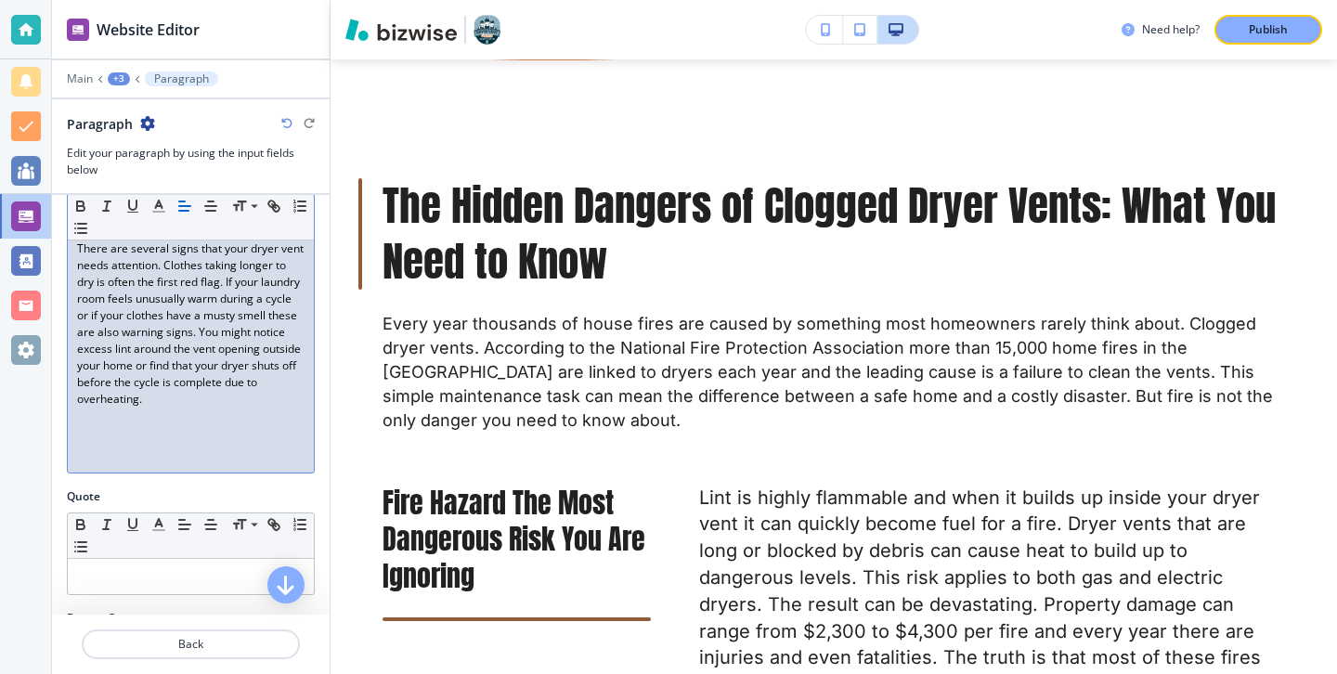
scroll to position [411, 0]
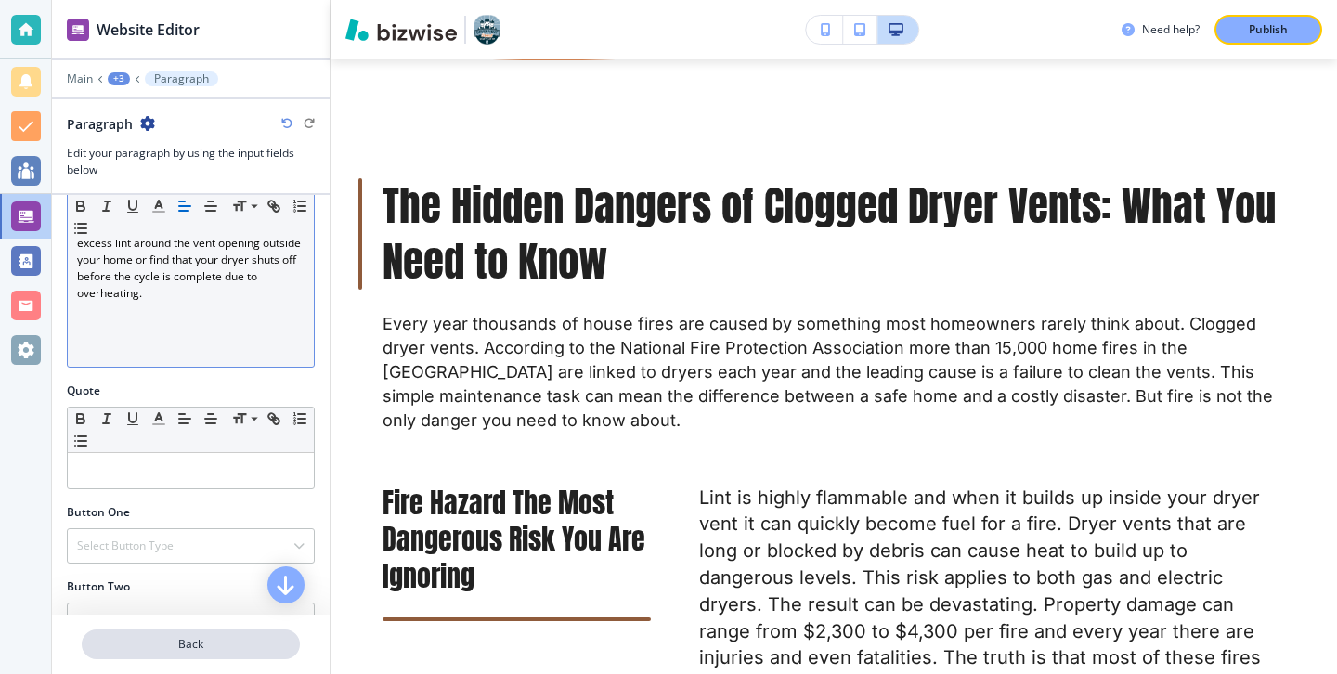
click at [213, 643] on p "Back" at bounding box center [191, 644] width 214 height 17
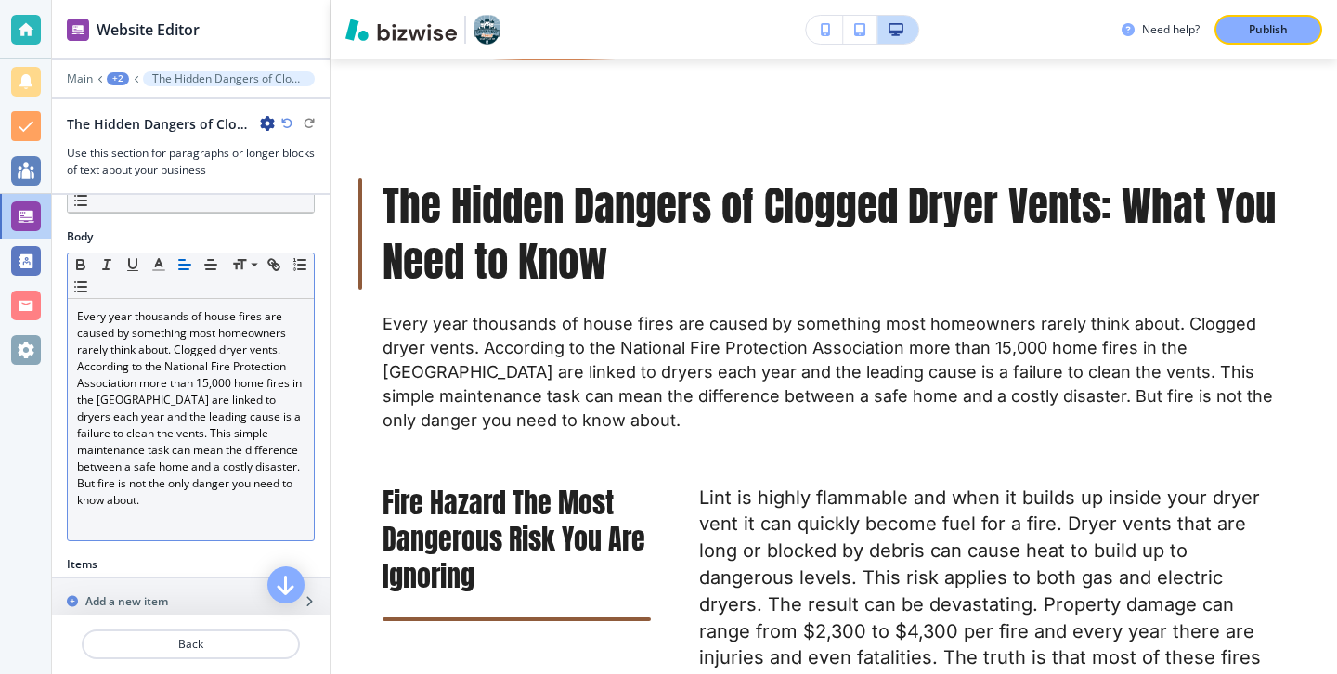
scroll to position [358, 0]
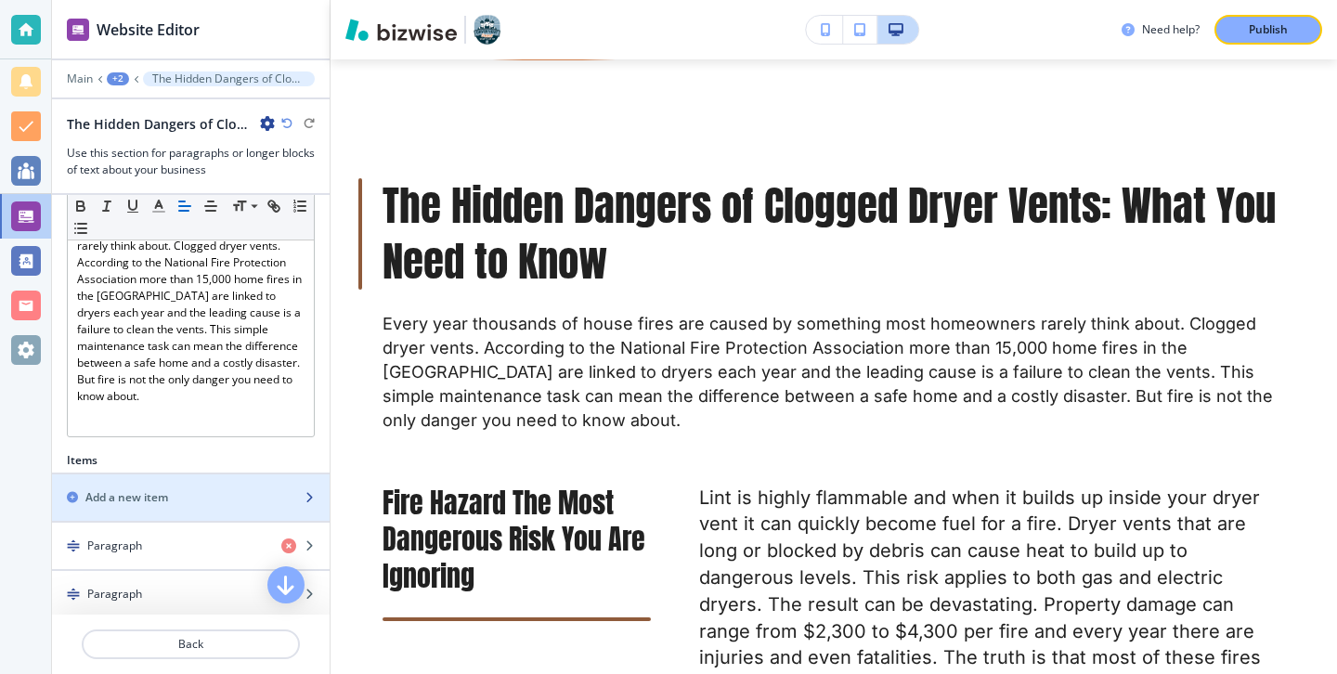
click at [214, 508] on div "button" at bounding box center [191, 513] width 278 height 15
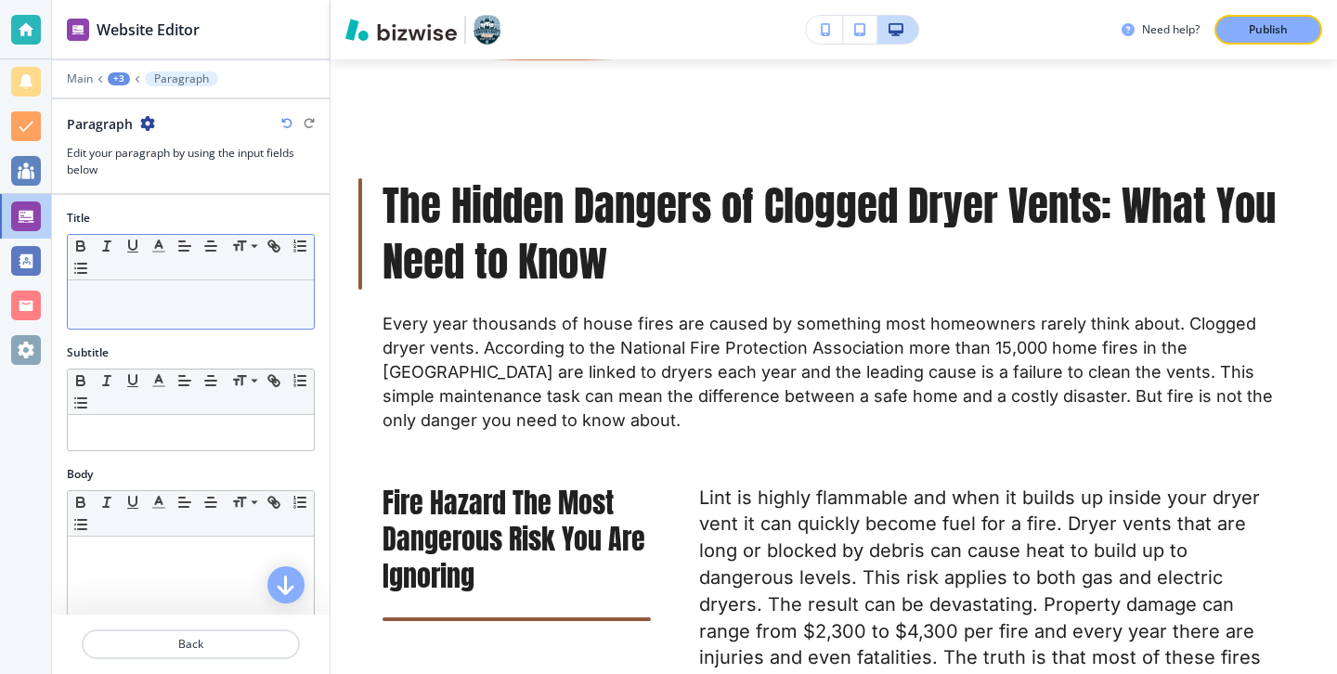
click at [189, 288] on div at bounding box center [191, 304] width 246 height 48
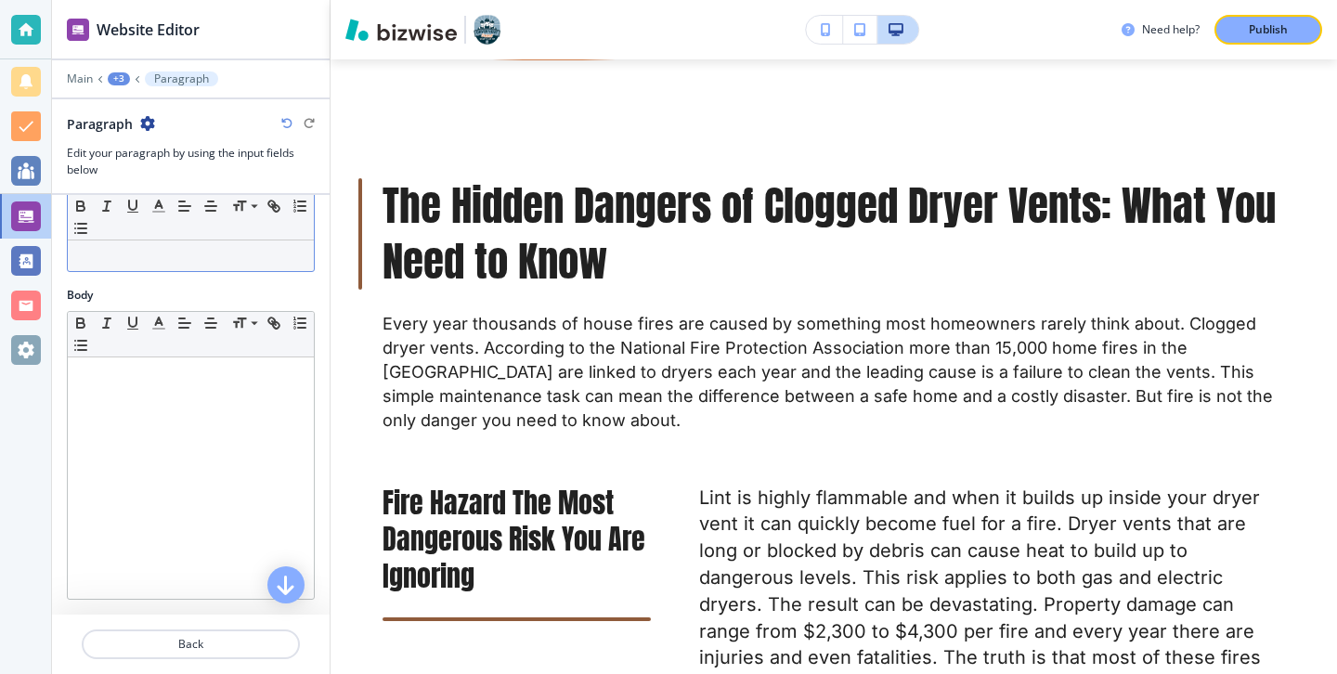
scroll to position [261, 0]
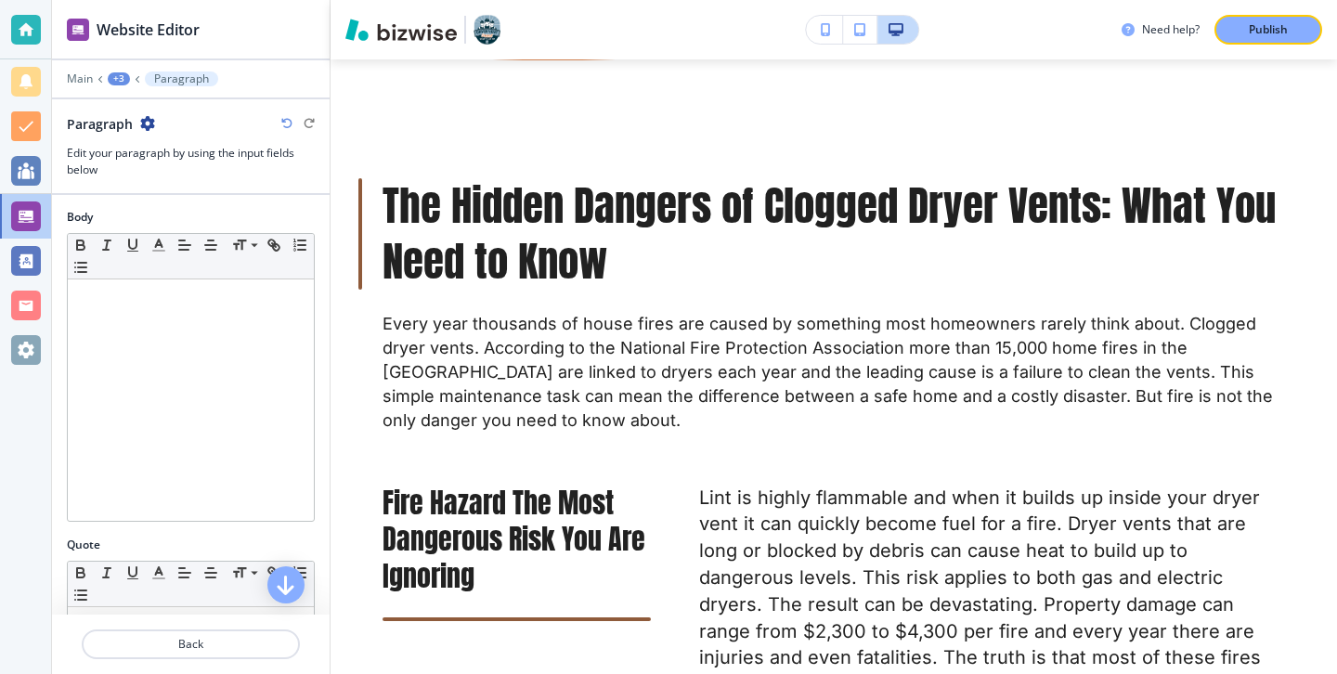
click at [193, 408] on div at bounding box center [191, 399] width 246 height 241
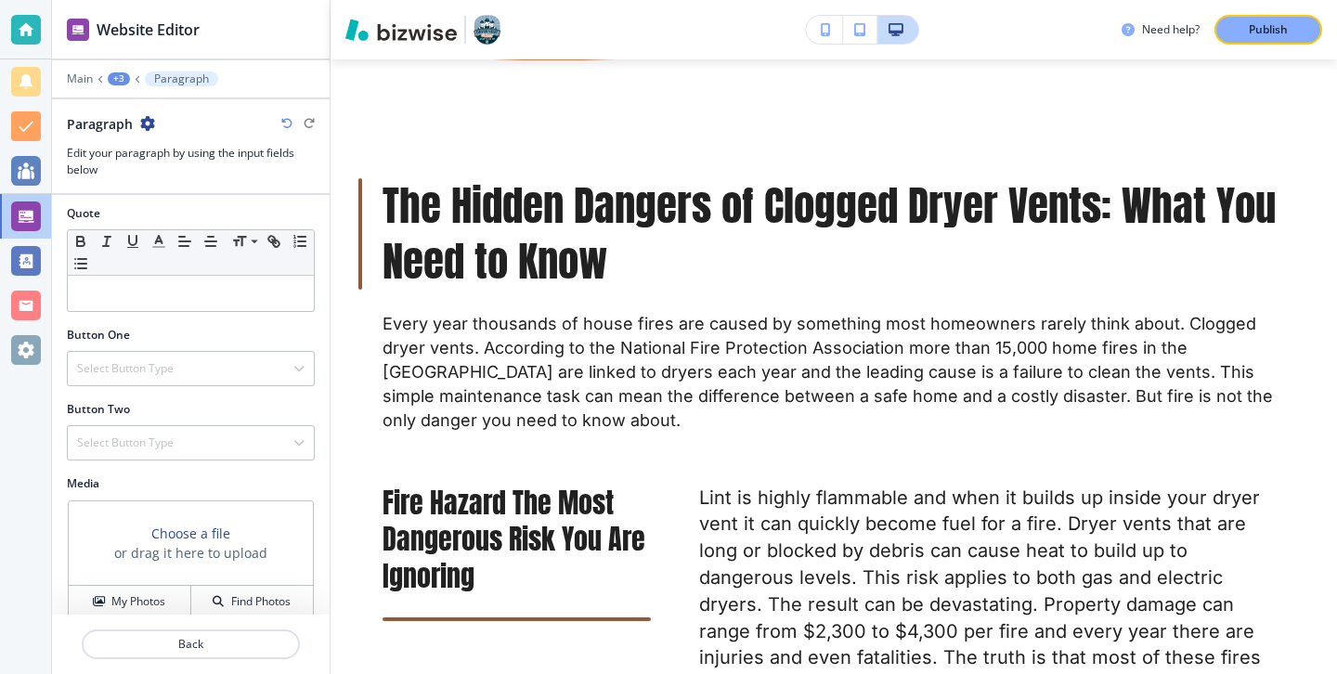
scroll to position [613, 0]
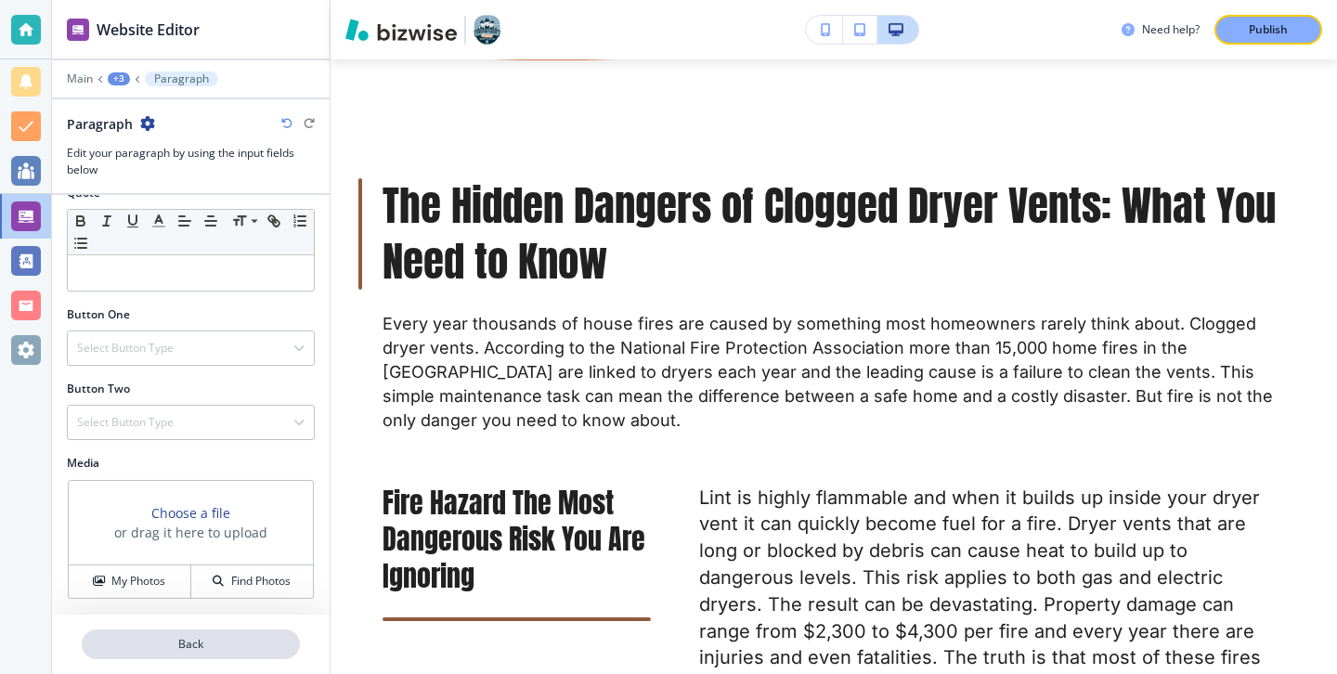
click at [188, 641] on p "Back" at bounding box center [191, 644] width 214 height 17
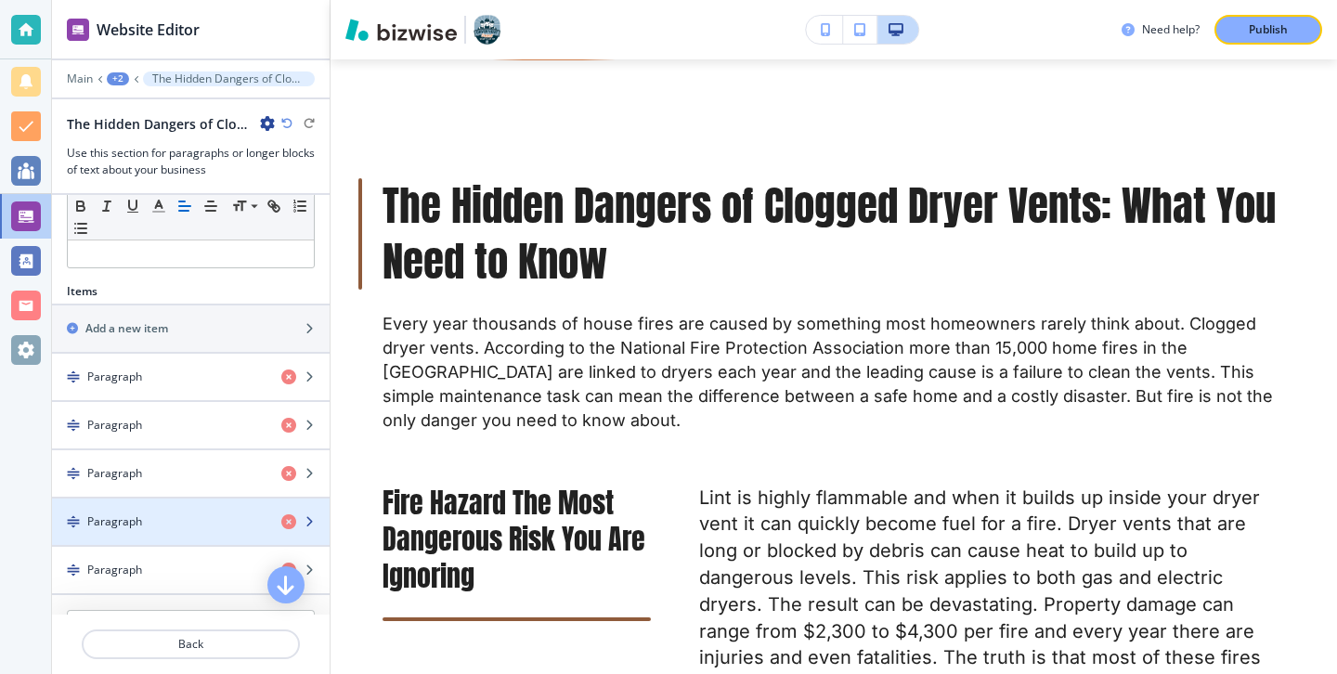
scroll to position [525, 0]
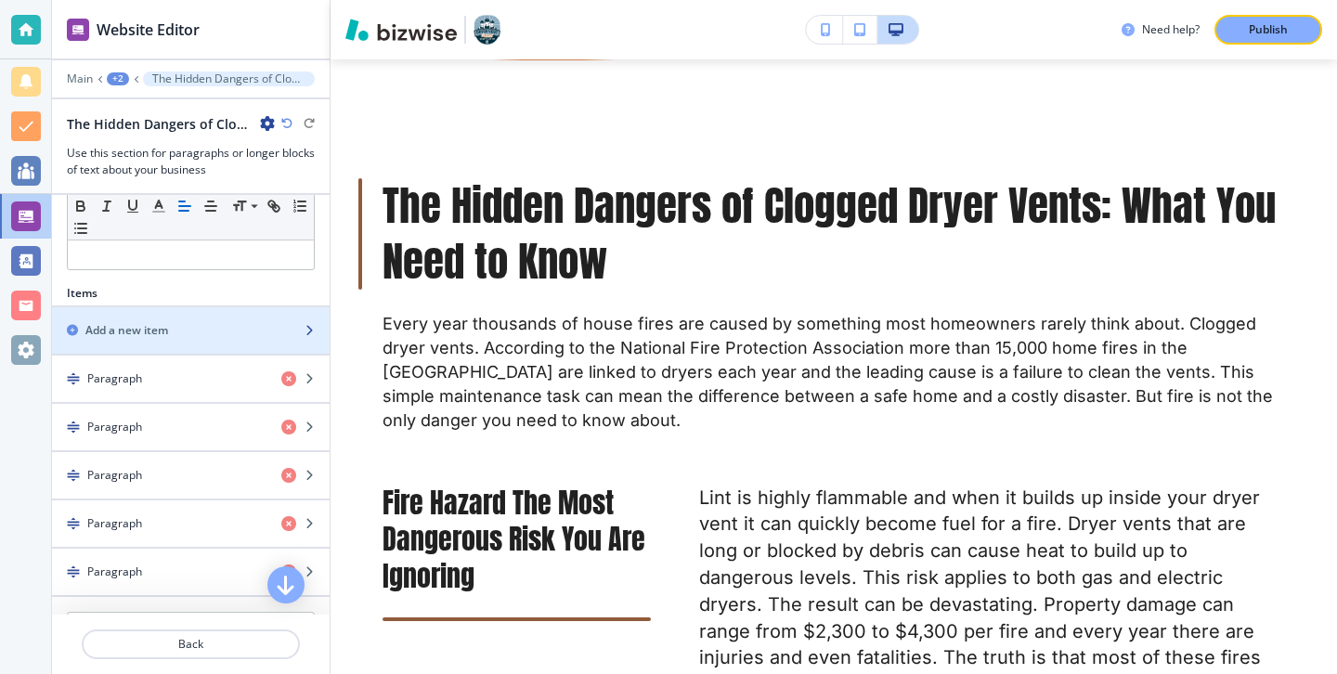
click at [227, 342] on div "button" at bounding box center [191, 346] width 278 height 15
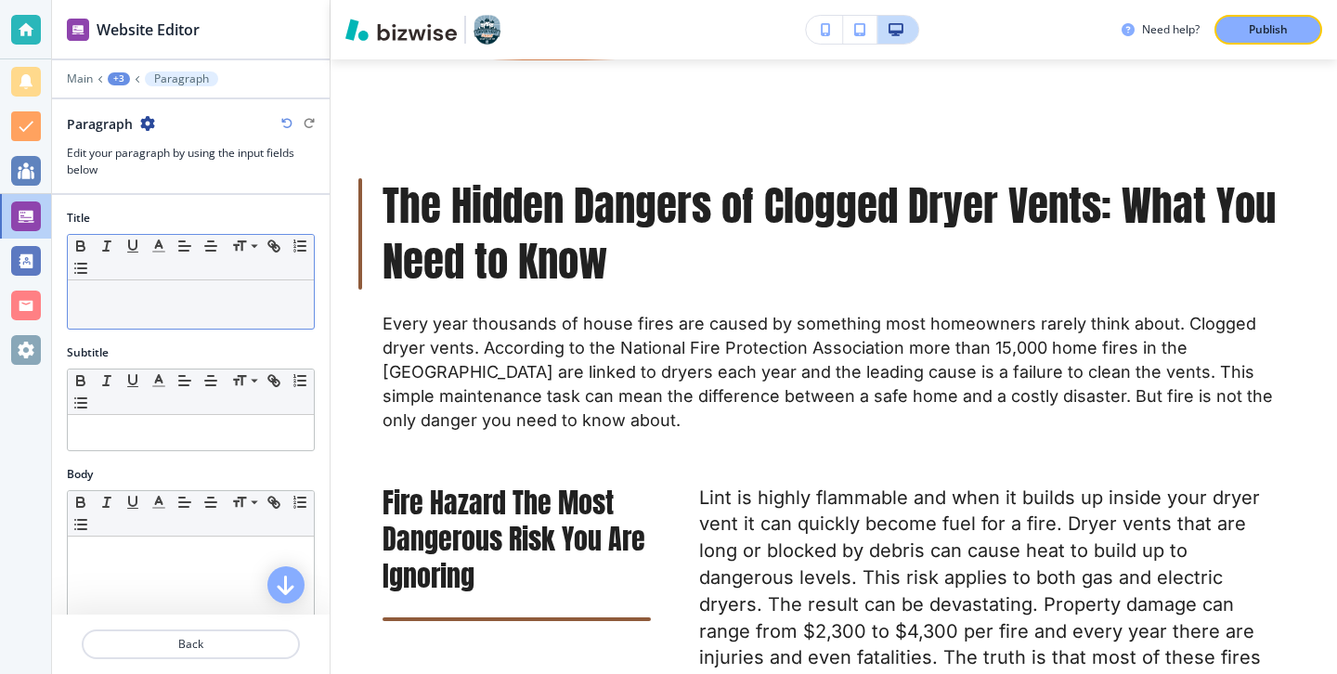
click at [164, 324] on div at bounding box center [191, 304] width 246 height 48
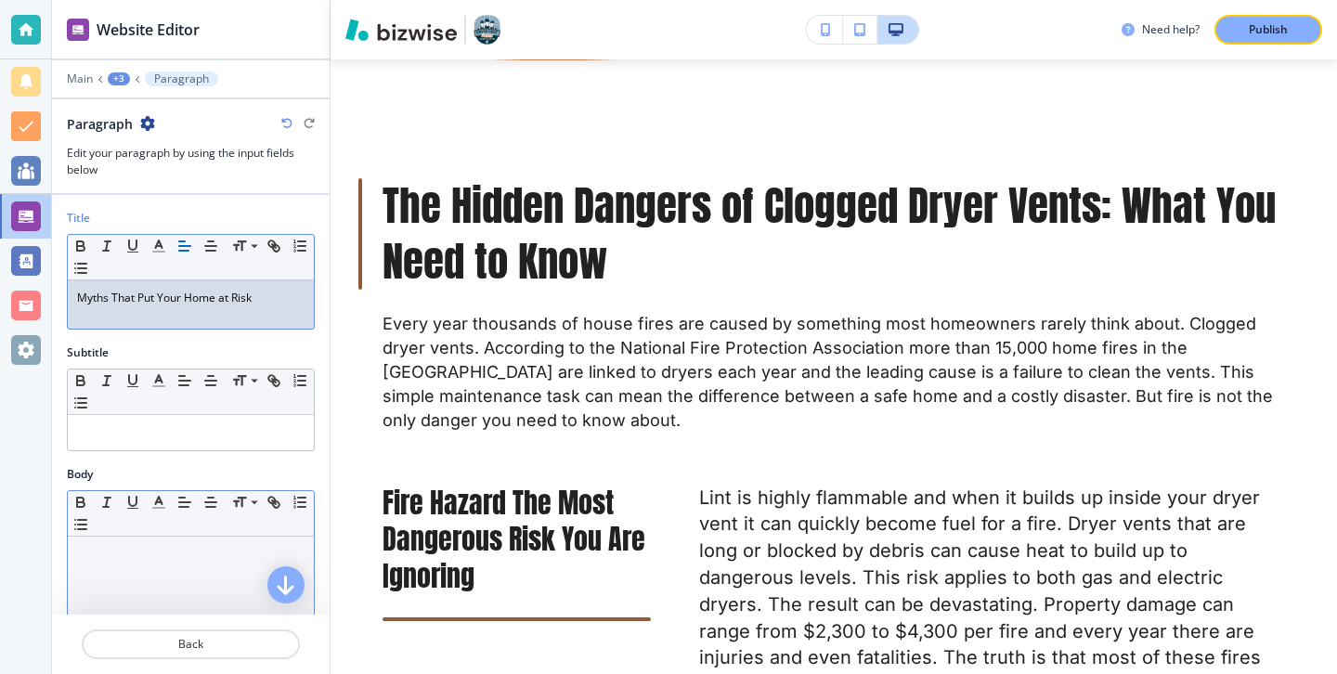
click at [171, 552] on p at bounding box center [190, 554] width 227 height 17
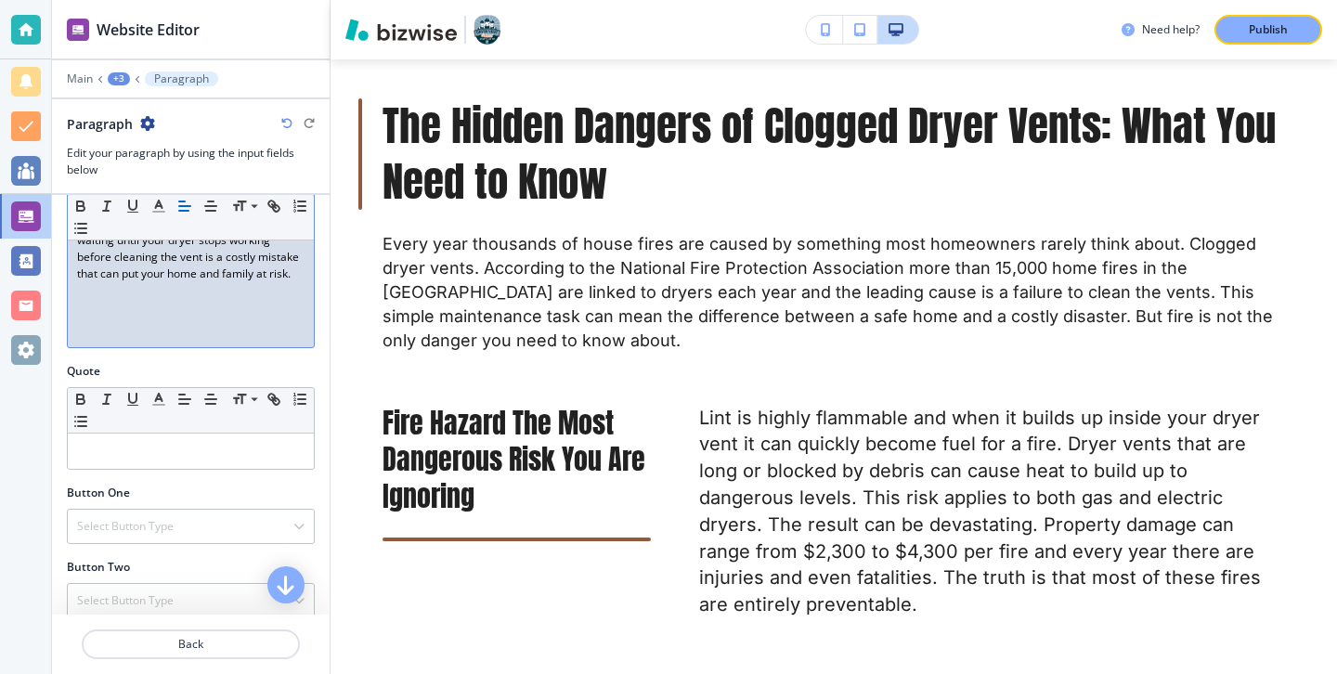
scroll to position [607, 0]
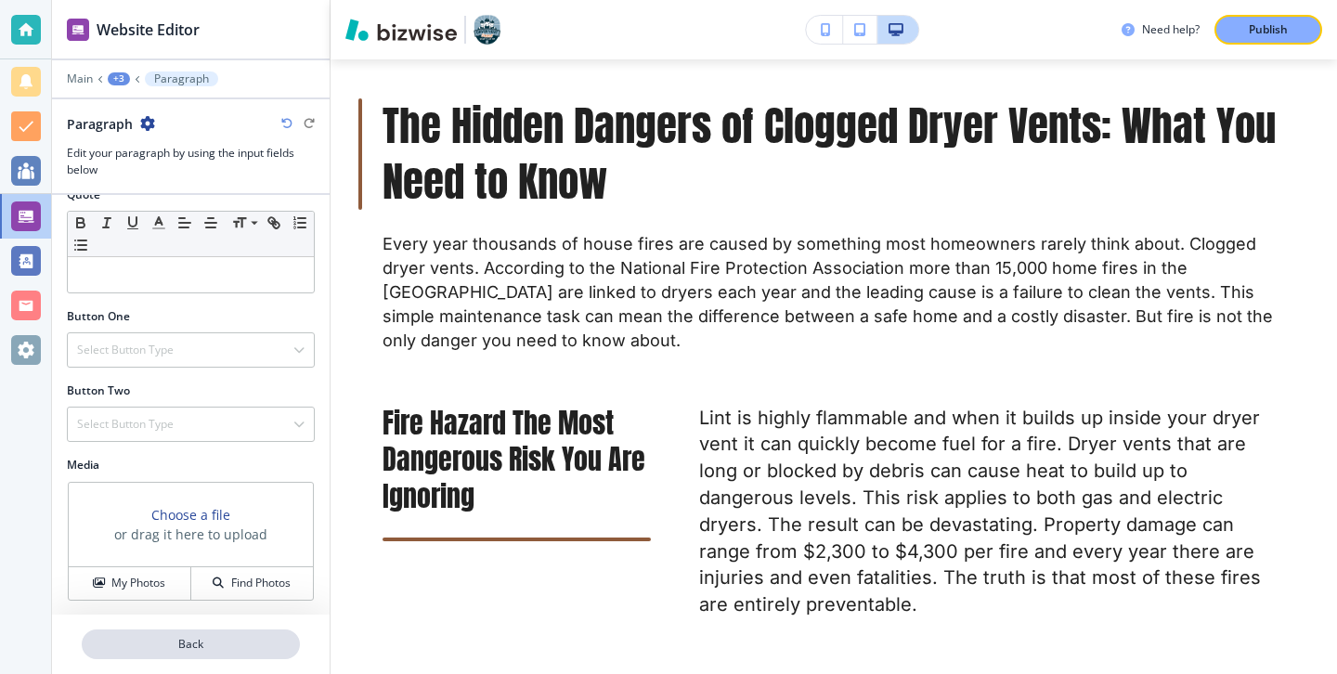
click at [221, 649] on p "Back" at bounding box center [191, 644] width 214 height 17
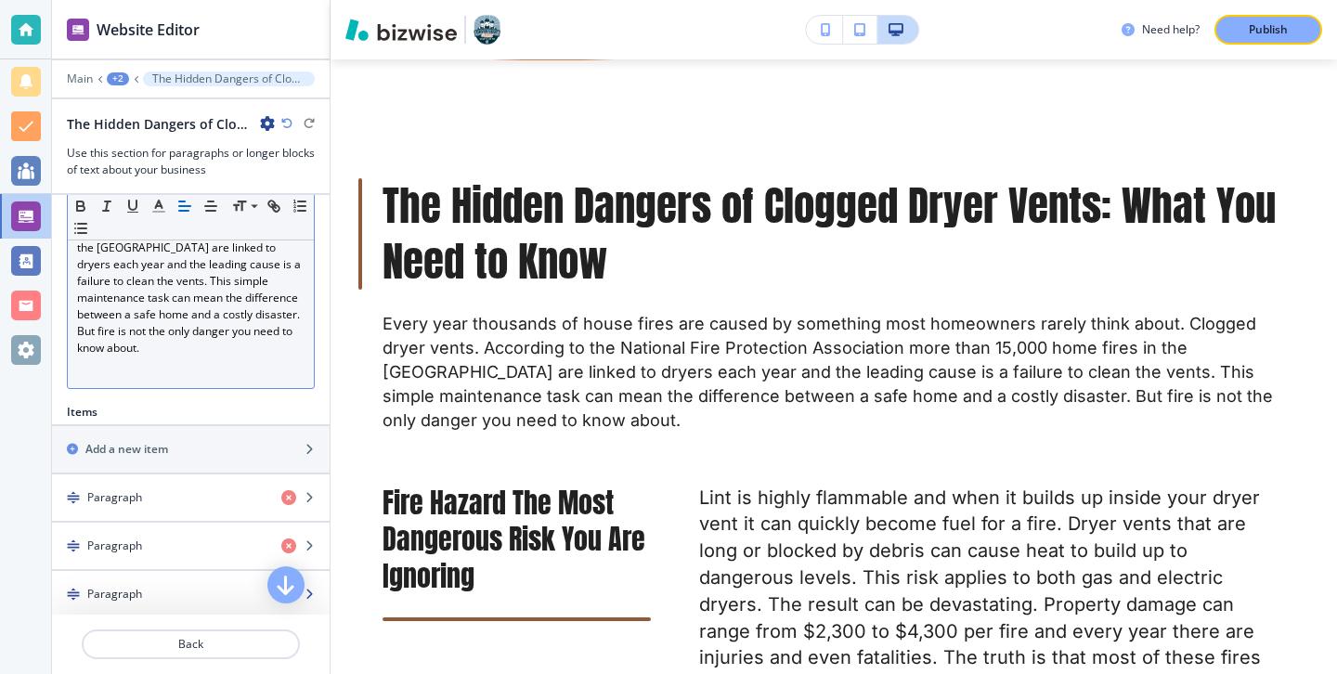
scroll to position [431, 0]
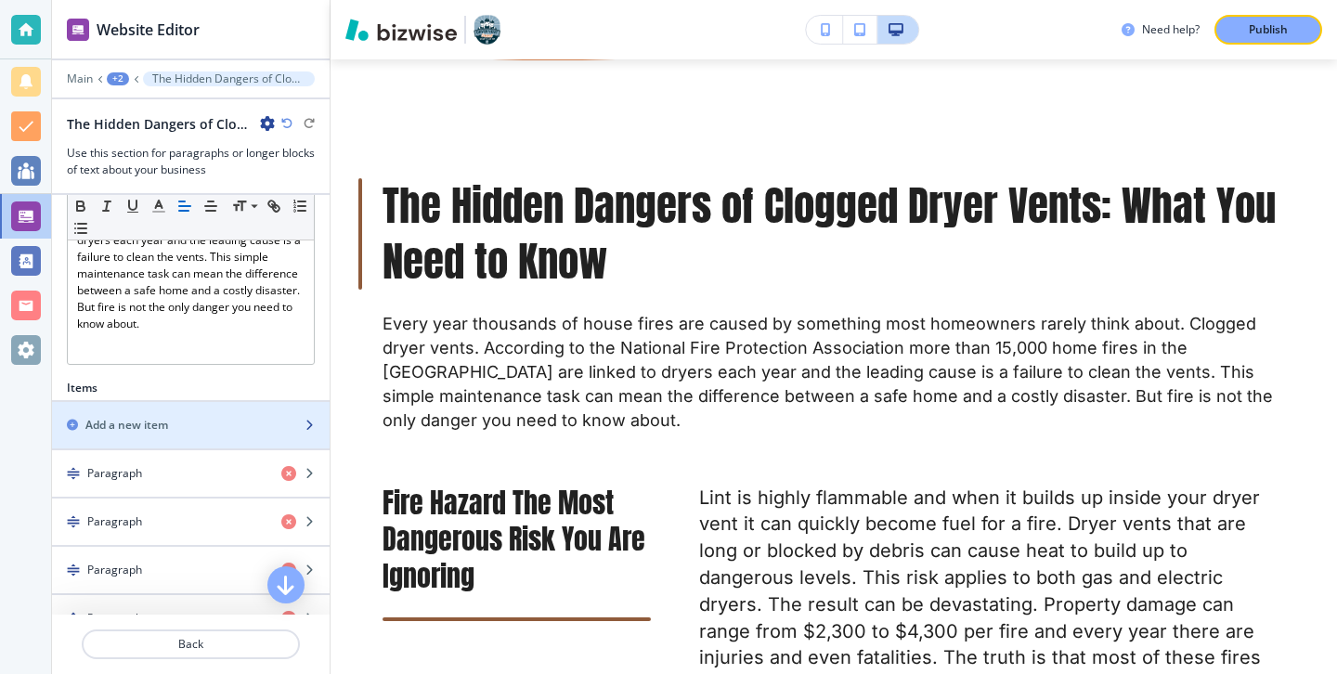
click at [214, 440] on div "button" at bounding box center [191, 440] width 278 height 15
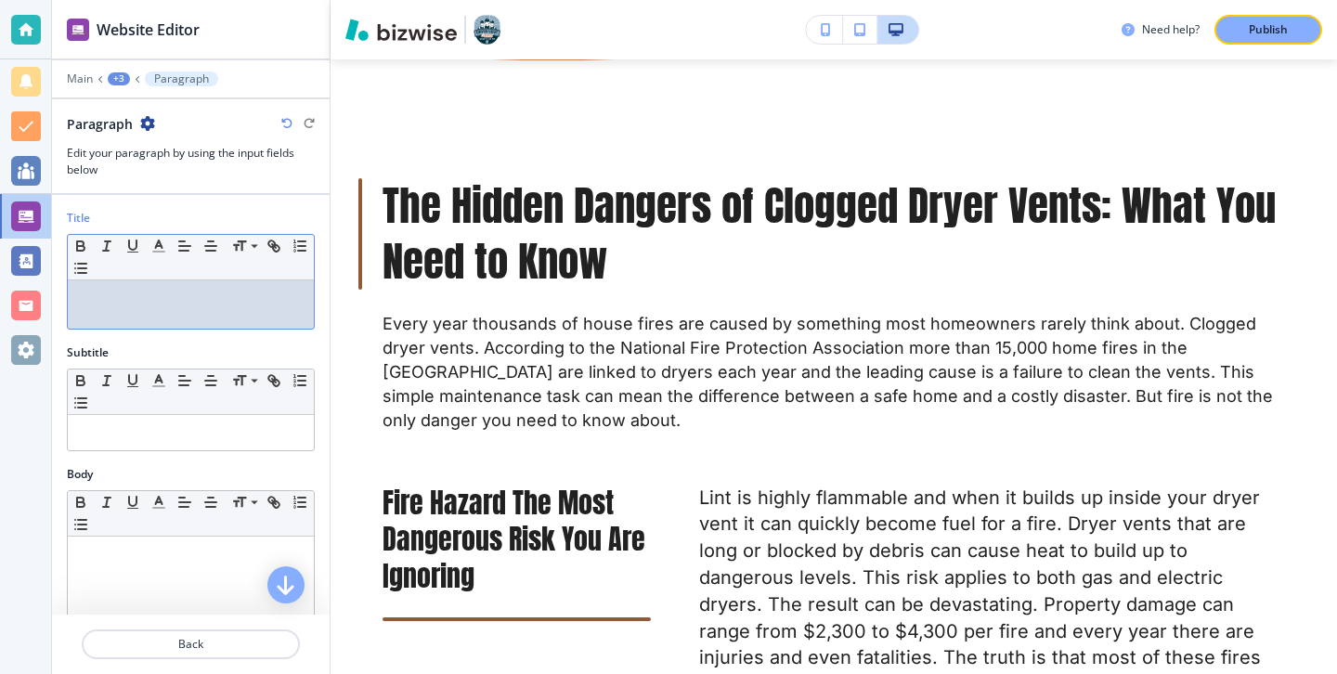
click at [215, 304] on p at bounding box center [190, 298] width 227 height 17
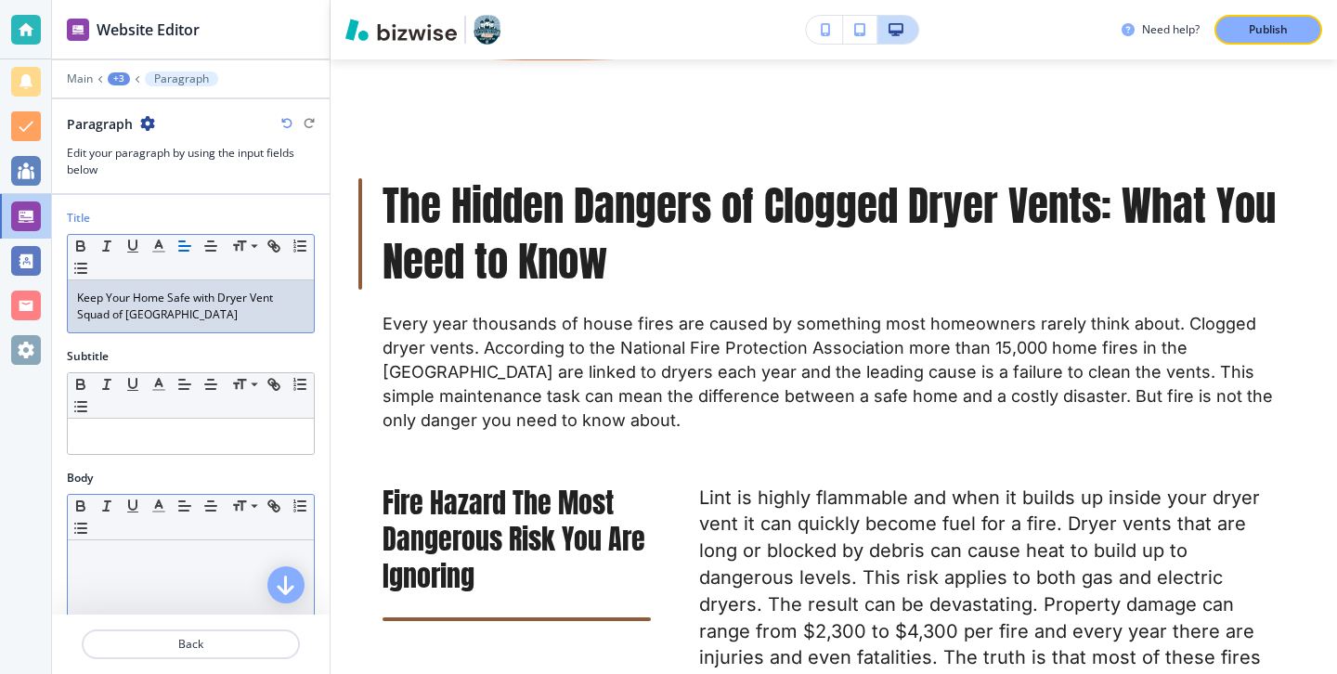
click at [242, 560] on p at bounding box center [190, 557] width 227 height 17
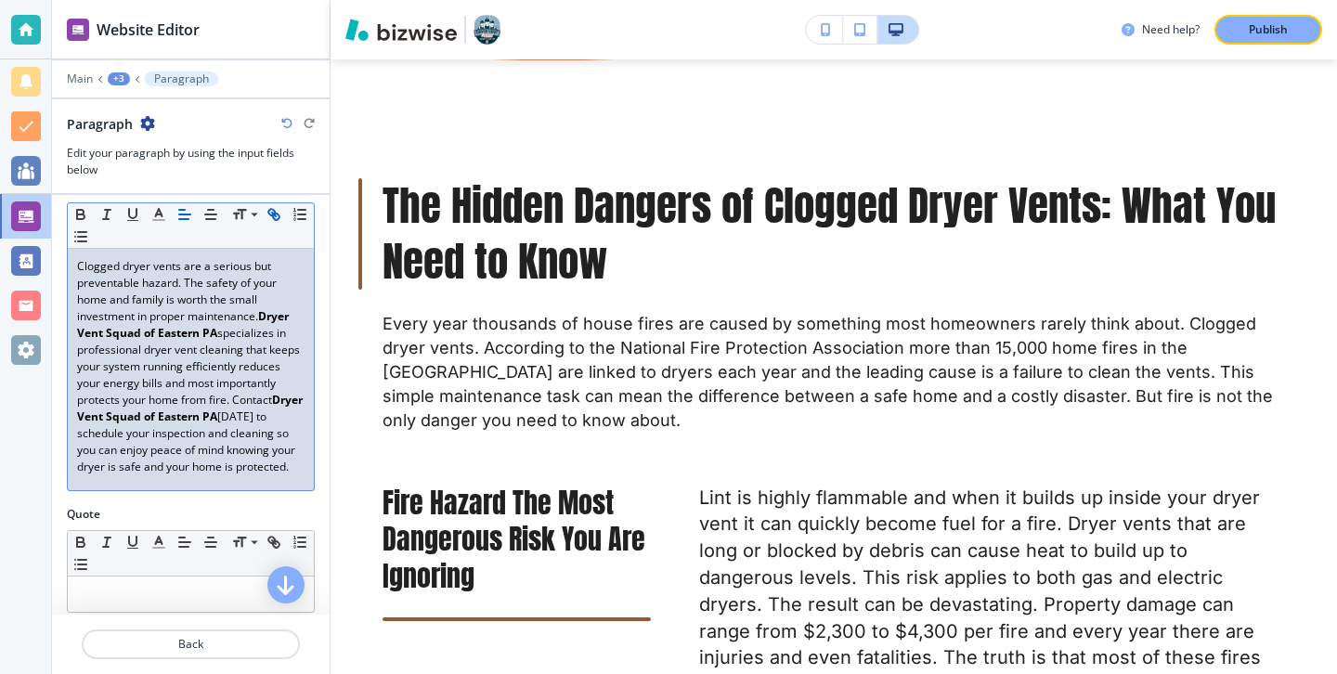
scroll to position [613, 0]
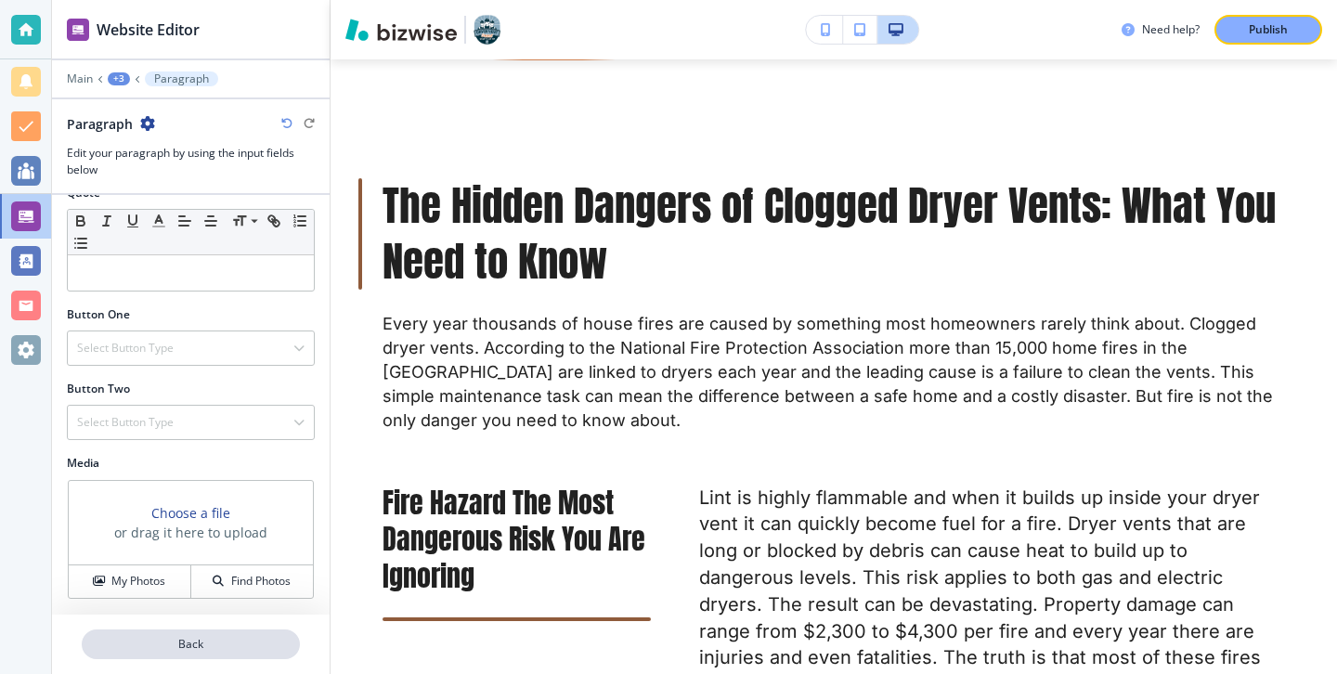
click at [199, 633] on button "Back" at bounding box center [191, 644] width 218 height 30
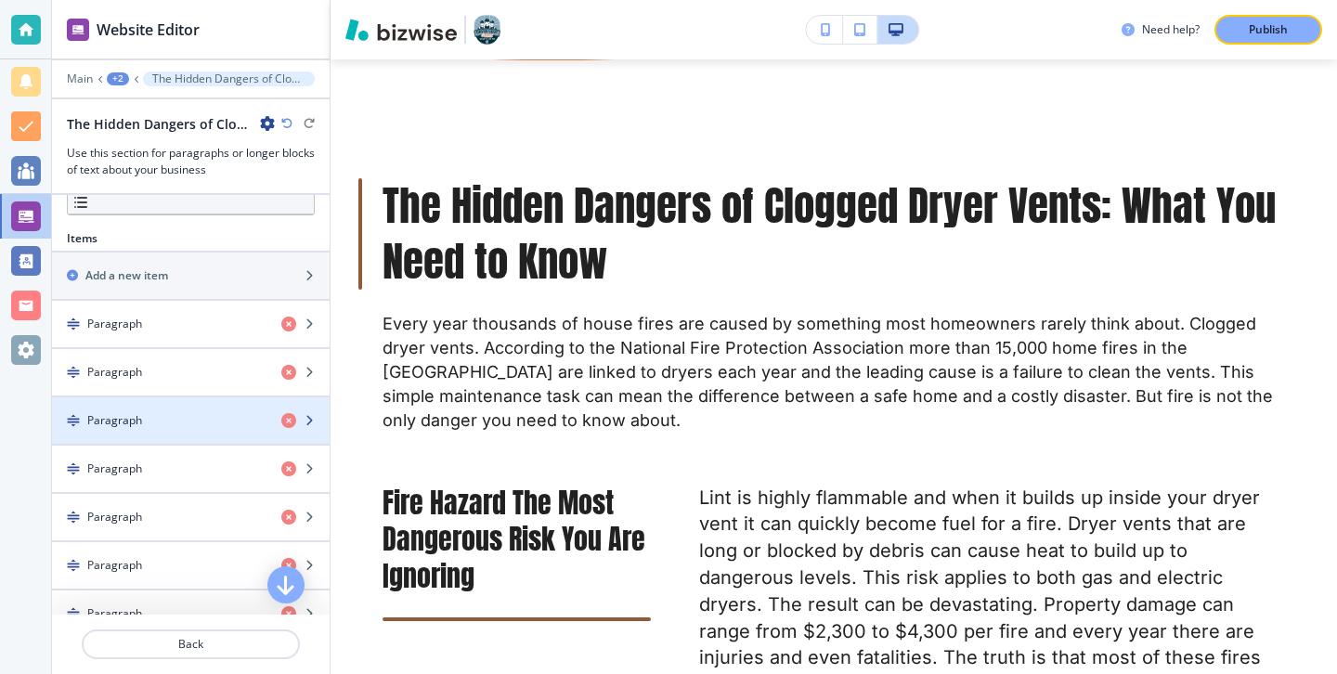
scroll to position [548, 0]
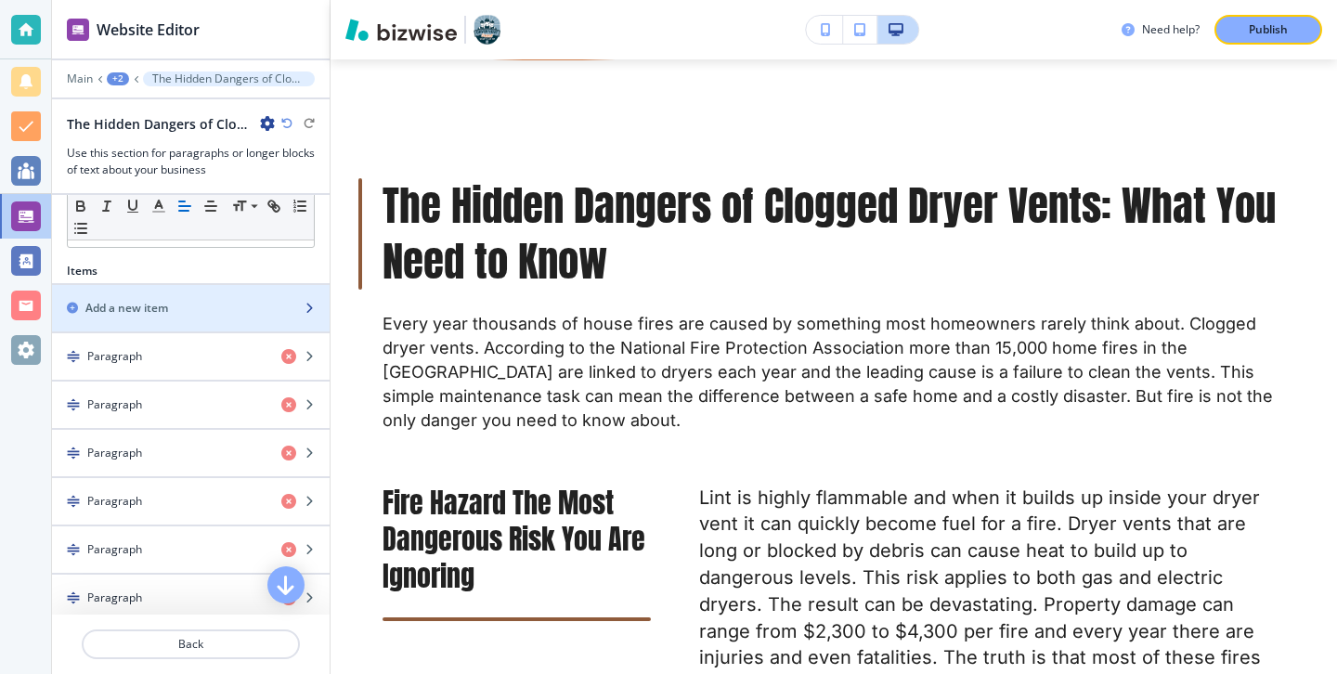
click at [247, 297] on div "button" at bounding box center [191, 292] width 278 height 15
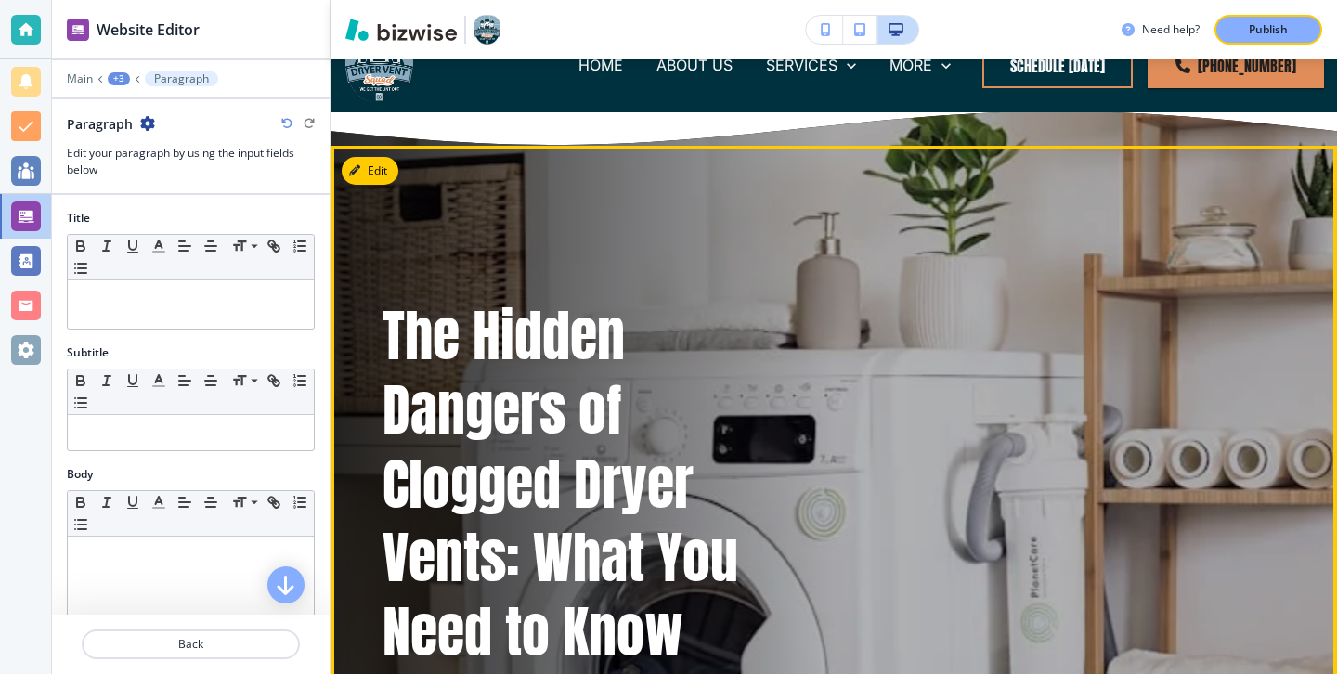
click at [369, 159] on button "Edit" at bounding box center [370, 171] width 57 height 28
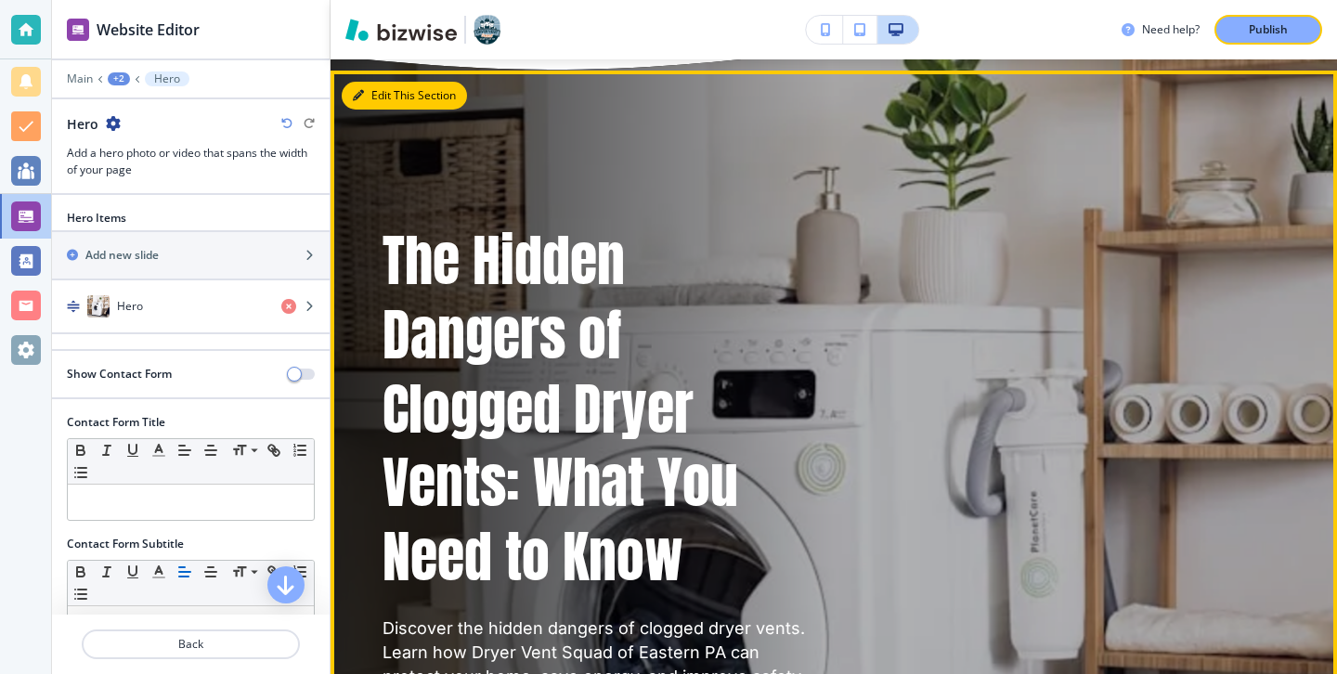
scroll to position [126, 0]
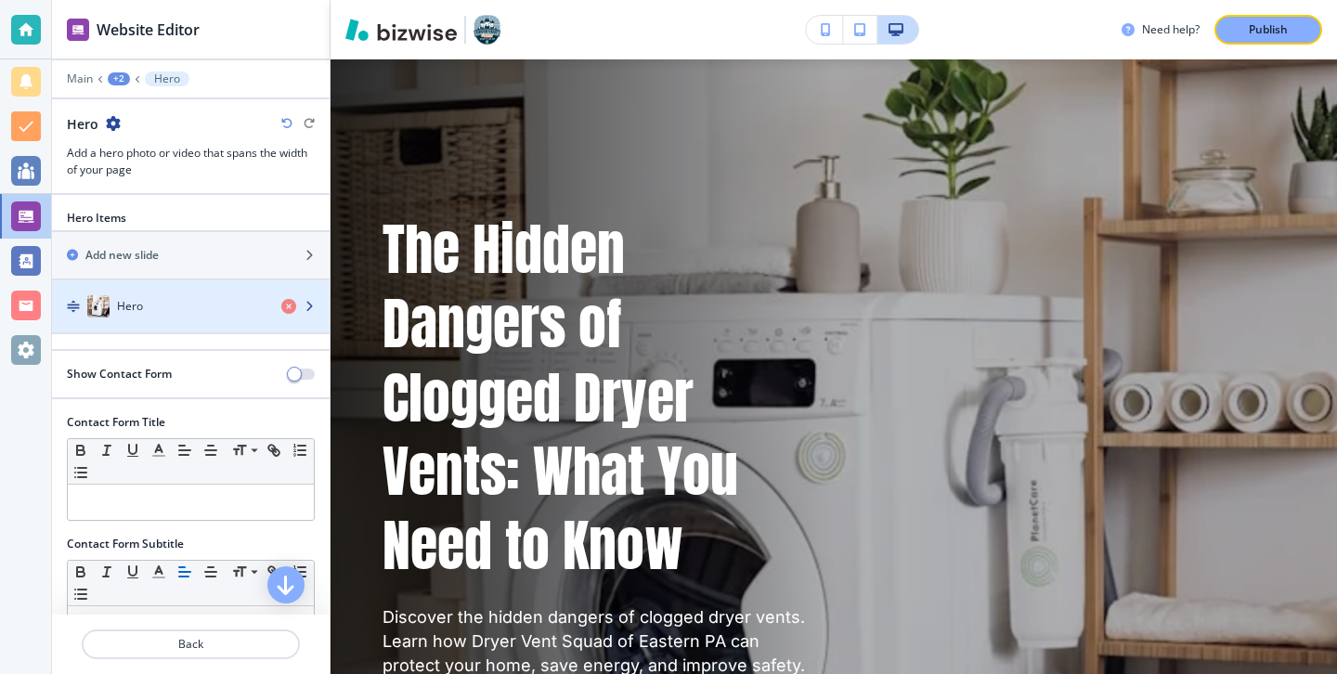
click at [192, 299] on div "Hero" at bounding box center [159, 306] width 214 height 22
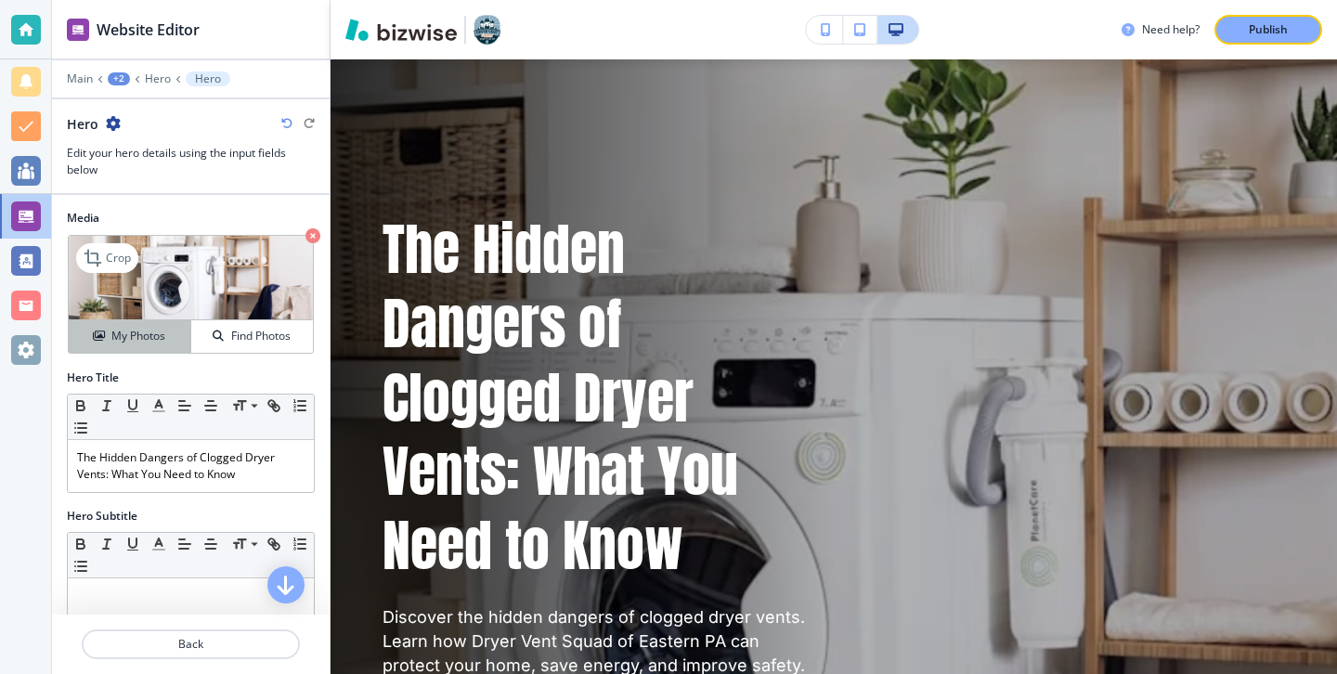
click at [152, 325] on button "My Photos" at bounding box center [130, 336] width 123 height 32
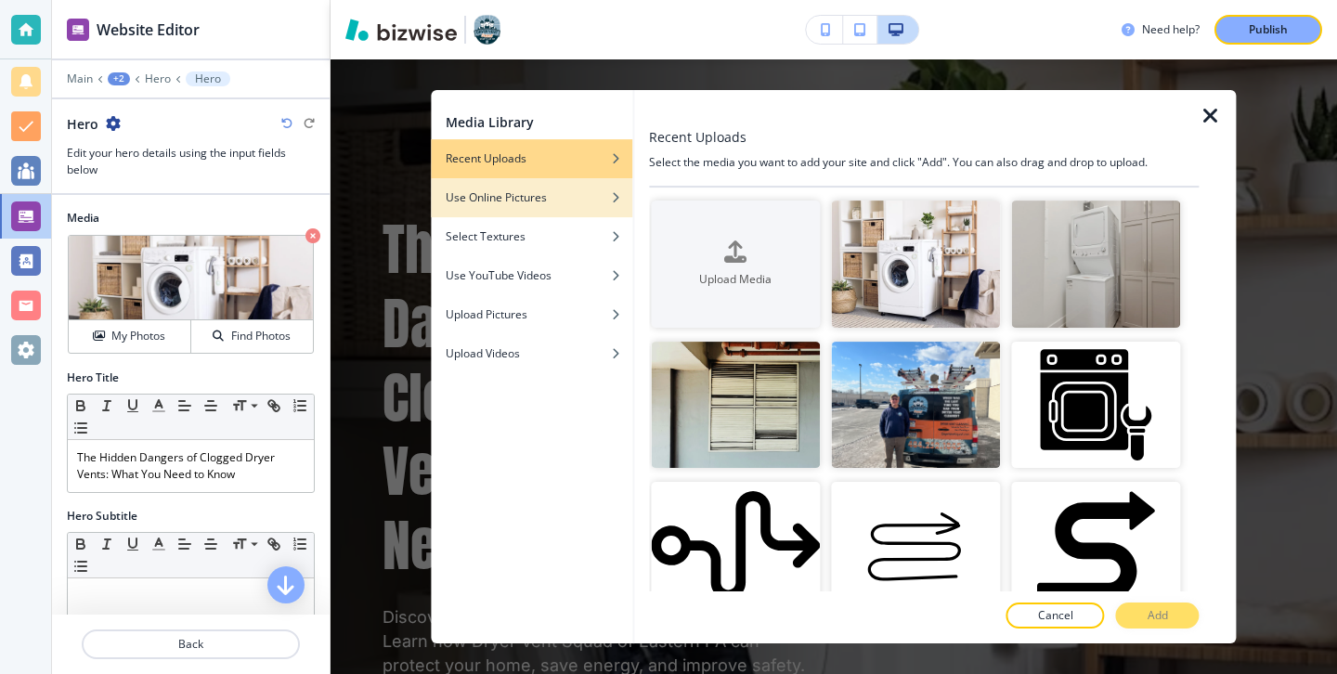
click at [567, 211] on div "button" at bounding box center [531, 211] width 201 height 11
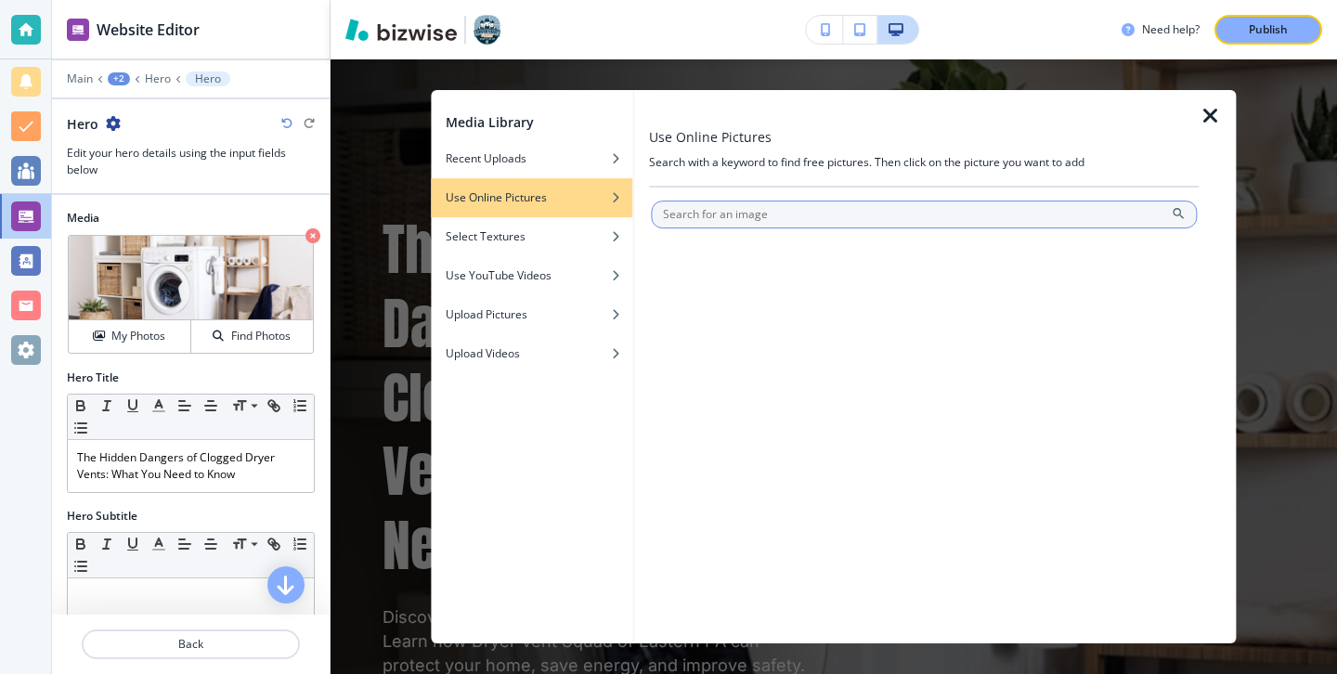
click at [790, 226] on input "text" at bounding box center [924, 214] width 546 height 28
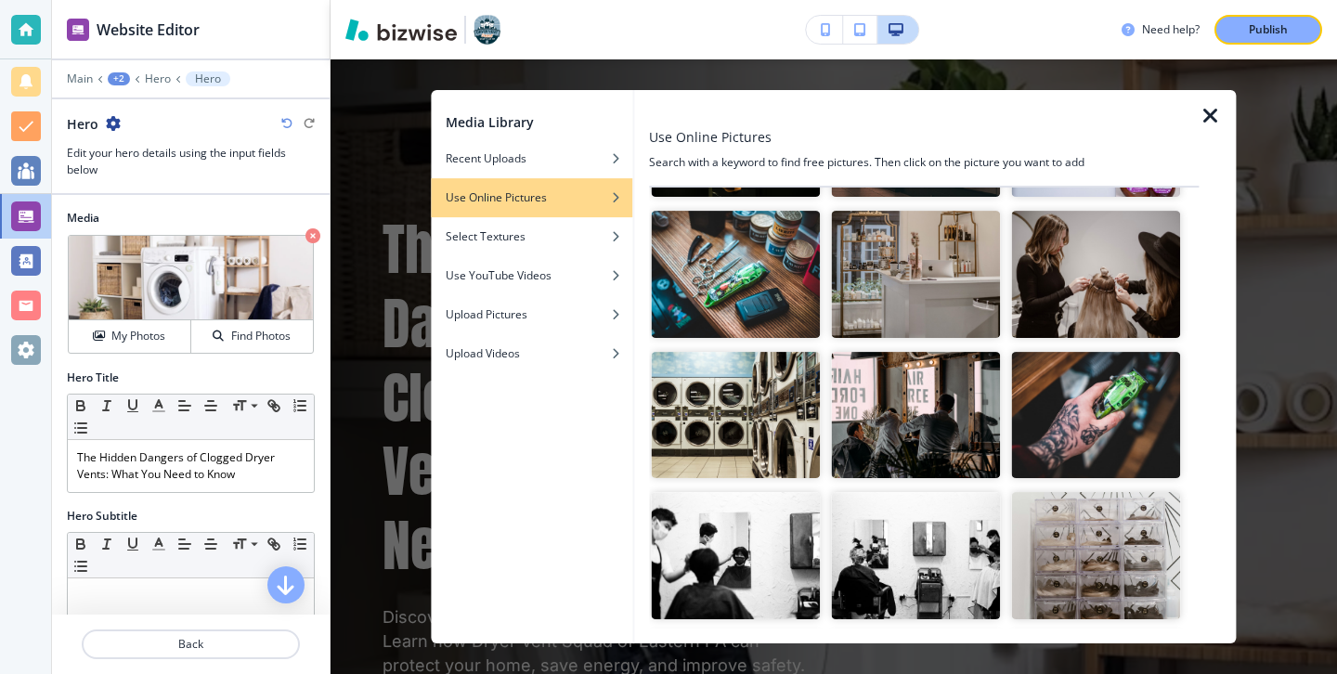
scroll to position [0, 0]
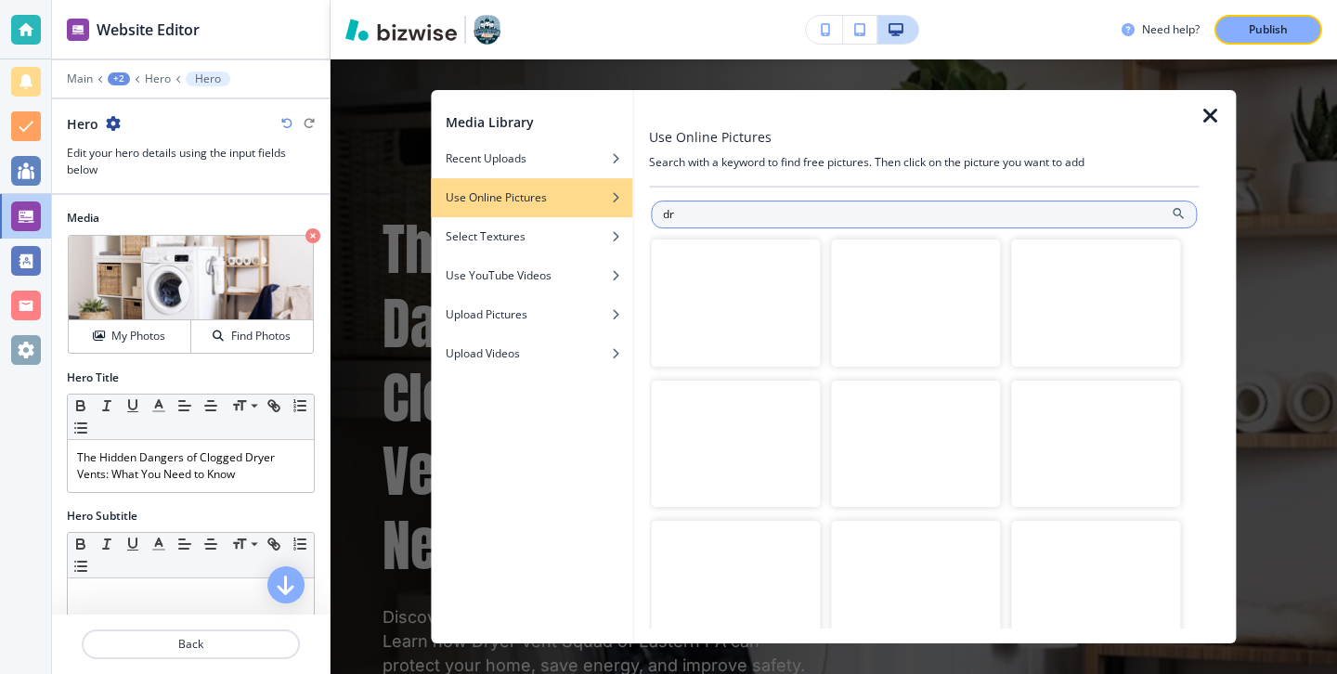
type input "d"
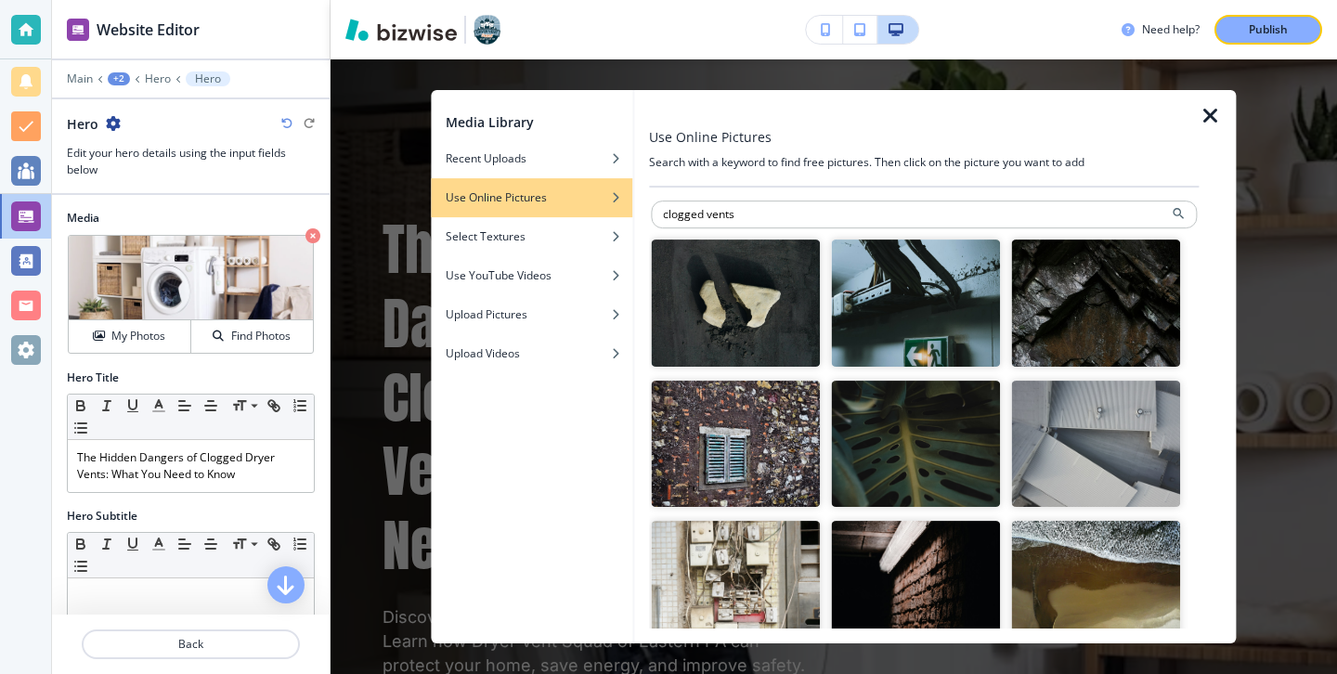
click at [803, 193] on div at bounding box center [923, 192] width 549 height 11
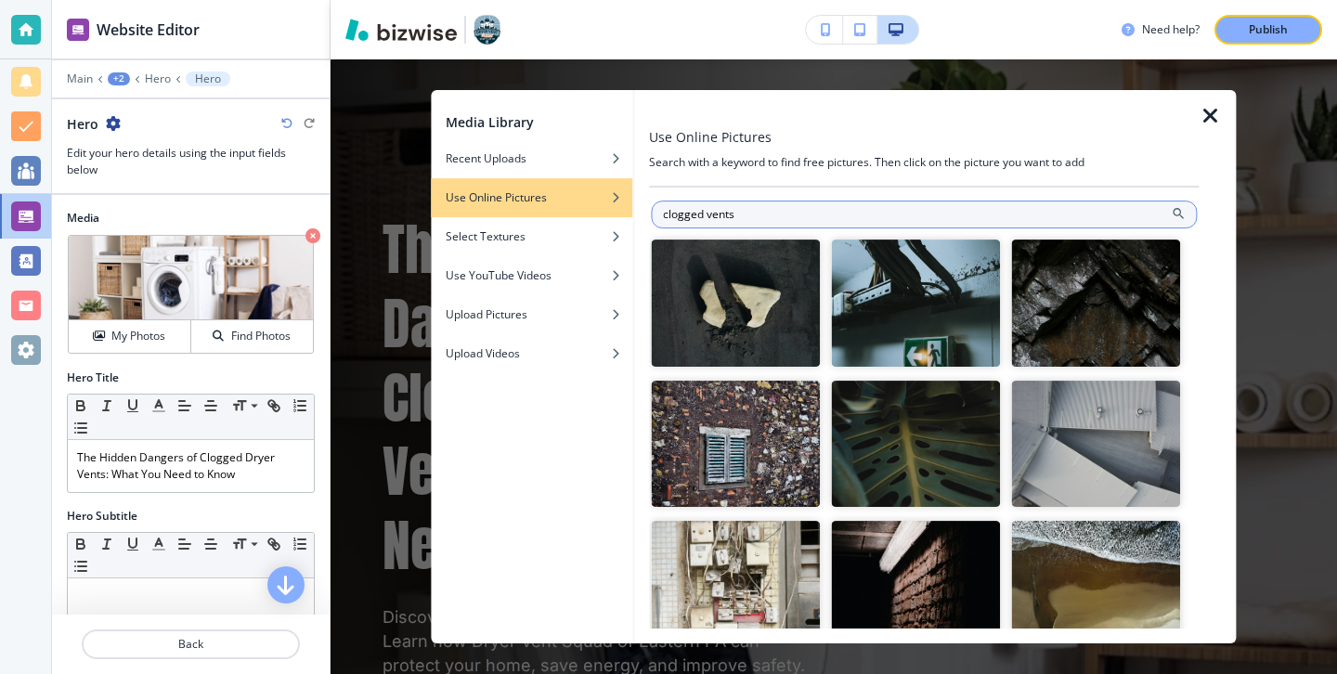
drag, startPoint x: 802, startPoint y: 203, endPoint x: 769, endPoint y: 214, distance: 34.3
click at [769, 215] on input "clogged vents" at bounding box center [924, 214] width 546 height 28
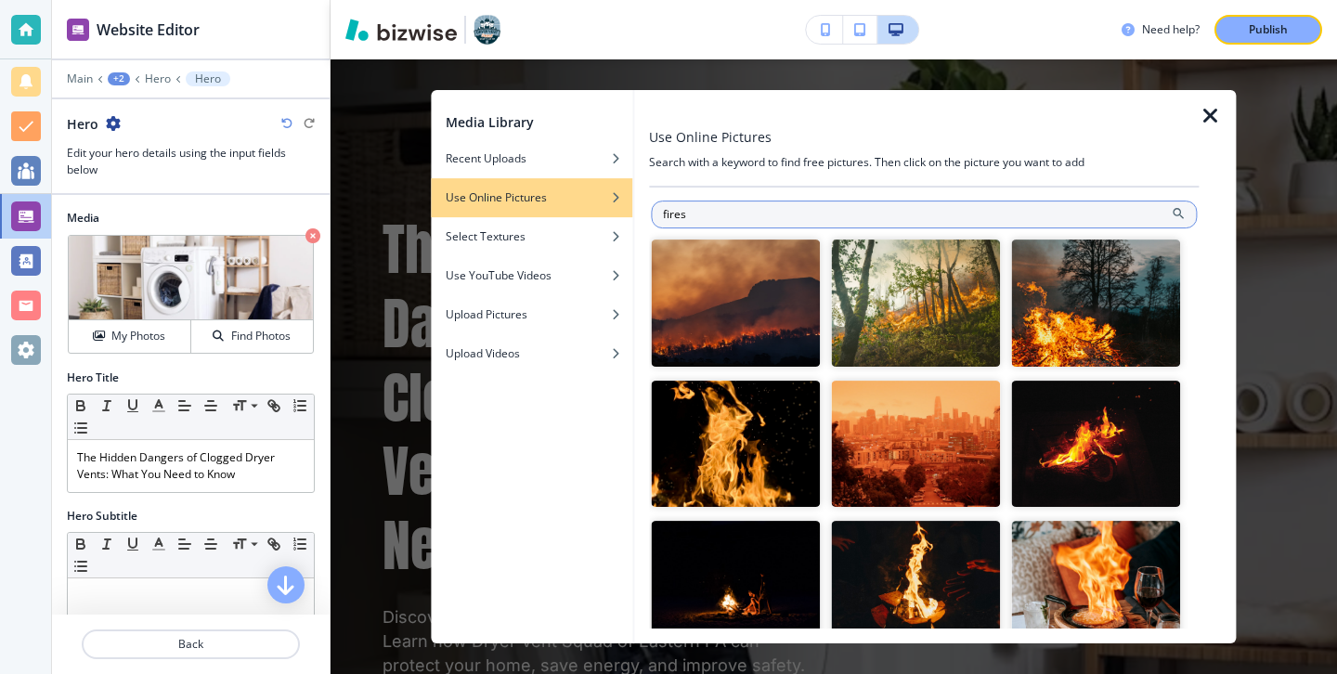
click at [657, 211] on input "fires" at bounding box center [924, 214] width 546 height 28
type input "house fires"
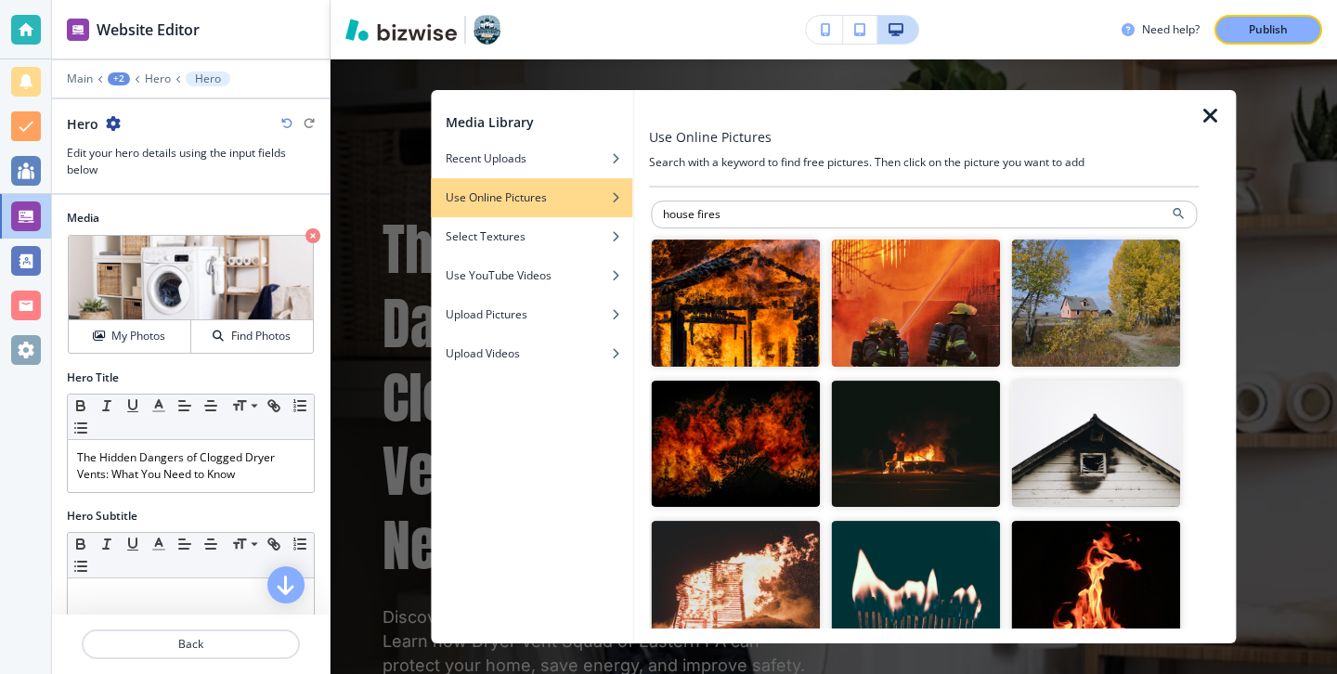
click at [771, 319] on img "button" at bounding box center [735, 302] width 169 height 127
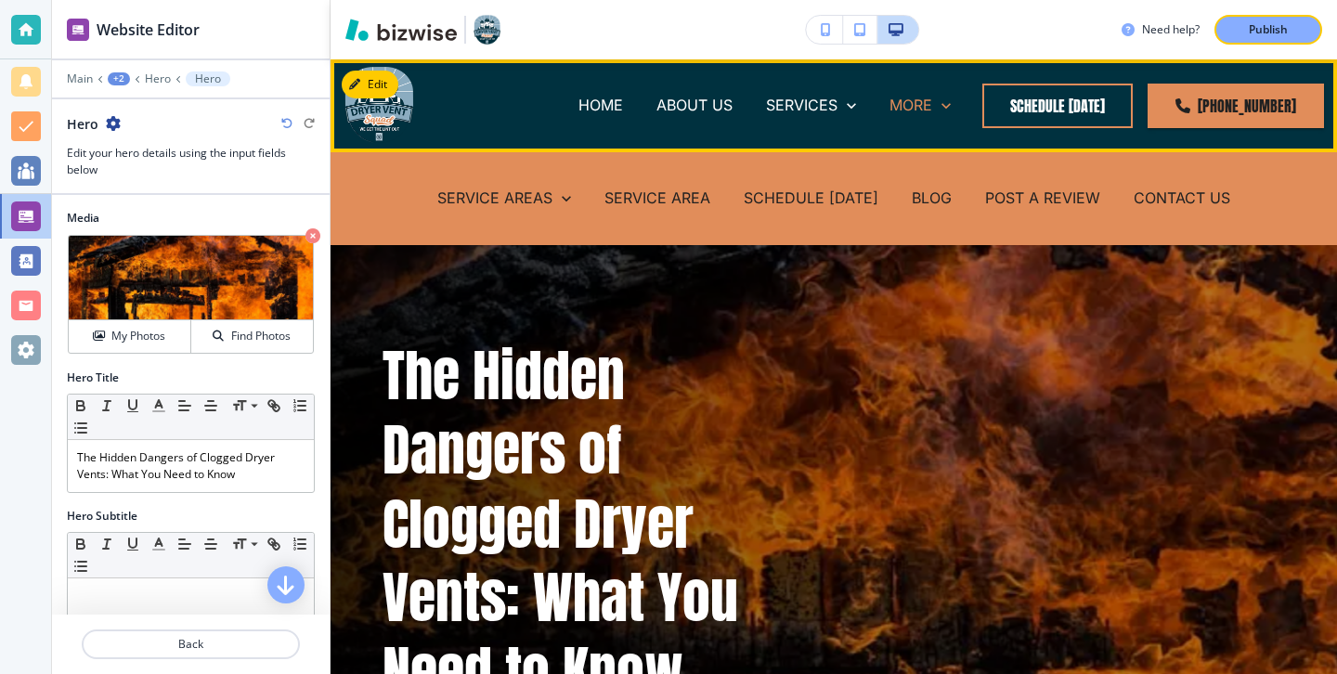
click at [930, 105] on p "MORE" at bounding box center [910, 105] width 43 height 21
click at [933, 204] on p "BLOG" at bounding box center [931, 197] width 40 height 21
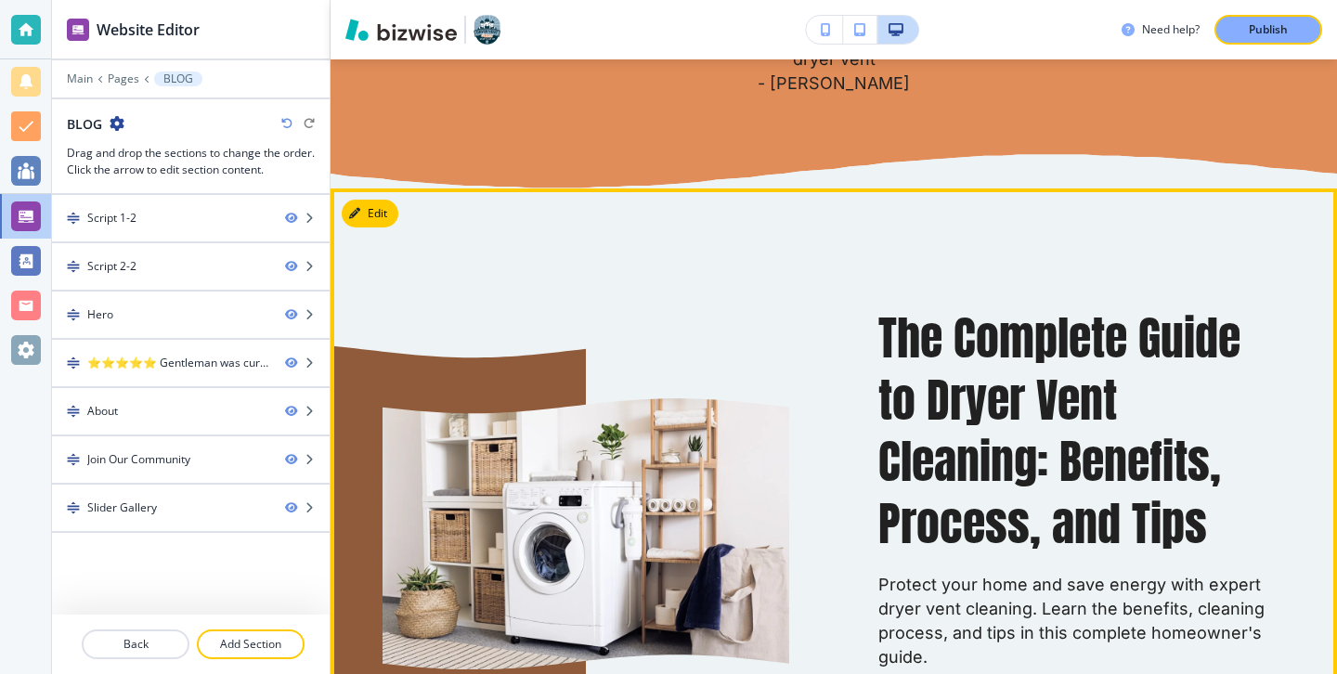
scroll to position [961, 0]
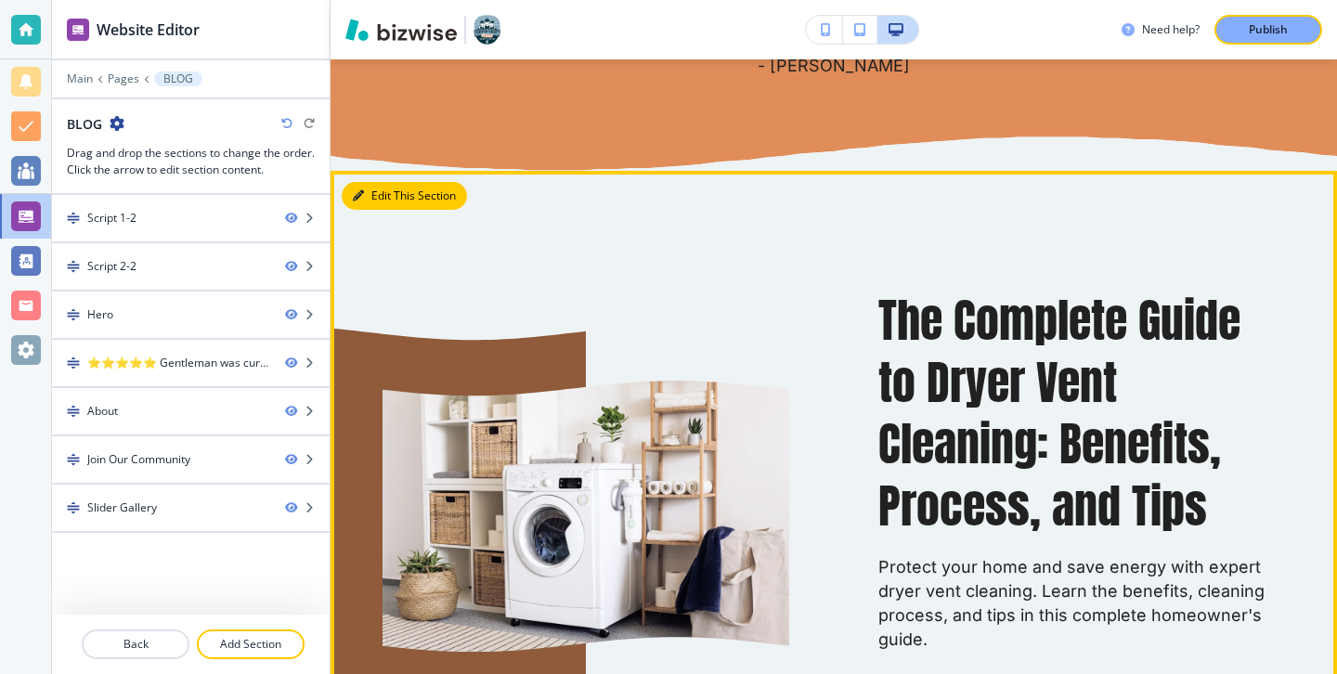
click at [382, 198] on button "Edit This Section" at bounding box center [404, 196] width 125 height 28
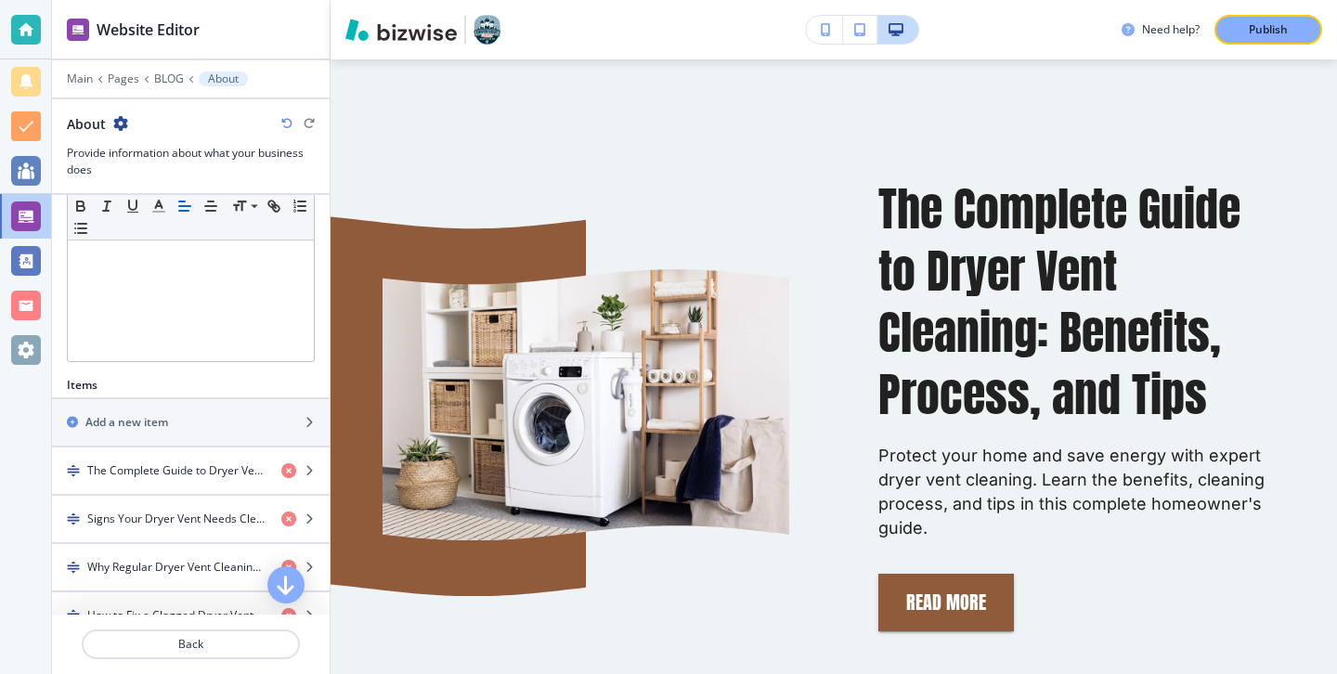
scroll to position [518, 0]
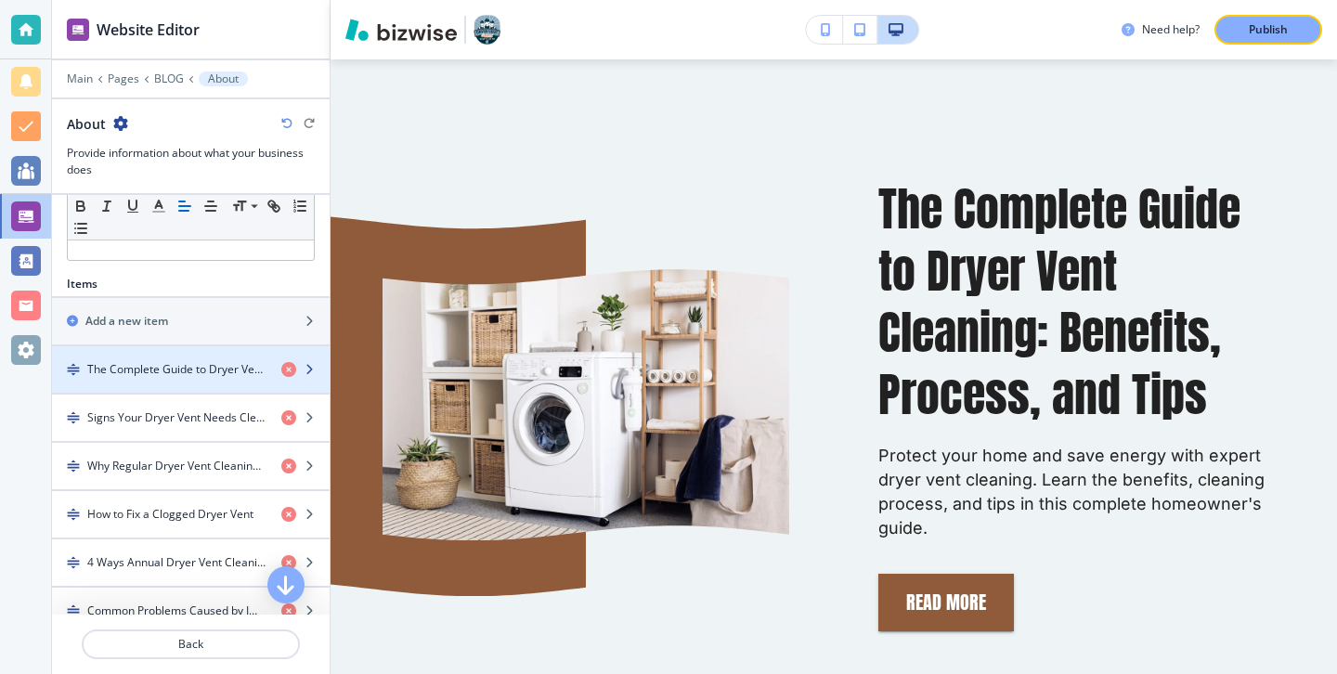
click at [217, 373] on h4 "The Complete Guide to Dryer Vent Cleaning: Benefits, Process, and Tips" at bounding box center [176, 369] width 179 height 17
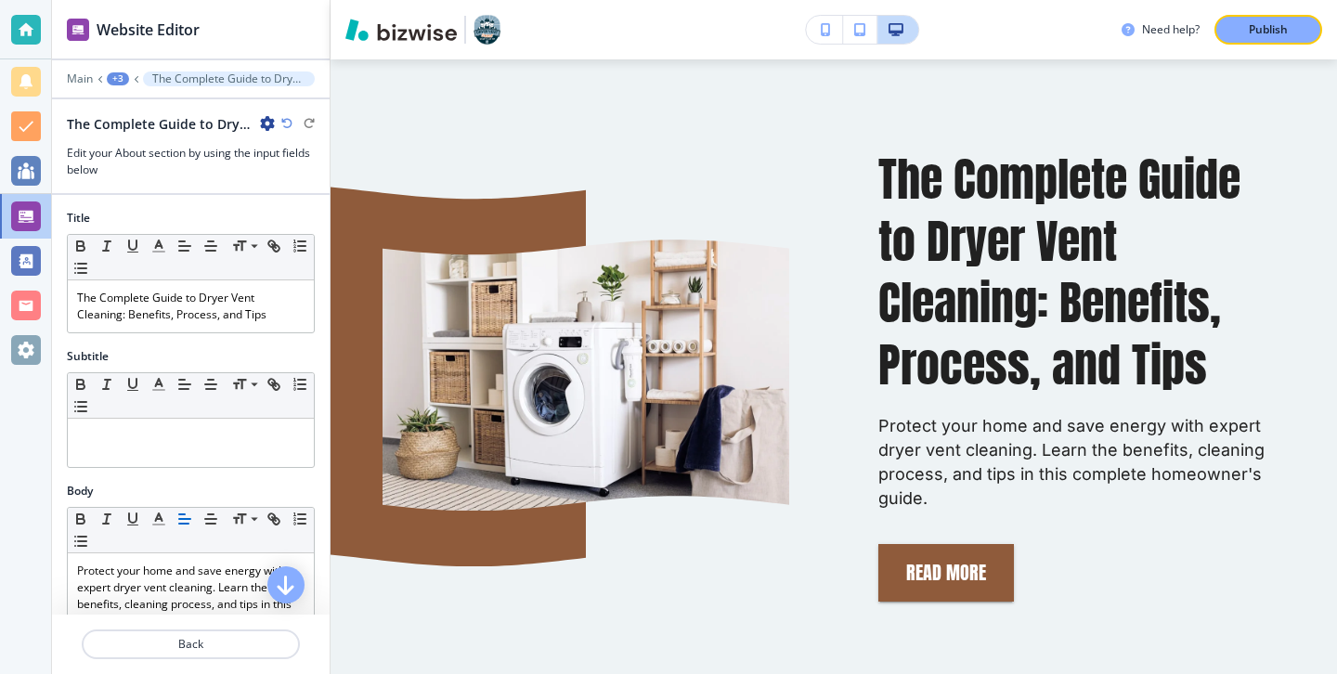
click at [261, 120] on icon "button" at bounding box center [267, 123] width 15 height 15
click at [297, 188] on p "Duplicate The Complete Guide to Dryer Vent Cleaning: Benefits, Process, and Tips" at bounding box center [319, 188] width 95 height 17
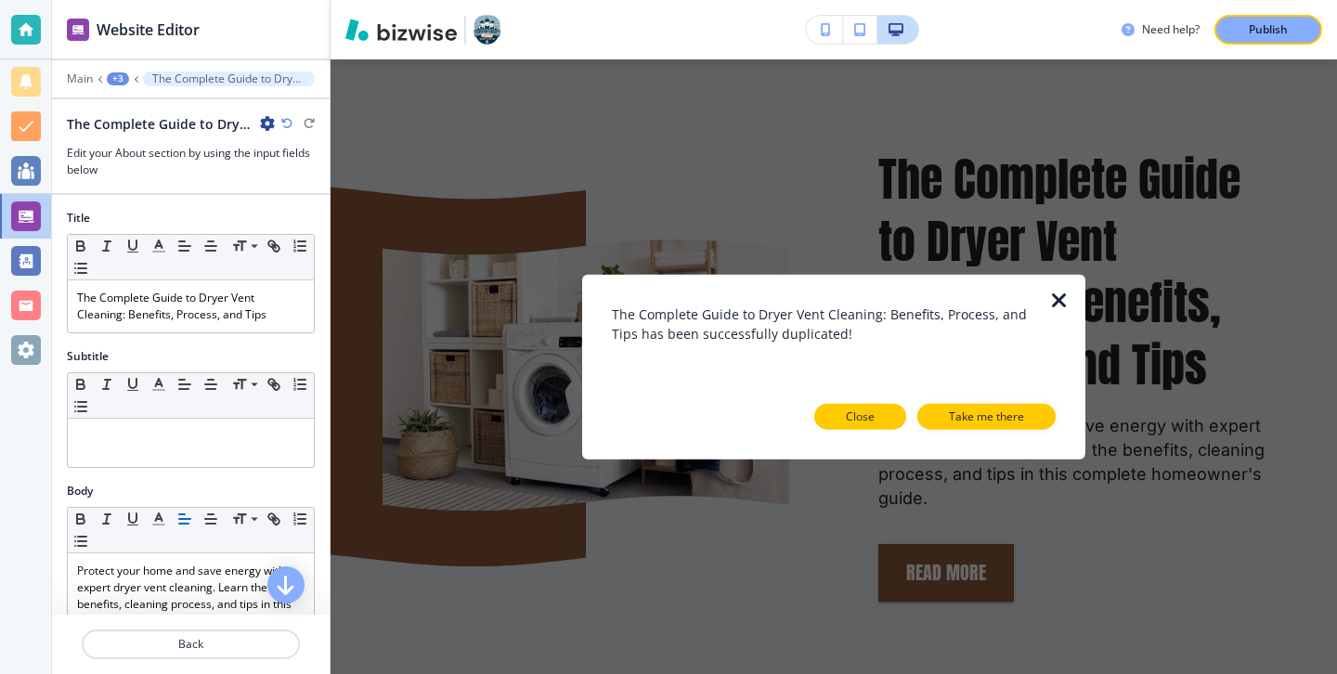
click at [876, 412] on button "Close" at bounding box center [860, 416] width 92 height 26
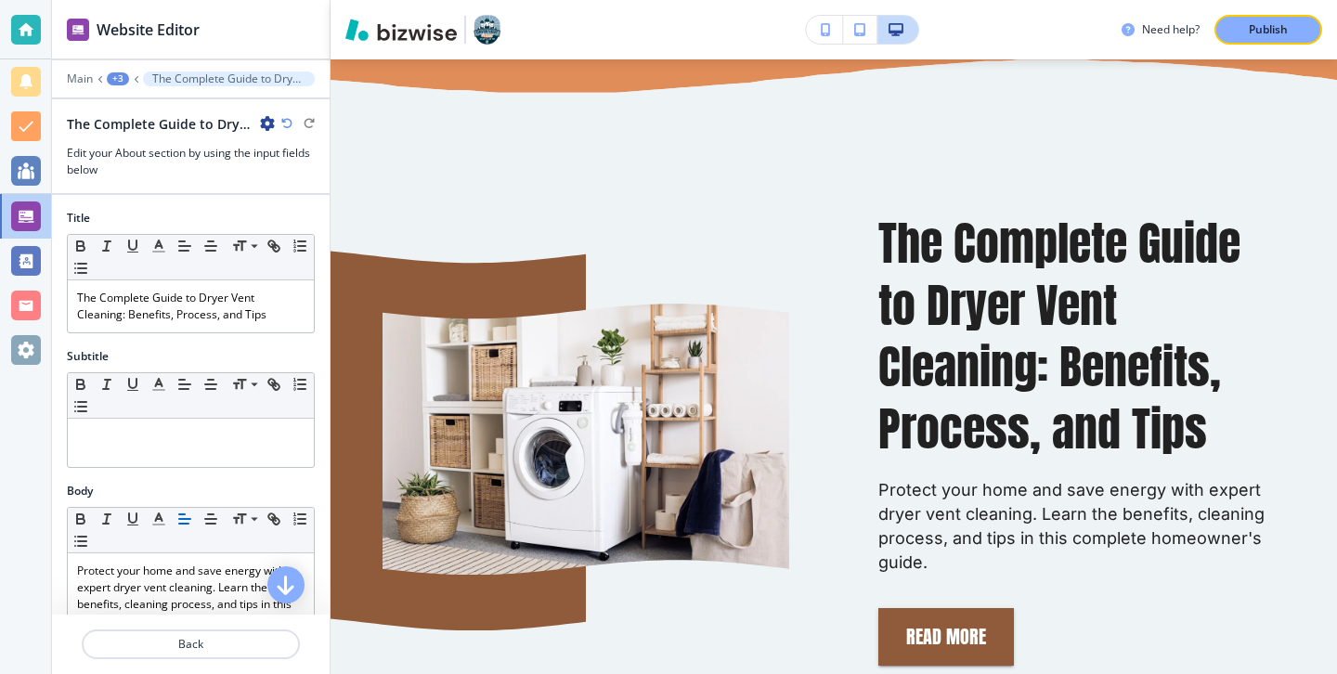
scroll to position [924, 0]
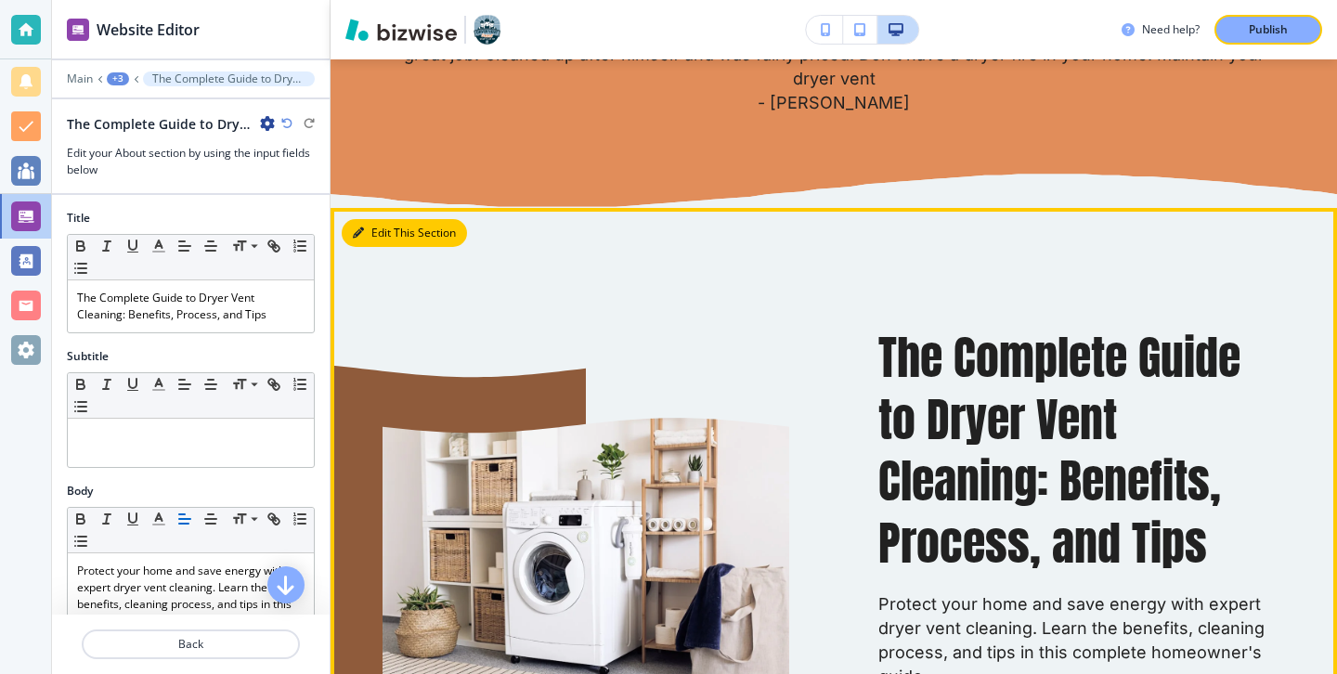
click at [375, 224] on button "Edit This Section" at bounding box center [404, 233] width 125 height 28
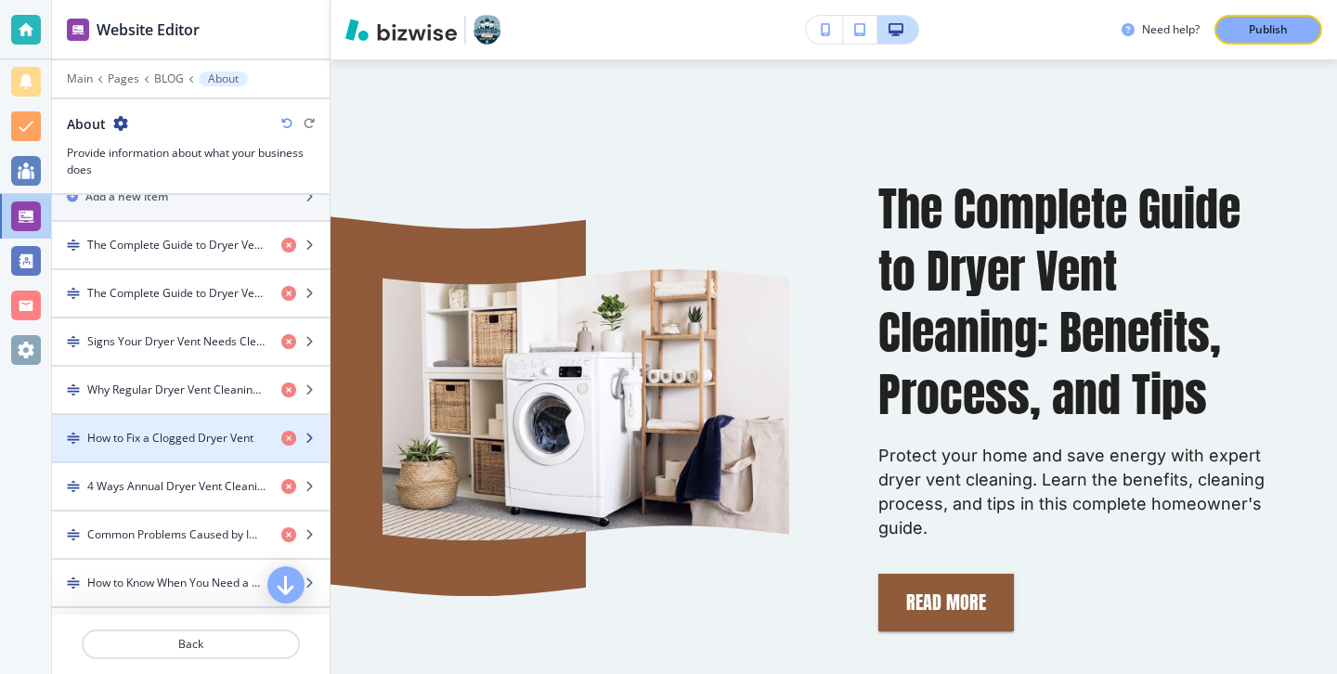
scroll to position [628, 0]
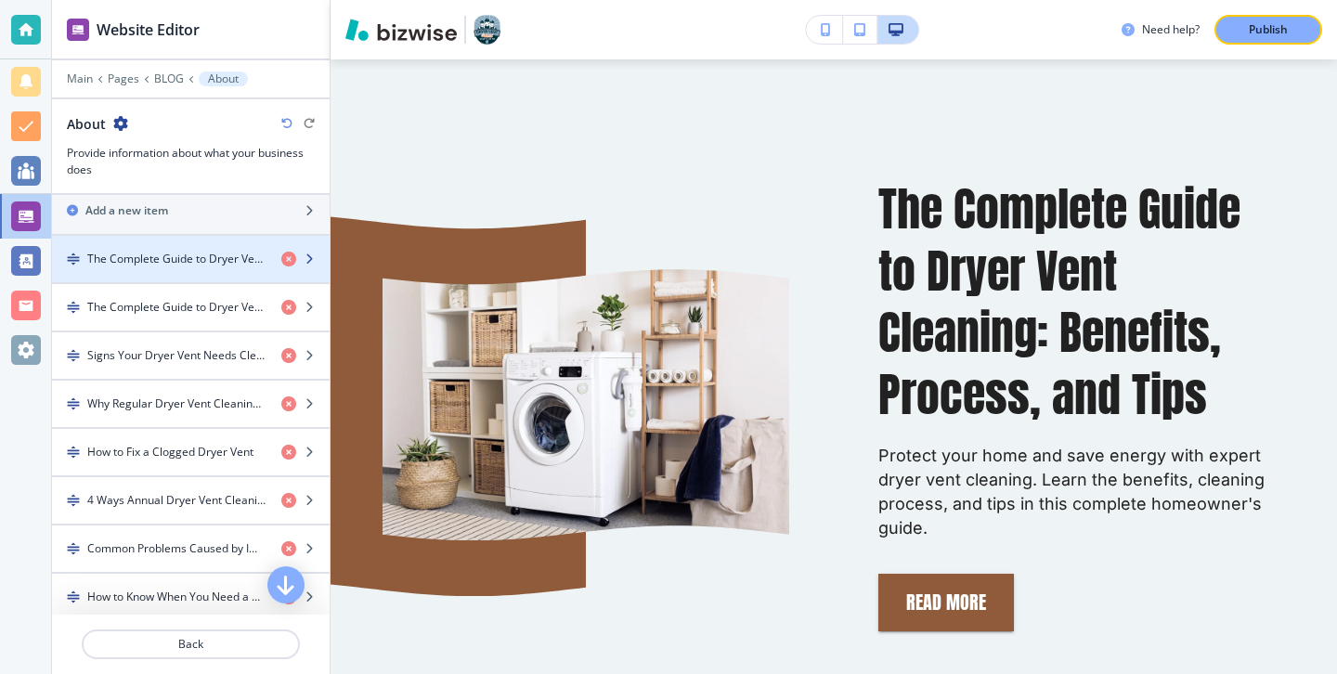
click at [182, 275] on div "button" at bounding box center [191, 274] width 278 height 15
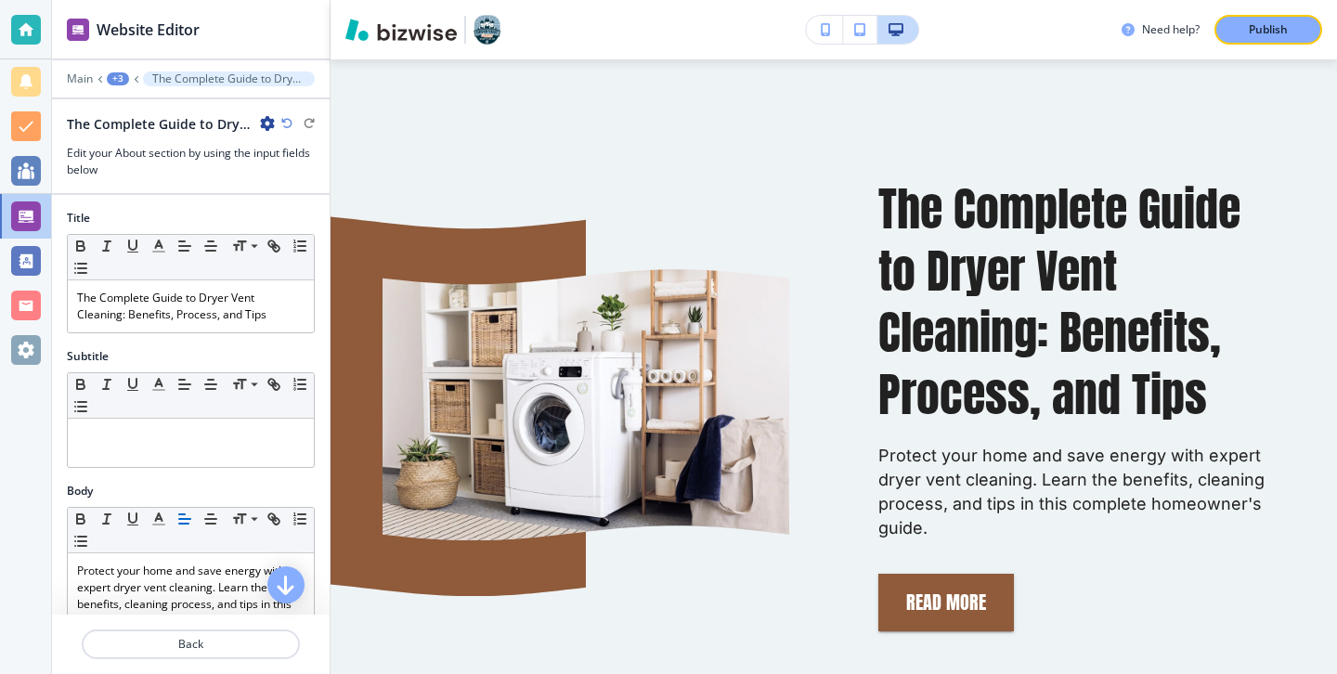
scroll to position [1102, 0]
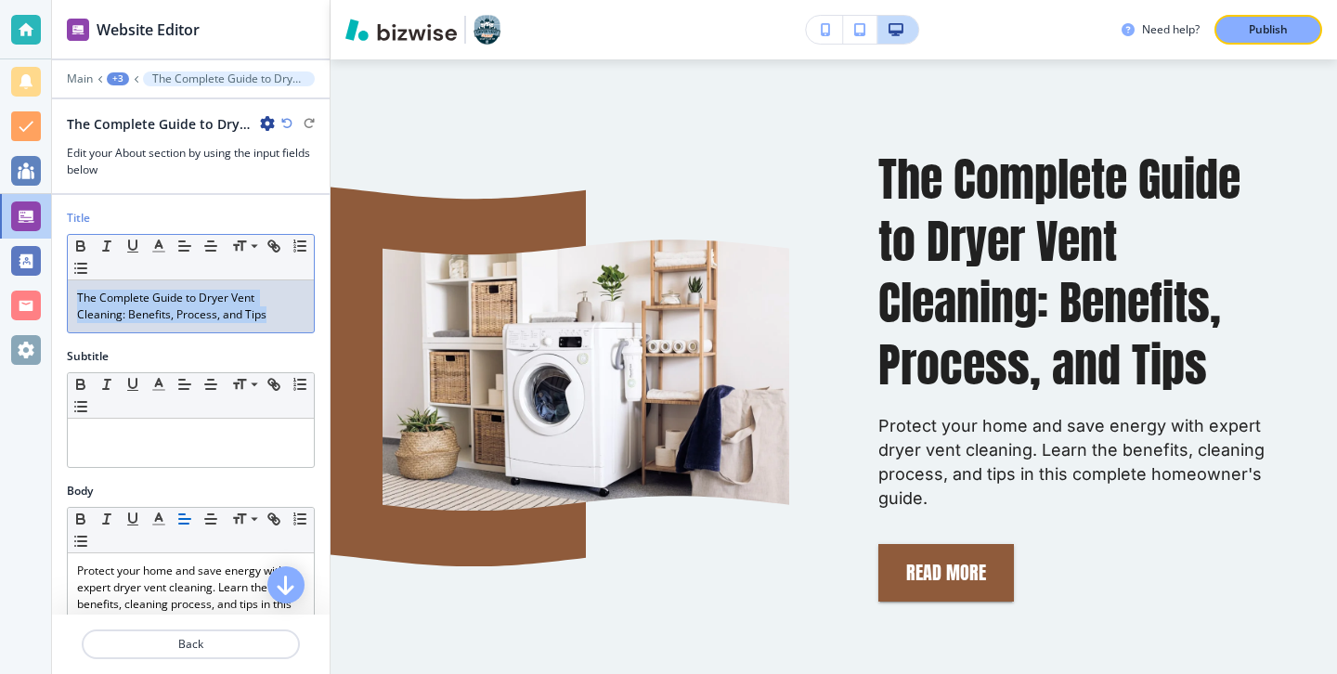
drag, startPoint x: 271, startPoint y: 310, endPoint x: 12, endPoint y: 273, distance: 261.6
click at [11, 272] on div "Website Editor Main +3 The Complete Guide to Dryer Vent Cleaning: Benefits, Pro…" at bounding box center [668, 337] width 1337 height 674
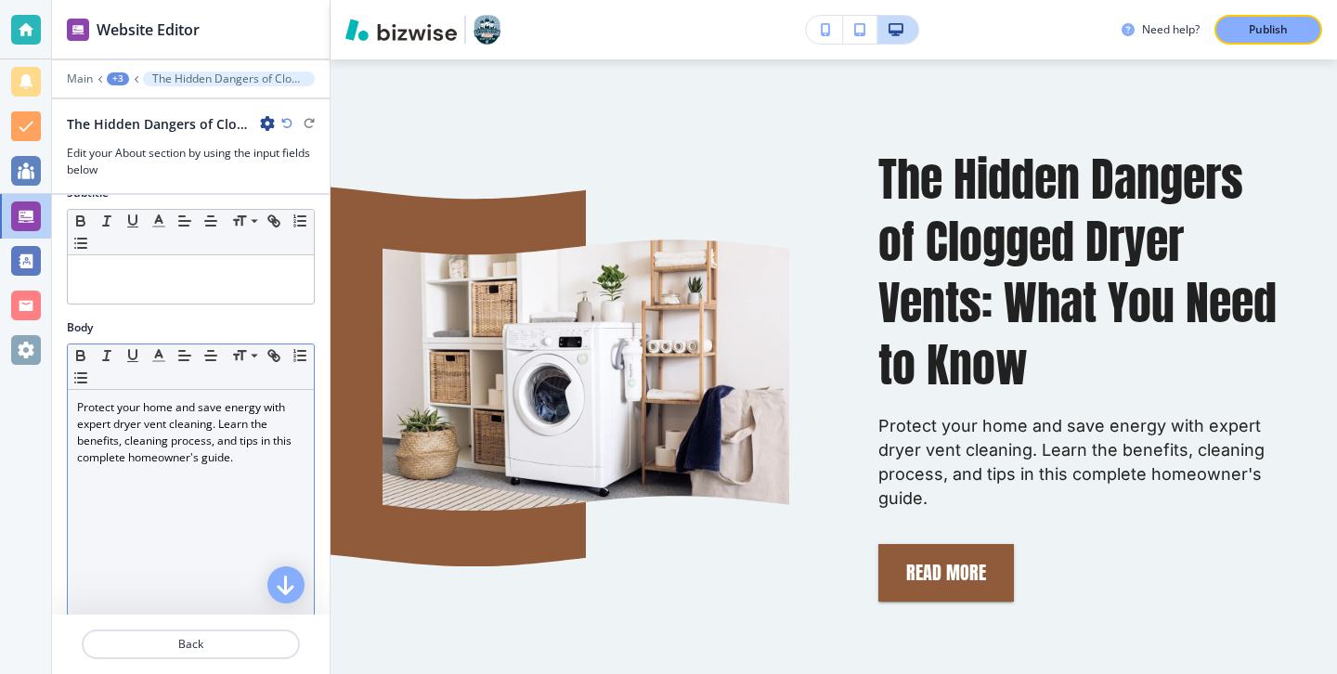
scroll to position [127, 0]
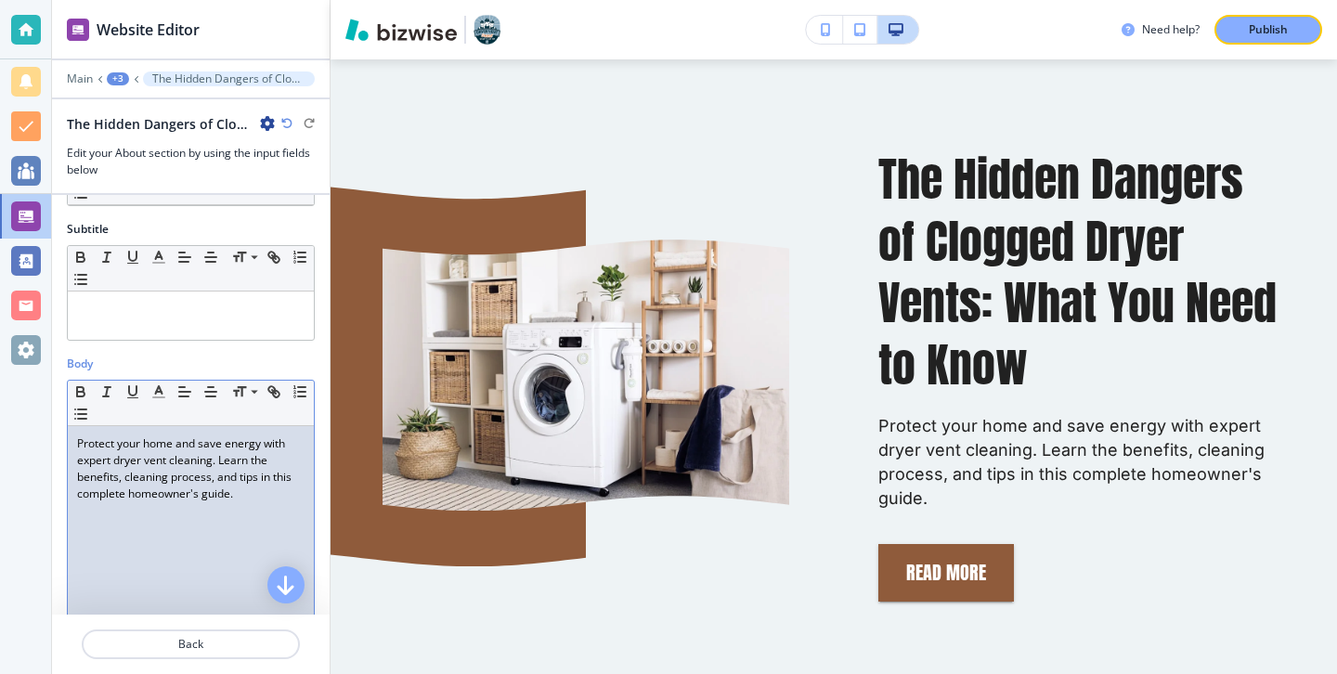
click at [263, 502] on div "Protect your home and save energy with expert dryer vent cleaning. Learn the be…" at bounding box center [191, 546] width 246 height 241
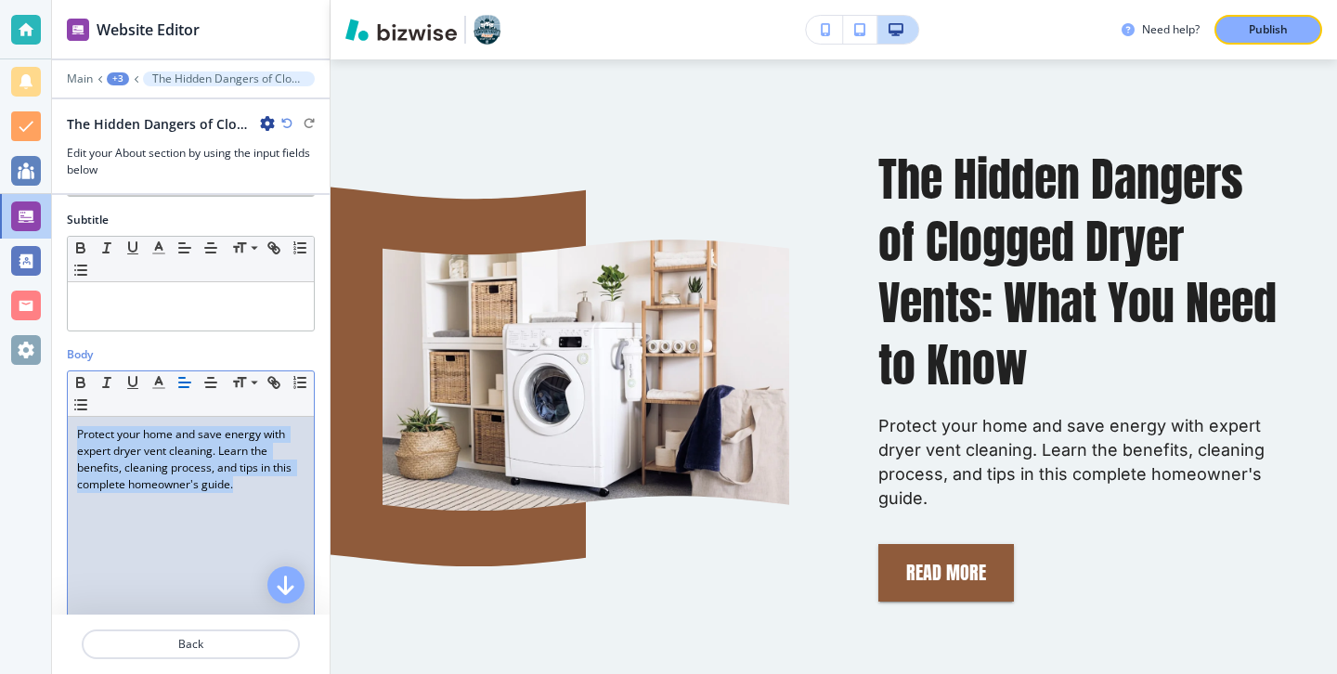
drag, startPoint x: 263, startPoint y: 502, endPoint x: 58, endPoint y: 426, distance: 217.9
click at [58, 426] on div "Body Small Normal Large Huge Protect your home and save energy with expert drye…" at bounding box center [191, 510] width 278 height 328
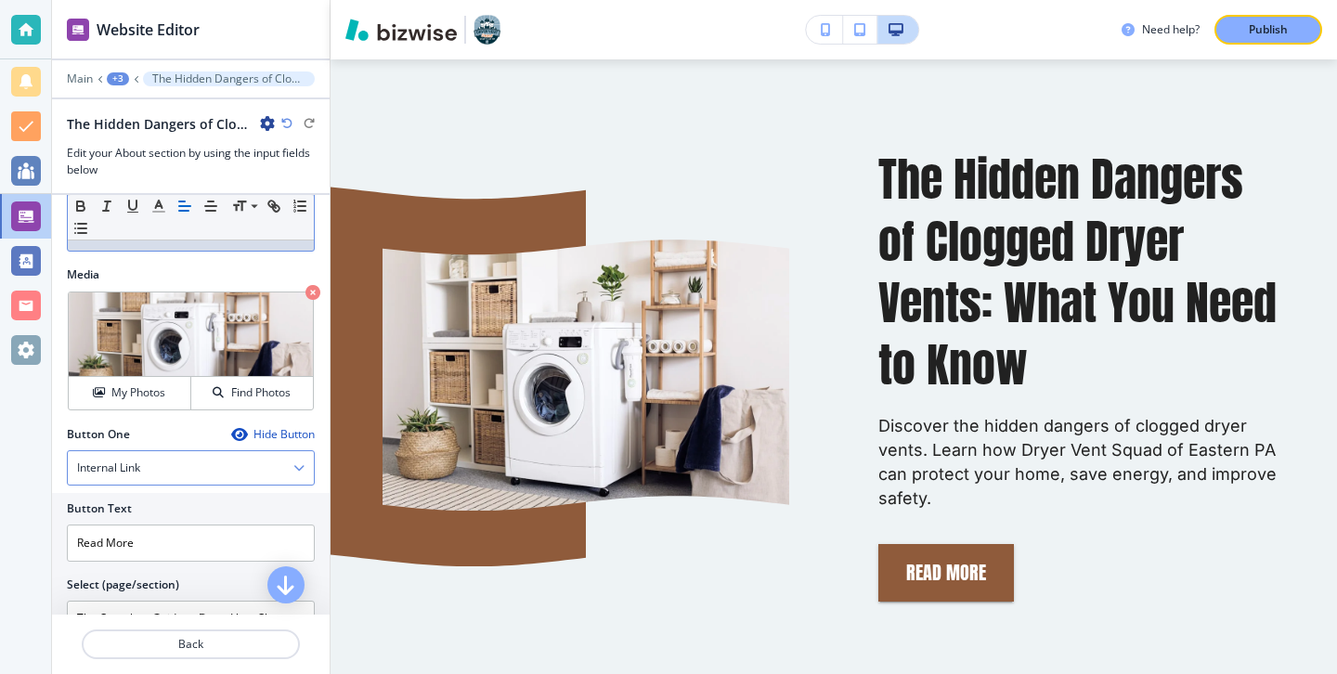
scroll to position [677, 0]
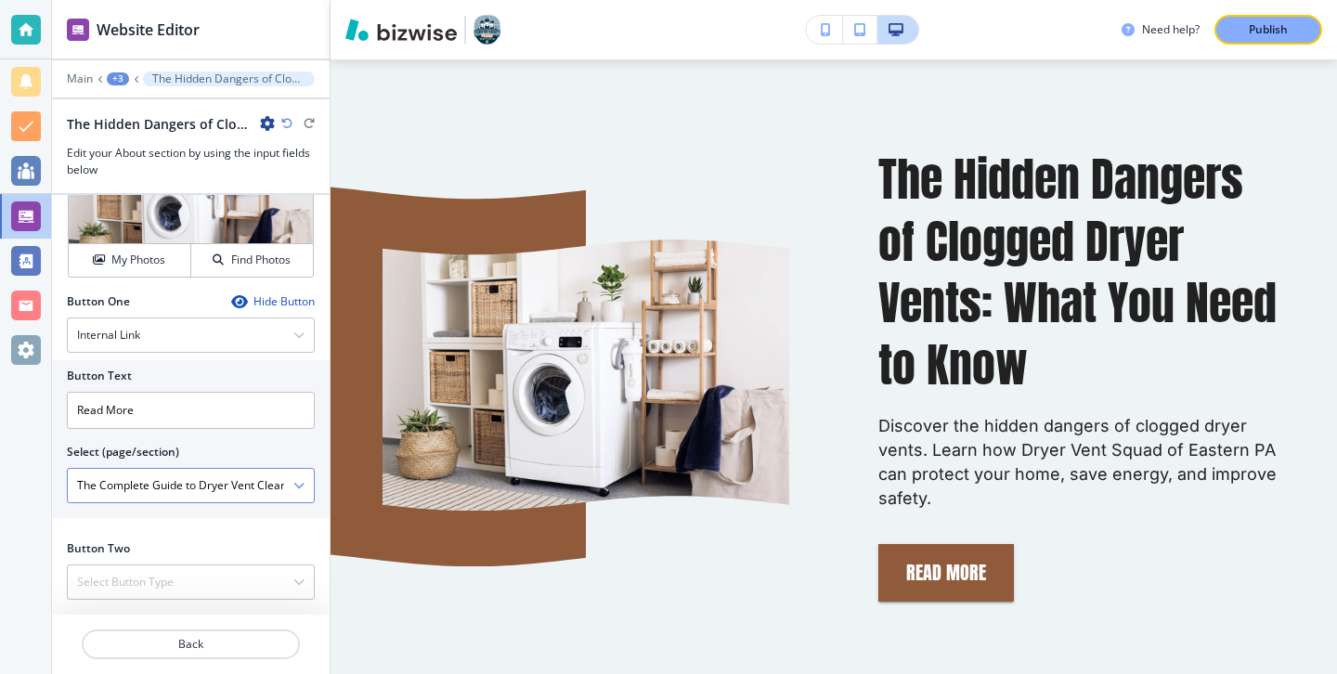
click at [177, 482] on \(page\/section\) "The Complete Guide to Dryer Vent Cleaning: Benefits, Process, and Tips" at bounding box center [181, 486] width 226 height 32
click at [298, 489] on icon "button" at bounding box center [298, 485] width 11 height 11
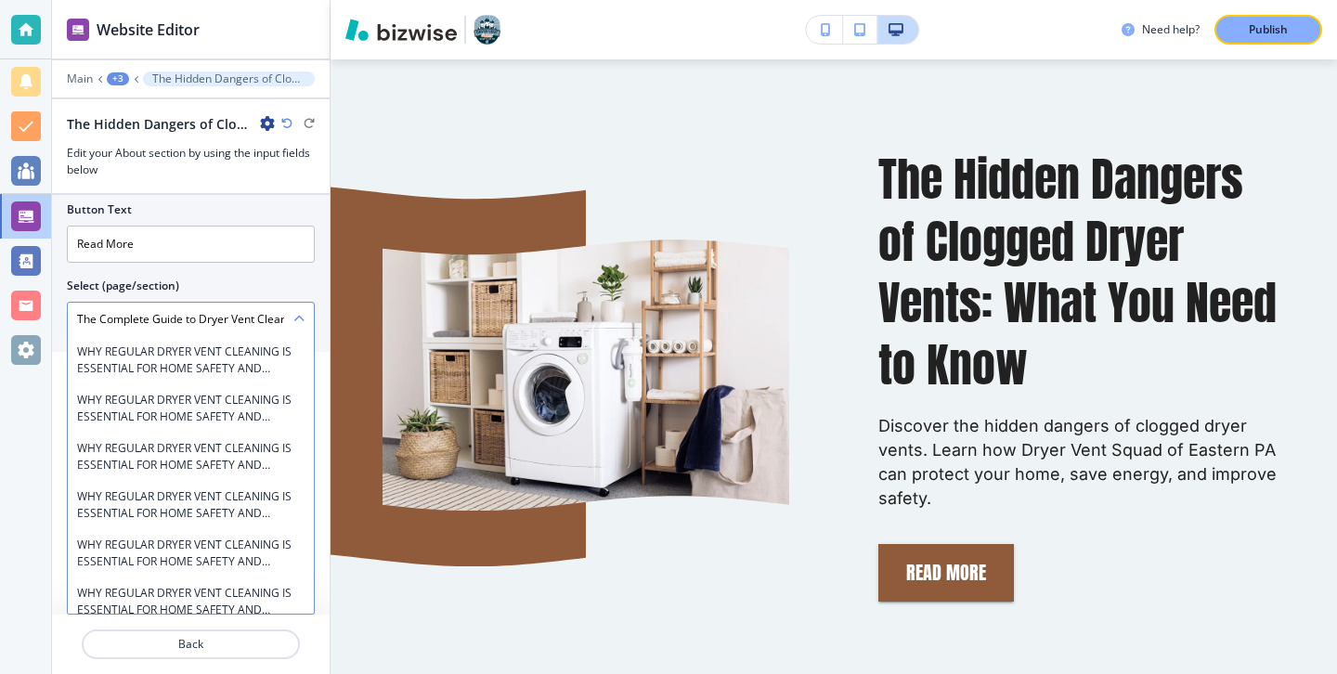
scroll to position [10763, 0]
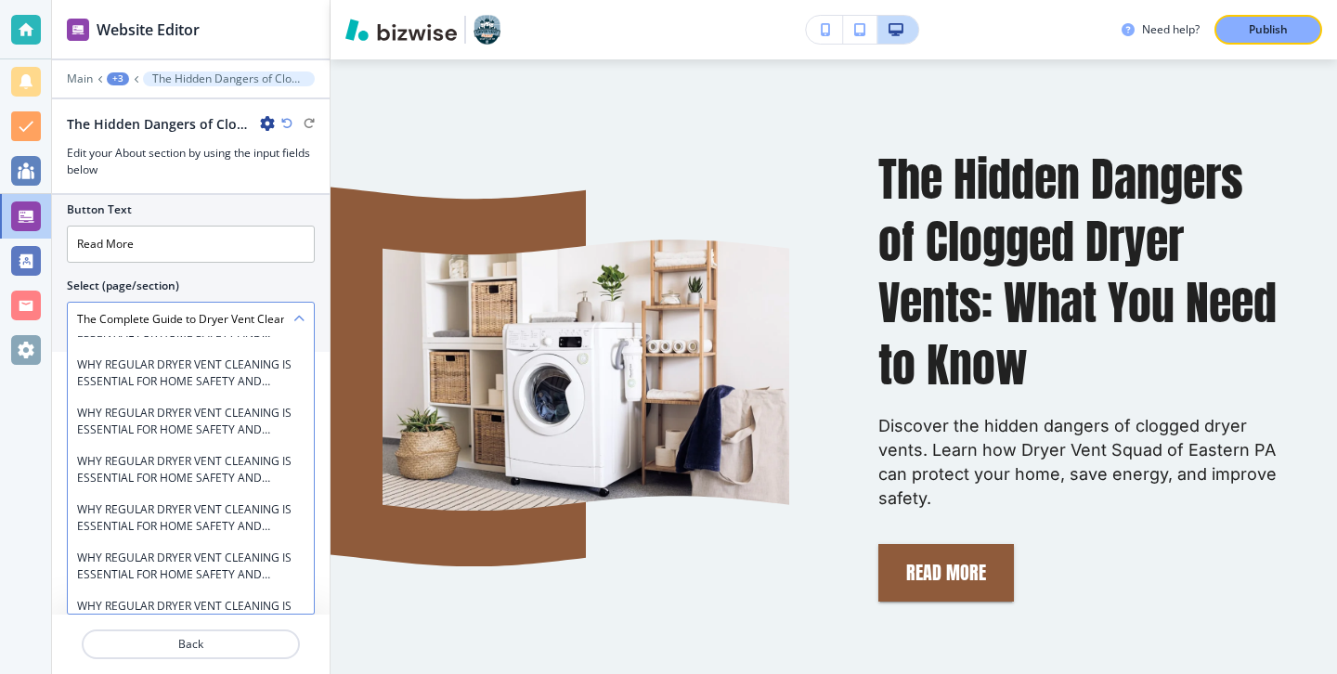
type \(page\/section\) "The Hidden Dangers of Clogged Dryer Vents: What You Need to Know"
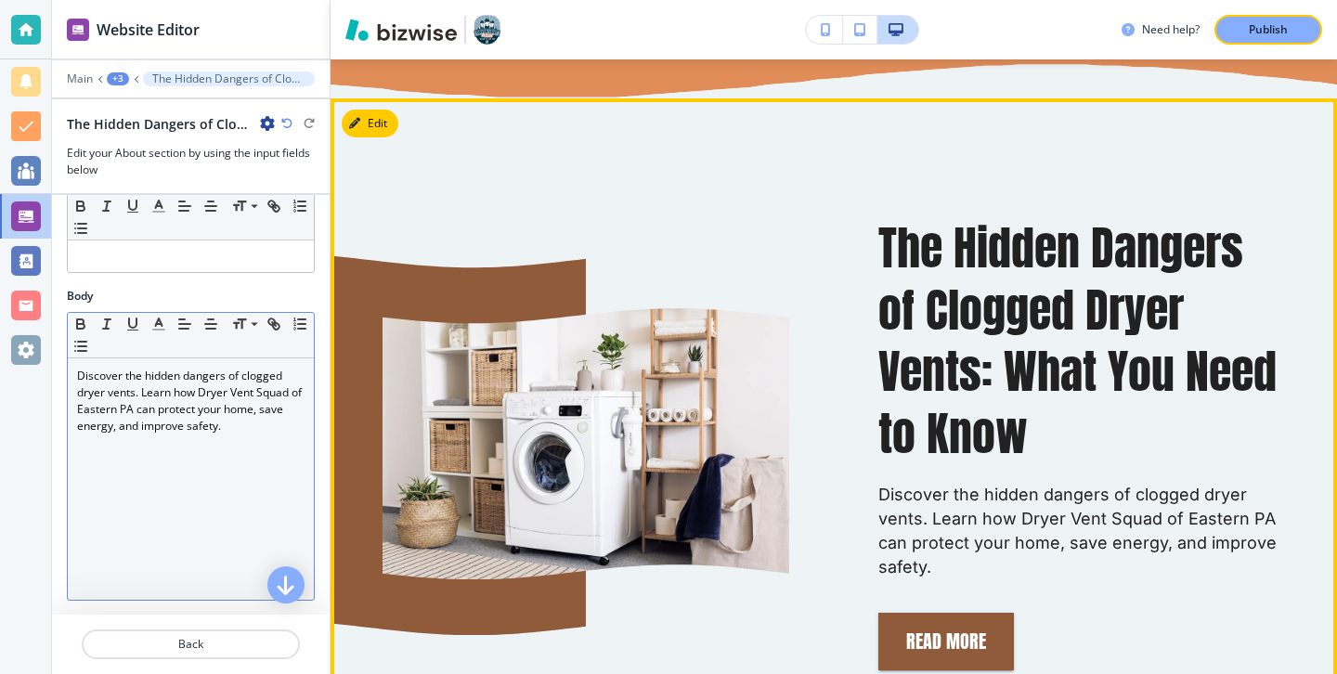
scroll to position [996, 0]
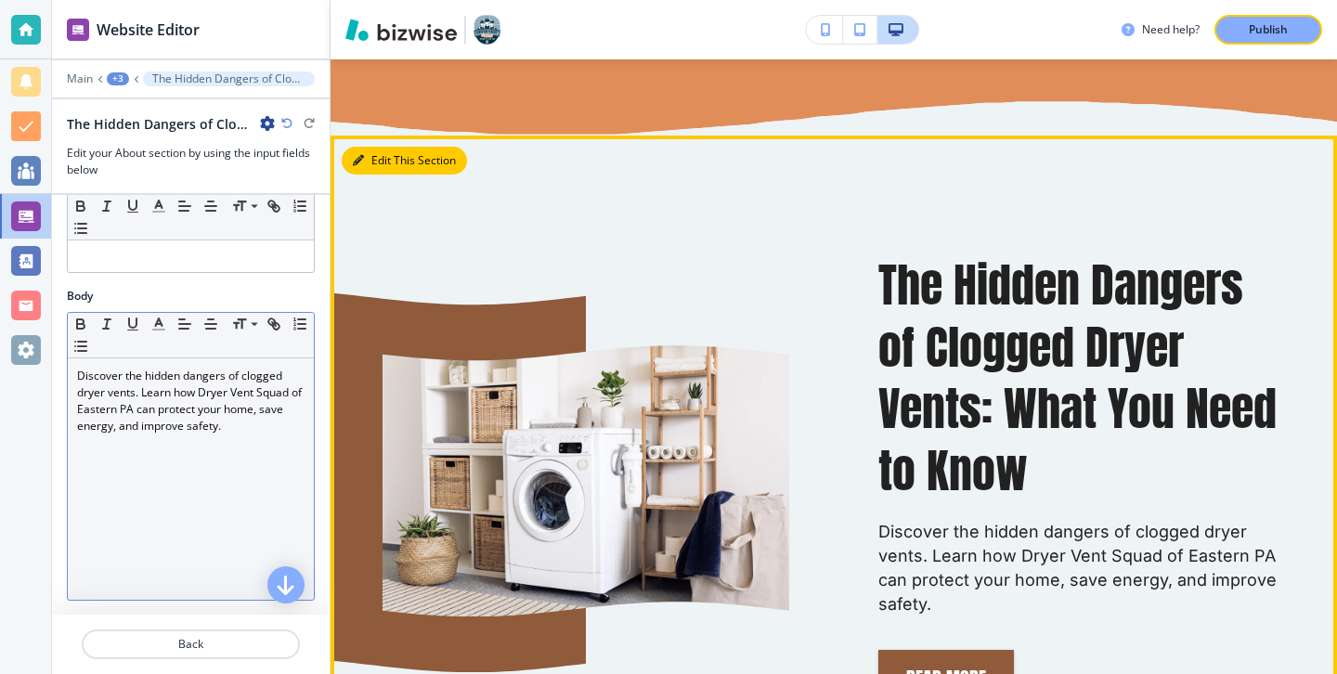
click at [353, 170] on button "Edit This Section" at bounding box center [404, 161] width 125 height 28
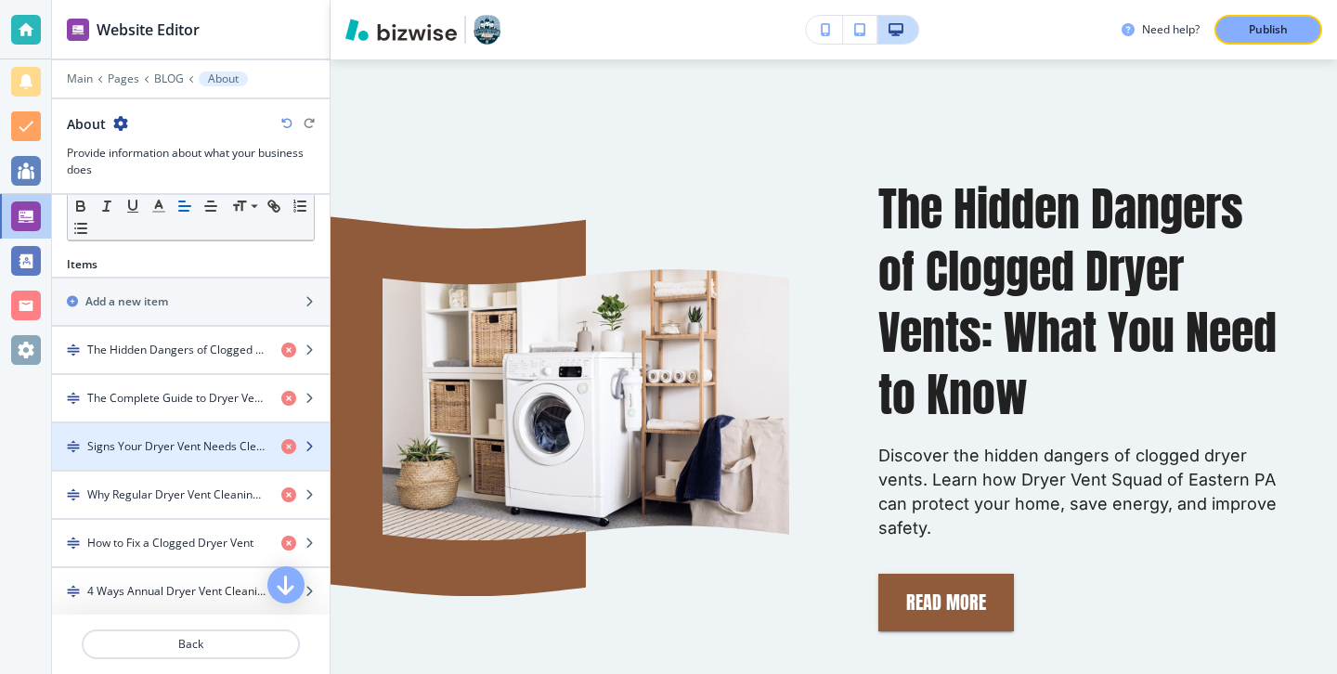
scroll to position [536, 0]
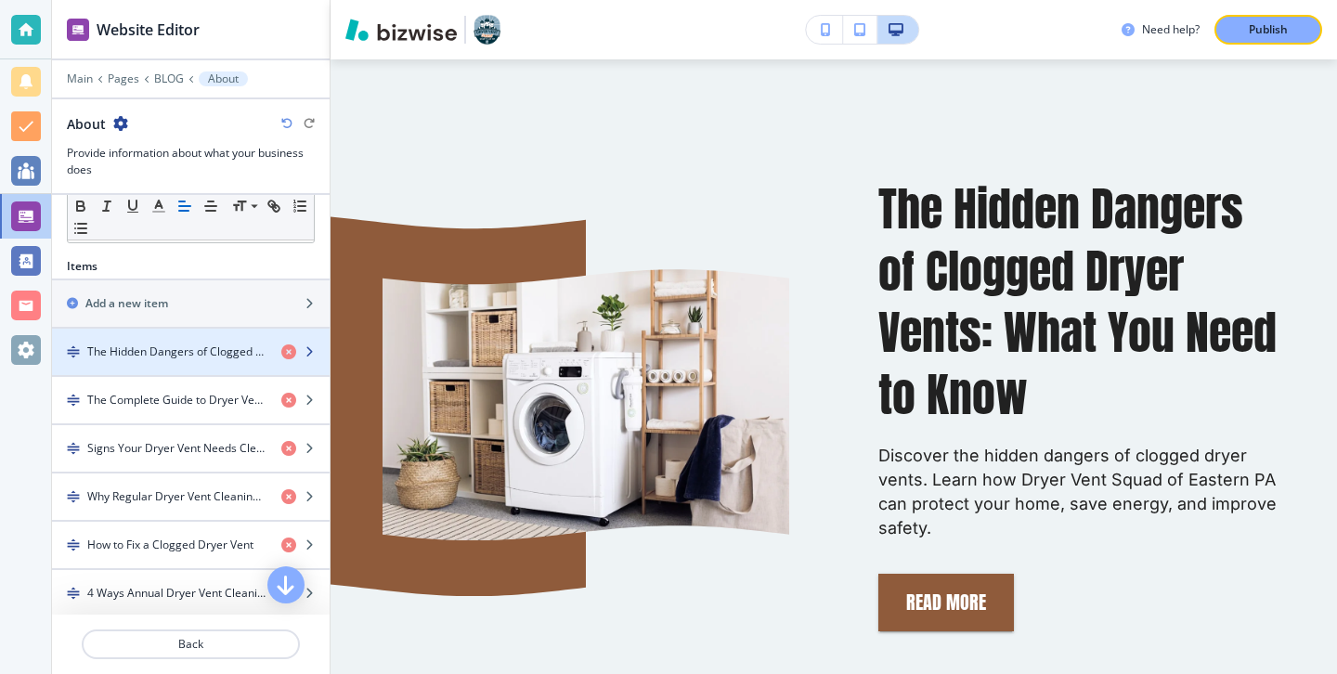
click at [203, 359] on h4 "The Hidden Dangers of Clogged Dryer Vents: What You Need to Know" at bounding box center [176, 351] width 179 height 17
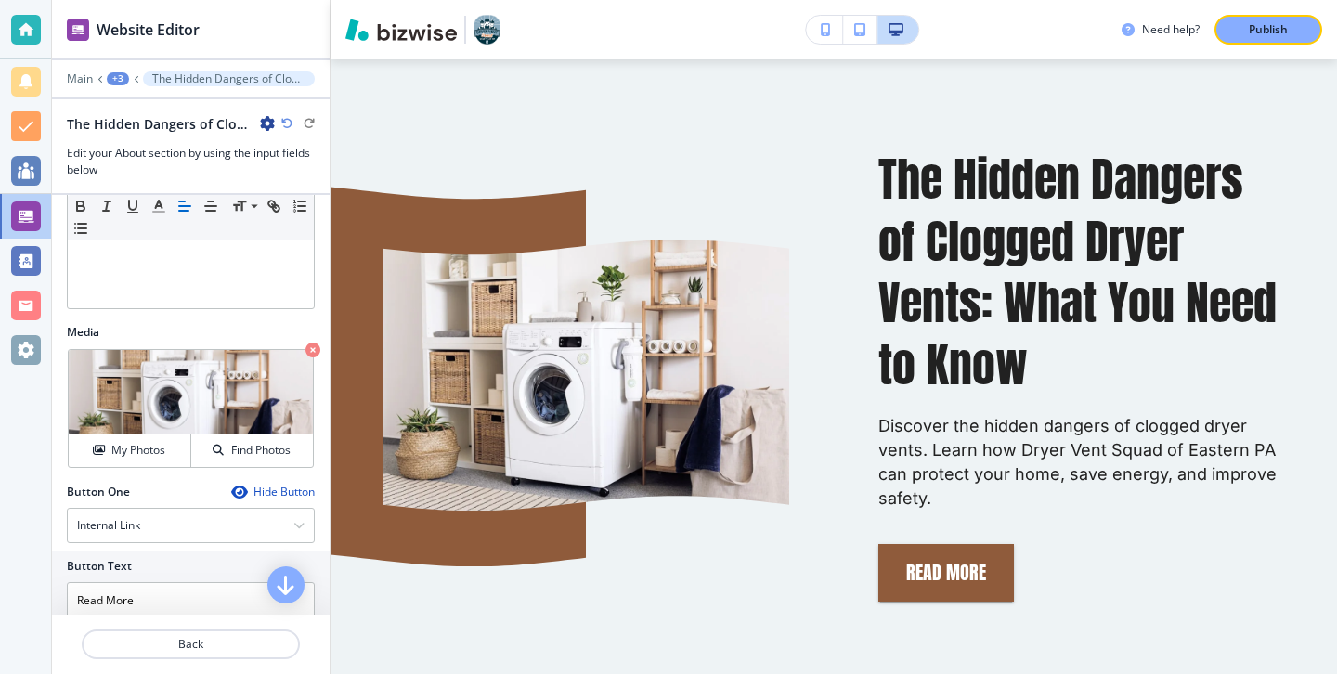
scroll to position [677, 0]
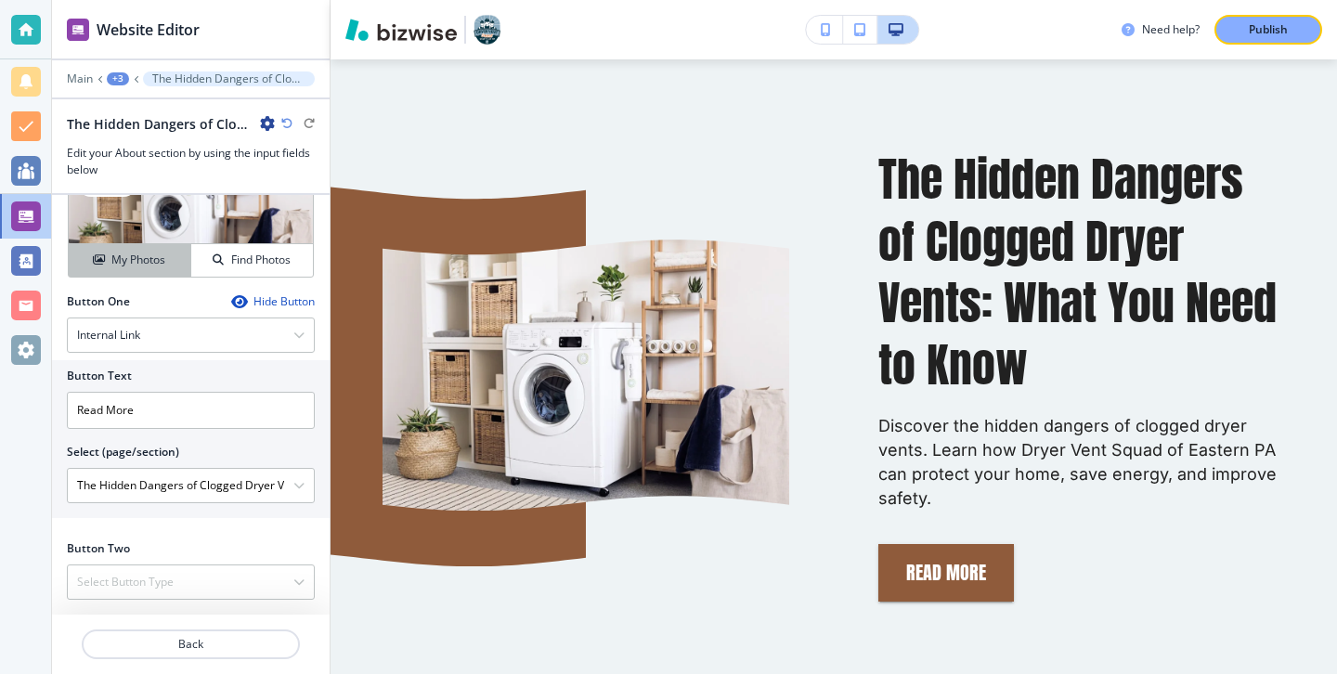
click at [156, 261] on h4 "My Photos" at bounding box center [138, 260] width 54 height 17
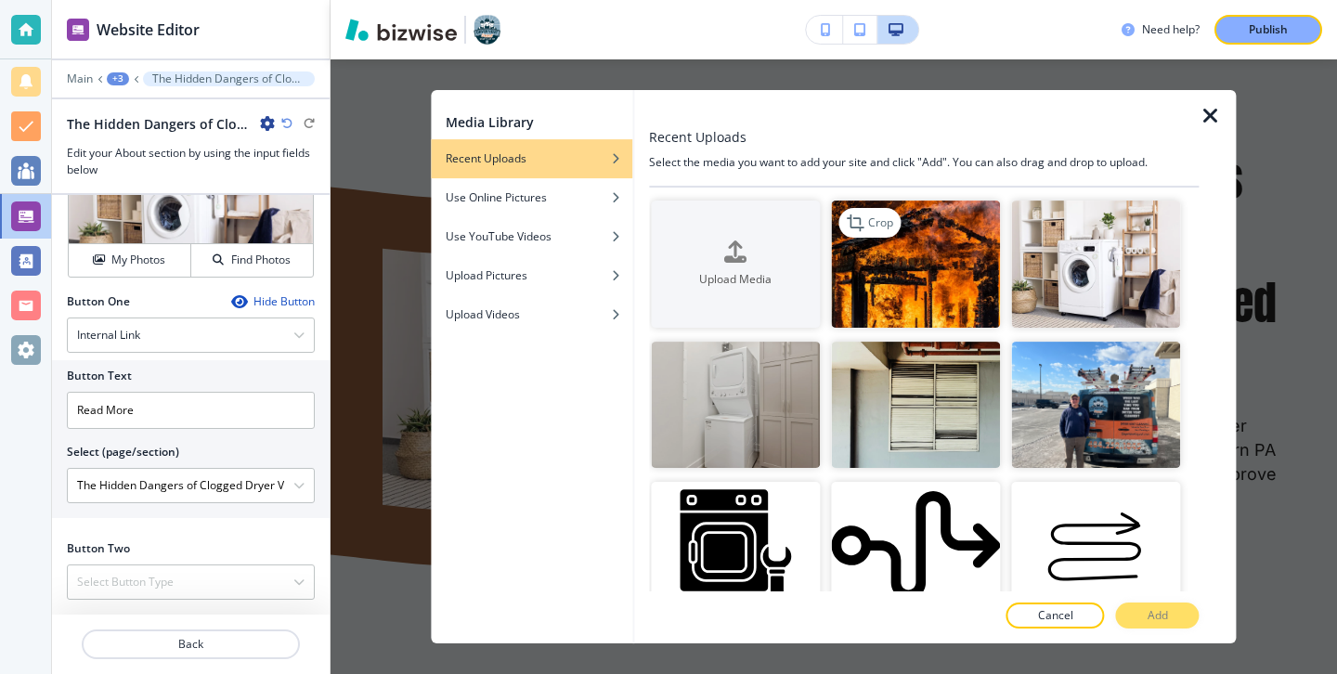
click at [891, 252] on img "button" at bounding box center [915, 263] width 169 height 127
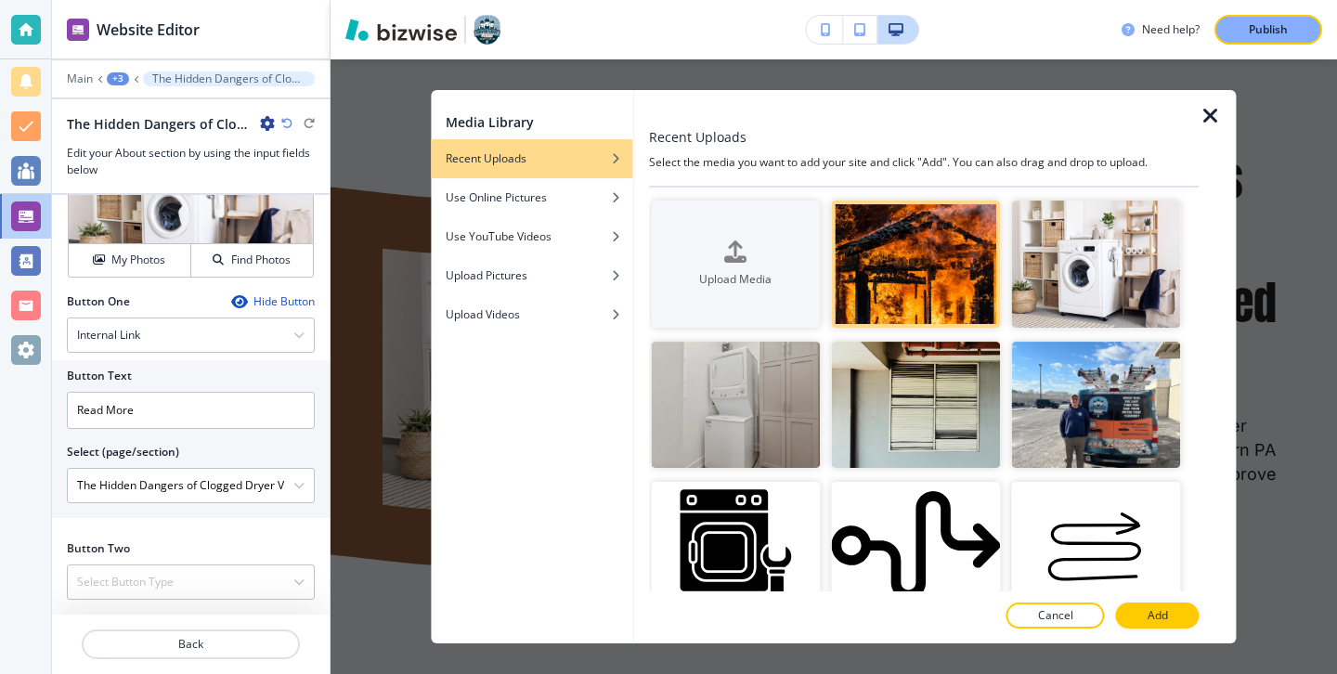
click at [1134, 616] on button "Add" at bounding box center [1158, 615] width 84 height 26
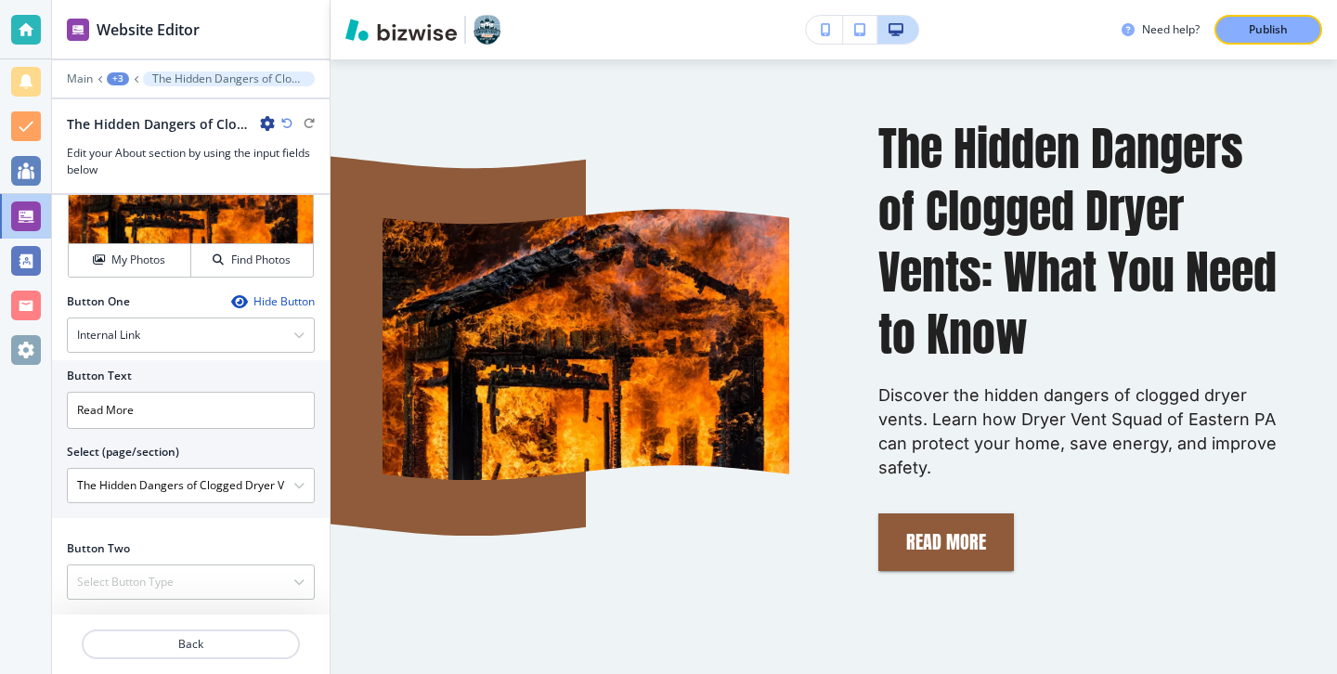
scroll to position [1141, 0]
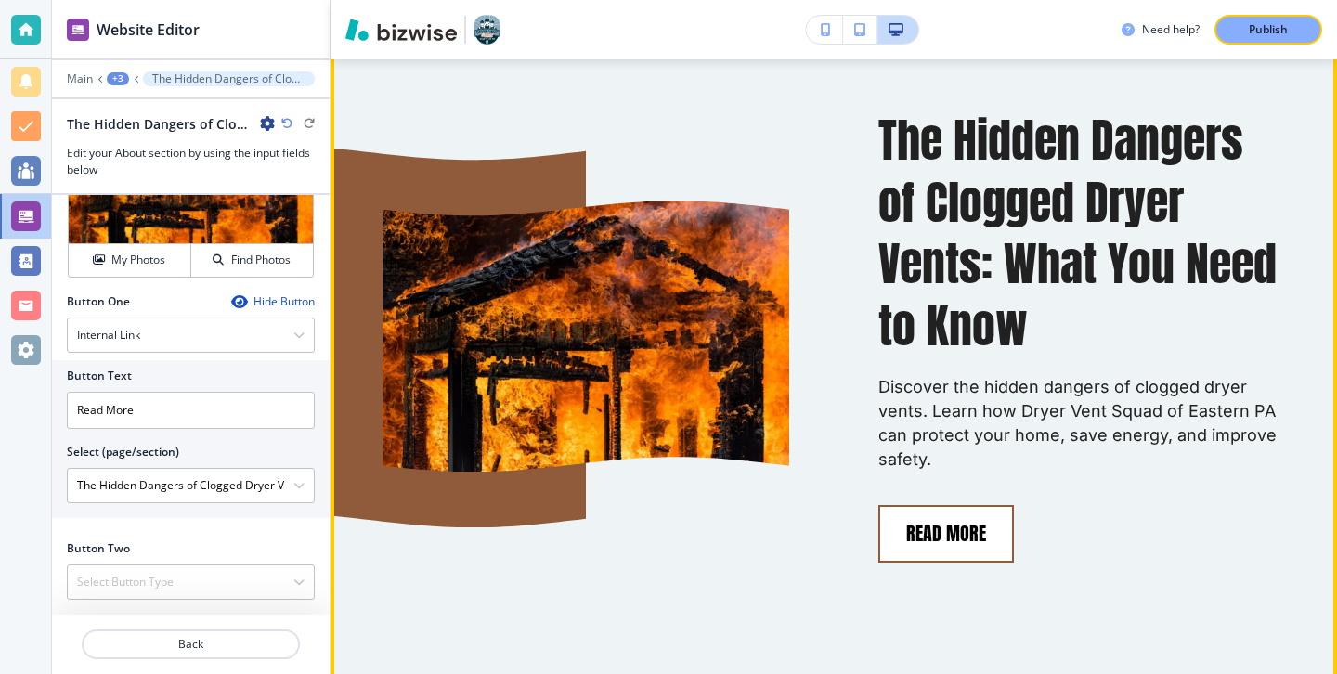
click at [893, 507] on button "Read More" at bounding box center [946, 534] width 136 height 58
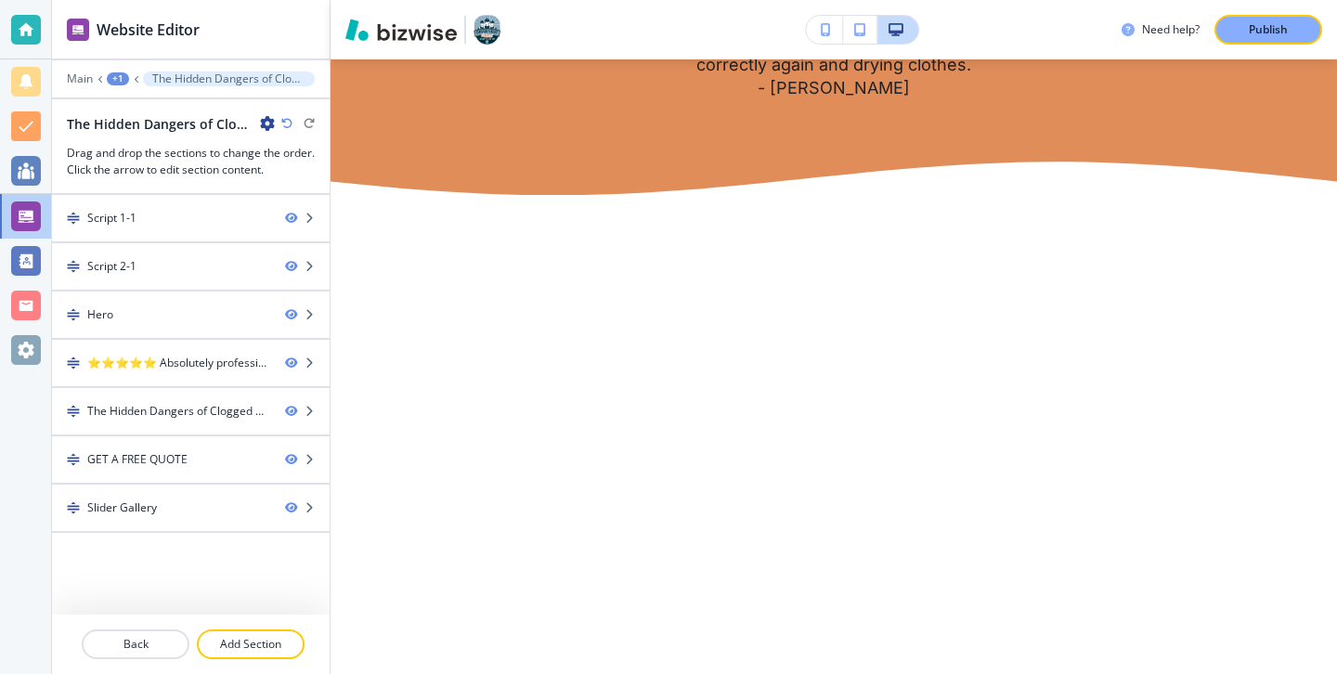
scroll to position [0, 0]
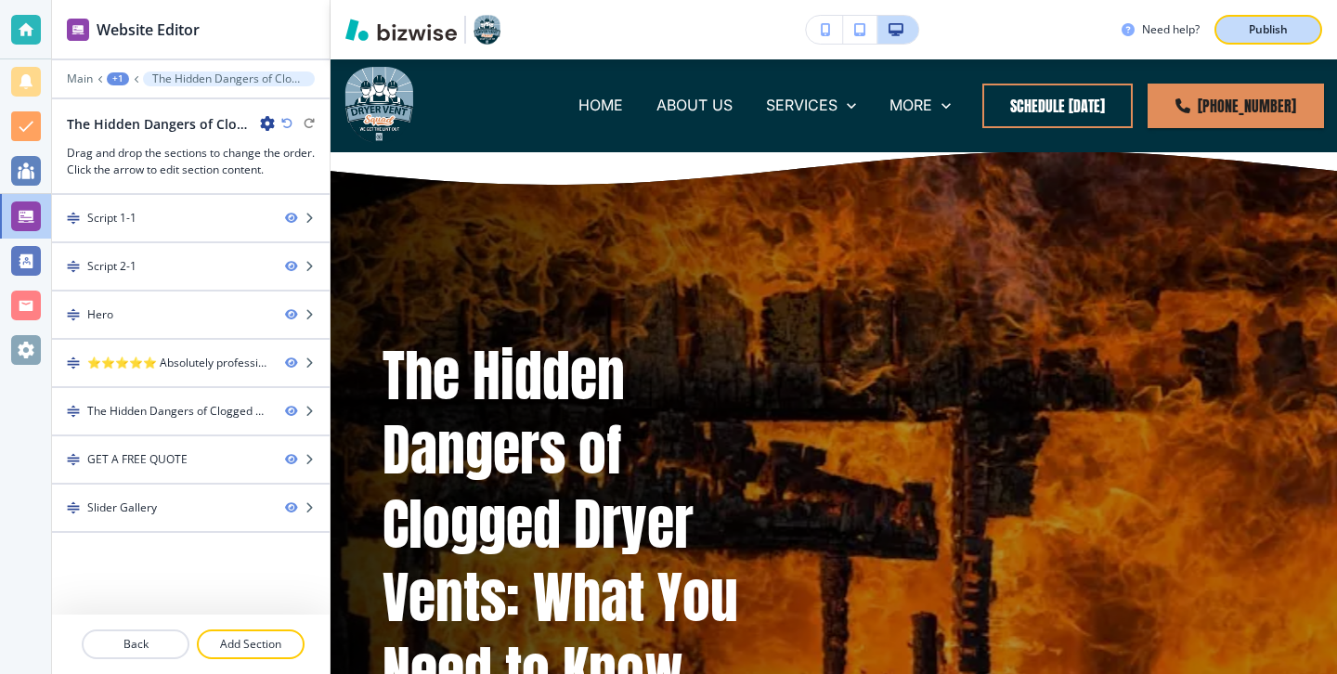
click at [1268, 25] on p "Publish" at bounding box center [1267, 29] width 39 height 17
click at [22, 22] on div at bounding box center [26, 30] width 30 height 30
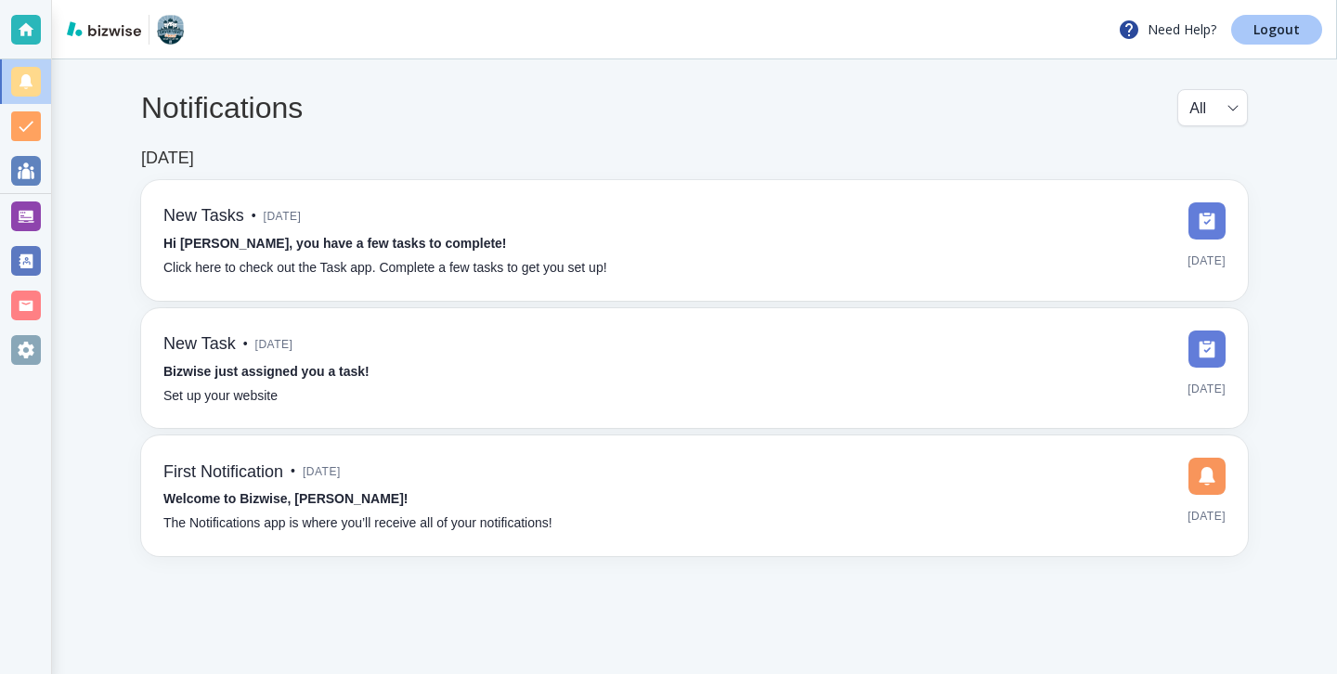
click at [1274, 42] on link "Logout" at bounding box center [1276, 30] width 91 height 30
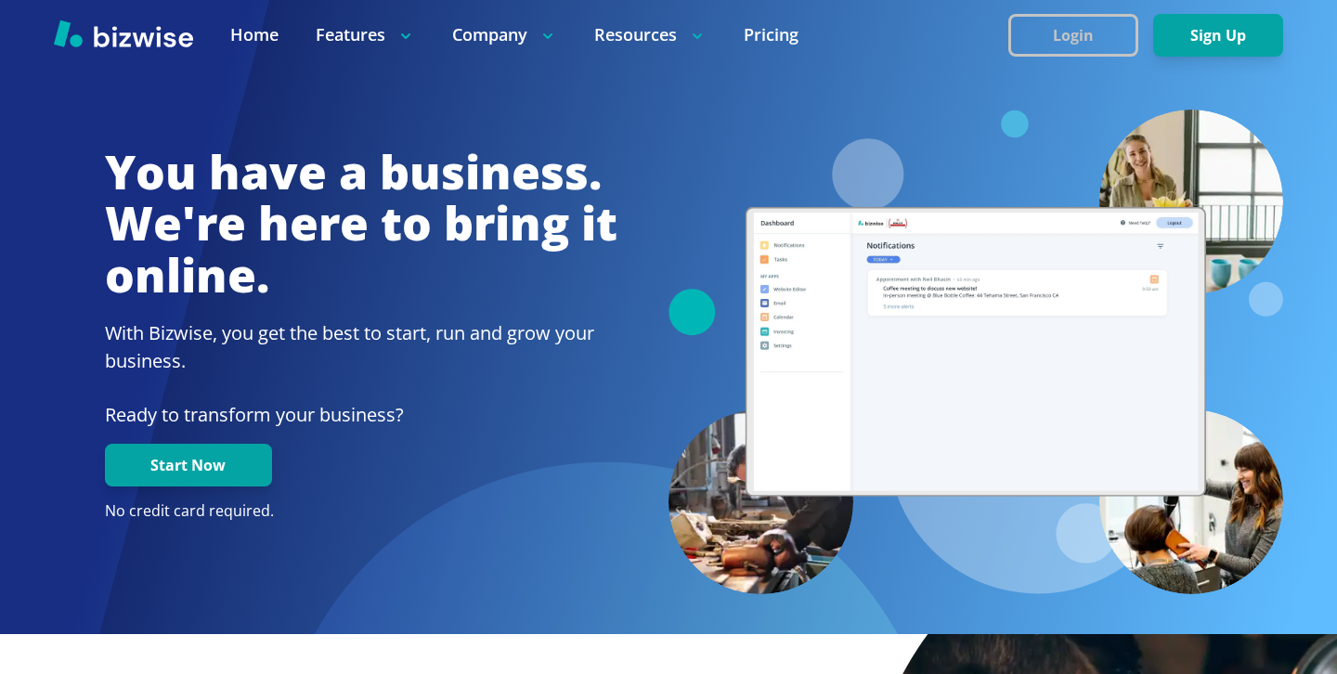
click at [1008, 26] on div "Login Sign Up" at bounding box center [1145, 35] width 275 height 43
click at [1083, 28] on button "Login" at bounding box center [1073, 35] width 130 height 43
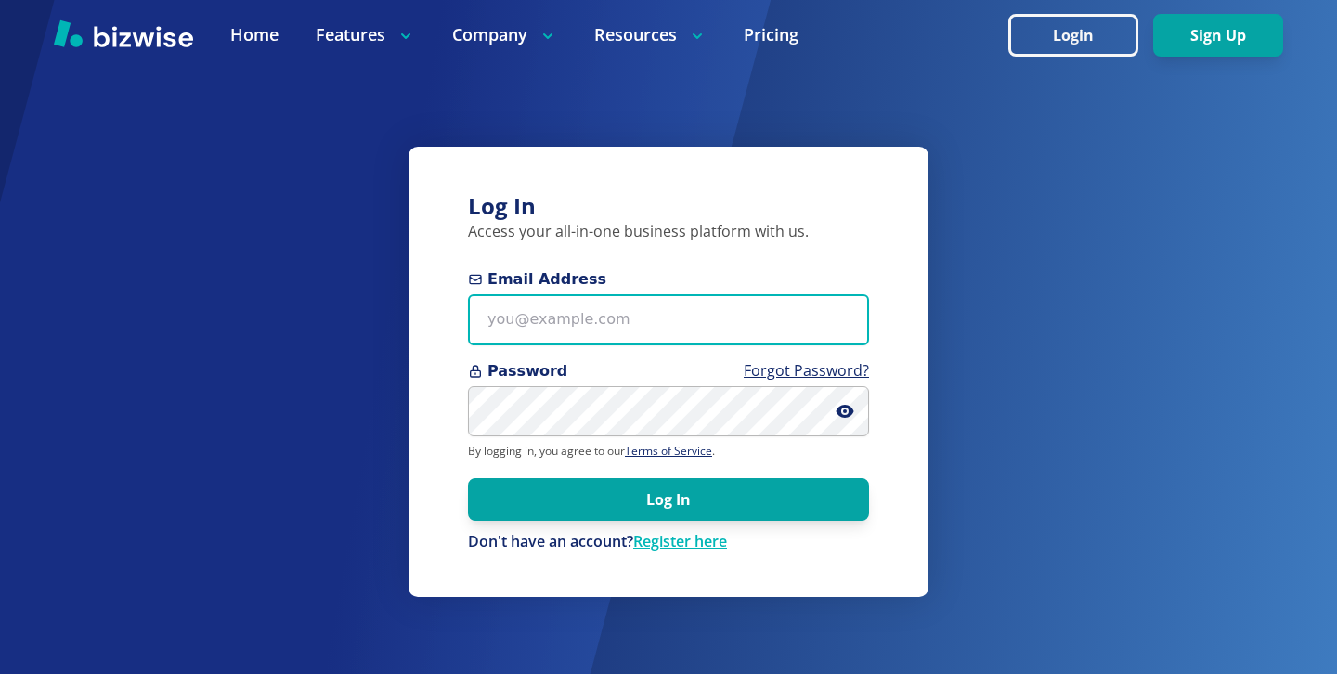
click at [645, 302] on input "Email Address" at bounding box center [668, 319] width 401 height 51
paste input "[EMAIL_ADDRESS][DOMAIN_NAME]"
type input "[EMAIL_ADDRESS][DOMAIN_NAME]"
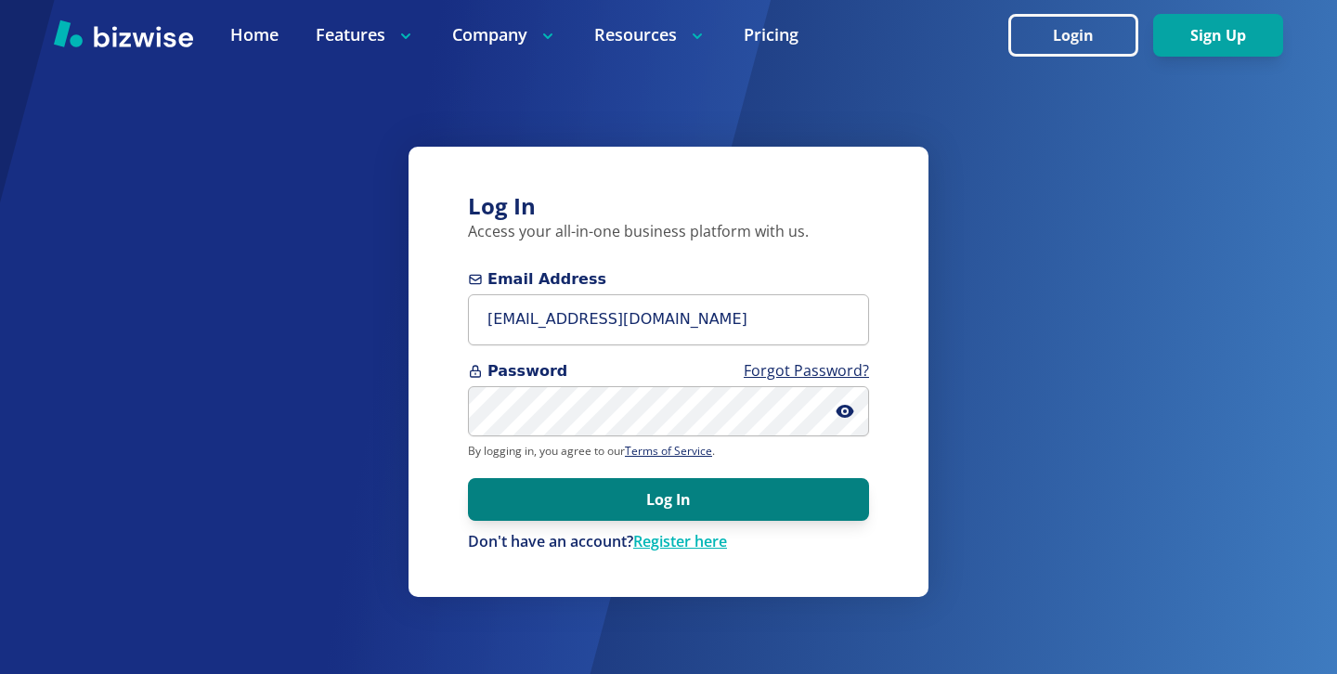
click at [717, 484] on button "Log In" at bounding box center [668, 499] width 401 height 43
